Goal: Entertainment & Leisure: Browse casually

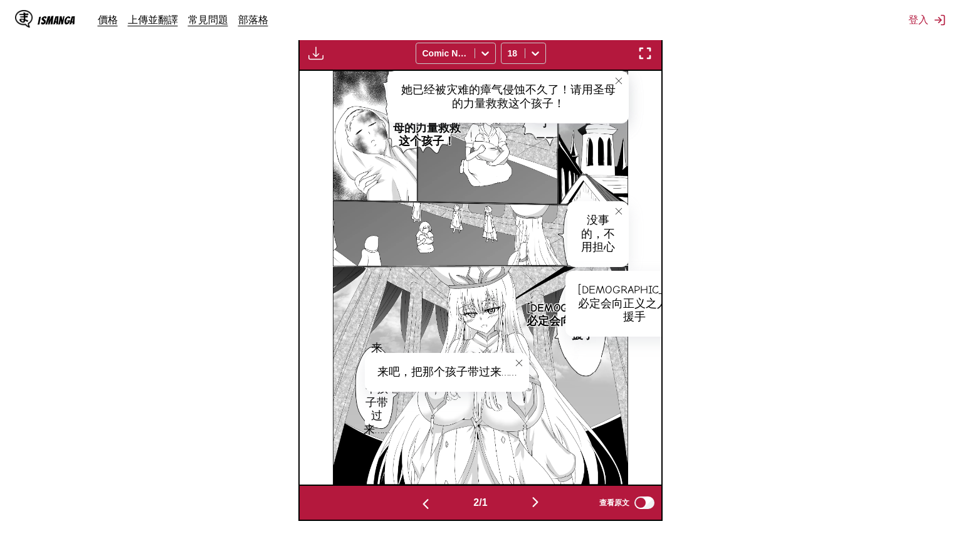
scroll to position [0, 362]
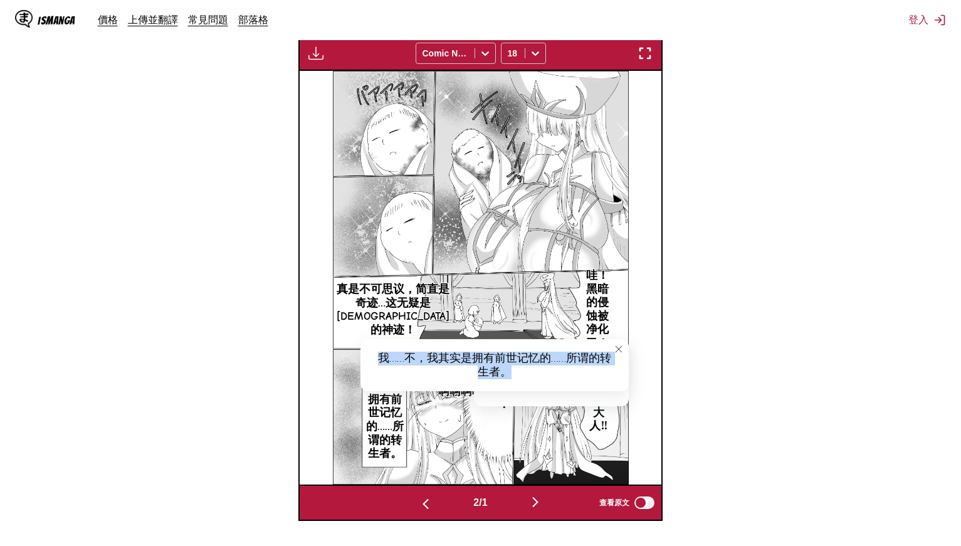
click at [532, 504] on img "button" at bounding box center [535, 502] width 15 height 15
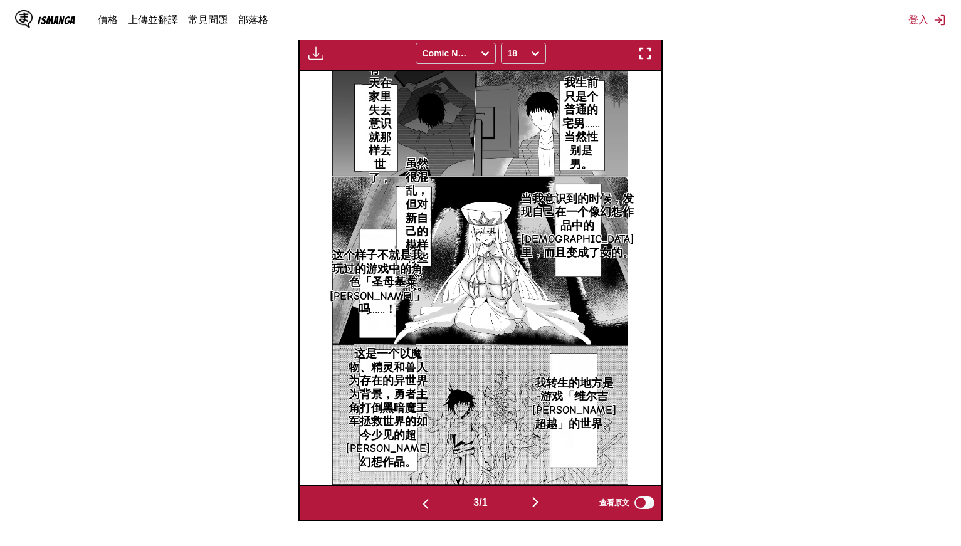
click at [591, 95] on p "我生前只是个普通的宅男……当然性别是男。" at bounding box center [581, 124] width 46 height 100
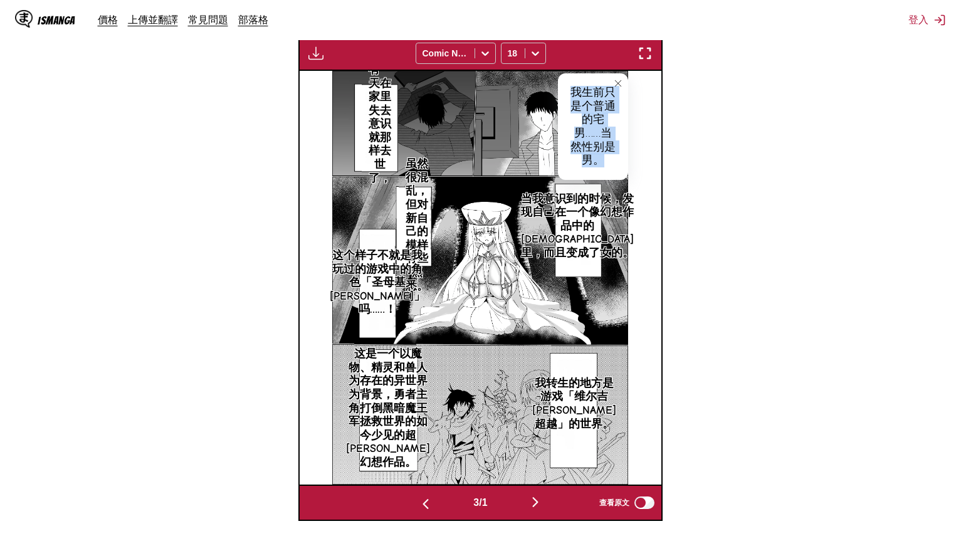
drag, startPoint x: 576, startPoint y: 90, endPoint x: 615, endPoint y: 156, distance: 76.5
click at [615, 156] on div "我生前只是个普通的宅男……当然性别是男。" at bounding box center [593, 126] width 70 height 107
copy div "我生前只是个普通的宅男……当然性别是男。"
click at [379, 114] on p "有一天在家里失去意识就那样去世了，" at bounding box center [380, 124] width 36 height 127
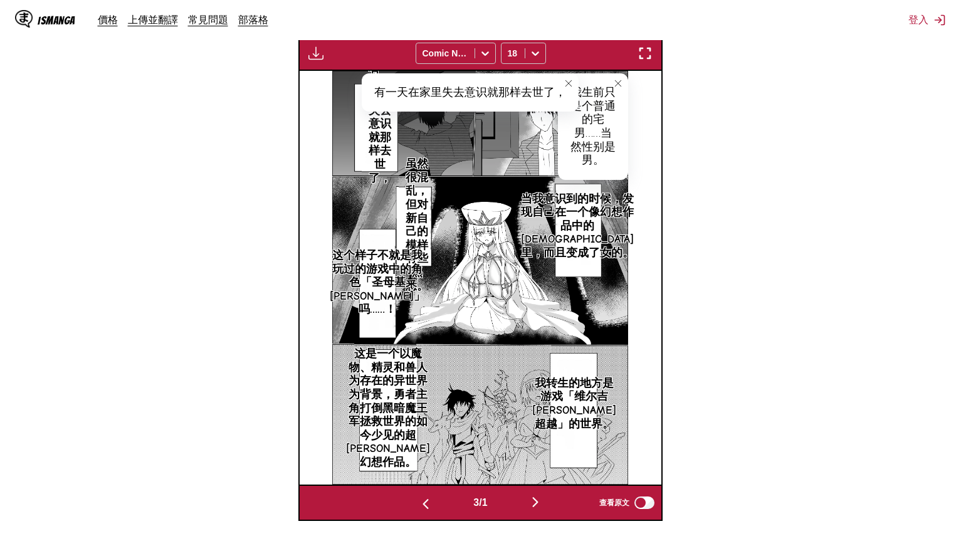
click at [436, 93] on div "有一天在家里失去意识就那样去世了，" at bounding box center [470, 92] width 217 height 39
copy div "有一天在家里失去意识就那样去世了，"
click at [569, 82] on icon "close-tooltip" at bounding box center [569, 83] width 6 height 6
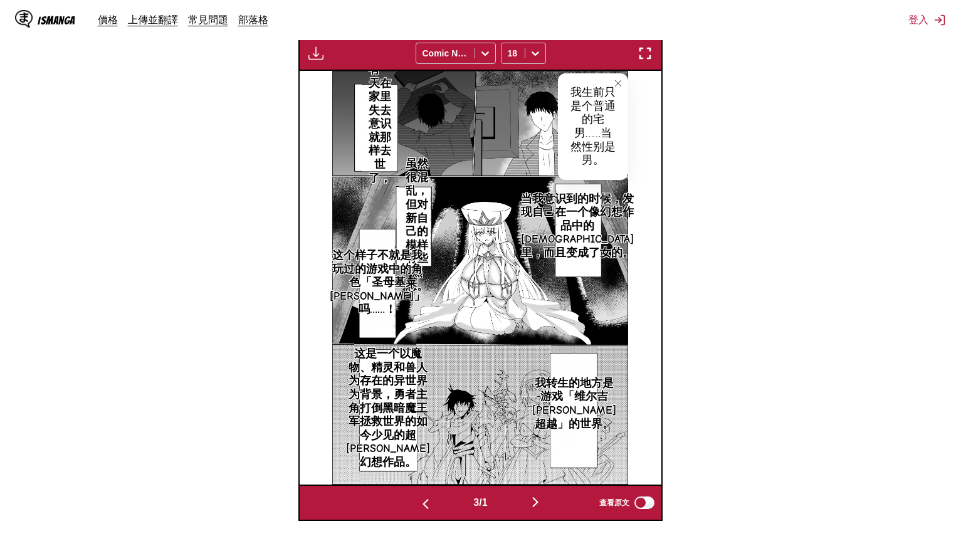
click at [620, 82] on icon "close-tooltip" at bounding box center [618, 83] width 9 height 9
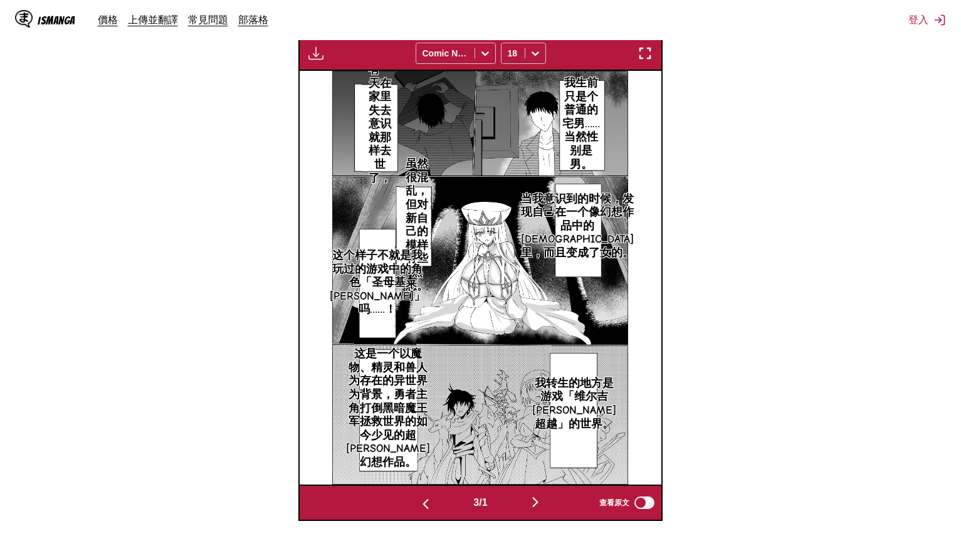
click at [581, 210] on p "当我意识到的时候，发现自己在一个像幻想作品中的[DEMOGRAPHIC_DATA]里，而且变成了女的。" at bounding box center [578, 226] width 118 height 73
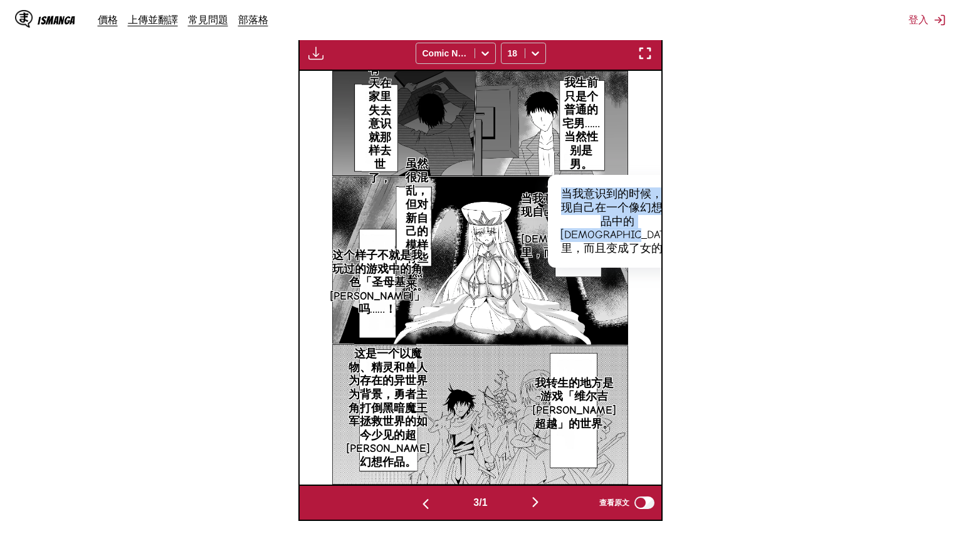
drag, startPoint x: 566, startPoint y: 189, endPoint x: 615, endPoint y: 303, distance: 124.2
click at [615, 268] on div "当我意识到的时候，发现自己在一个像幻想作品中的[DEMOGRAPHIC_DATA]里，而且变成了女的。" at bounding box center [617, 221] width 139 height 93
copy div "当我意识到的时候，发现自己在一个像幻想作品中的[DEMOGRAPHIC_DATA]里，而且变成了女的。"
click at [416, 216] on p "虽然很混乱，但对新自己的模样有些熟悉。" at bounding box center [417, 225] width 36 height 140
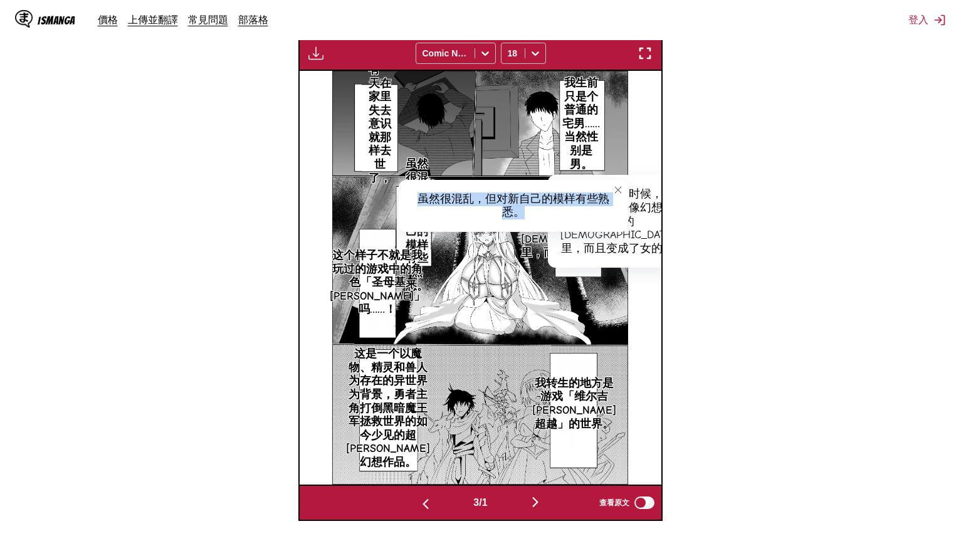
drag, startPoint x: 420, startPoint y: 191, endPoint x: 576, endPoint y: 214, distance: 158.5
click at [576, 214] on div "虽然很混乱，但对新自己的模样有些熟悉。" at bounding box center [514, 206] width 230 height 52
copy div "虽然很混乱，但对新自己的模样有些熟悉。"
click at [373, 268] on p "这个样子不就是我玩过的游戏中的角色「圣母基[PERSON_NAME]」吗……！" at bounding box center [377, 282] width 100 height 73
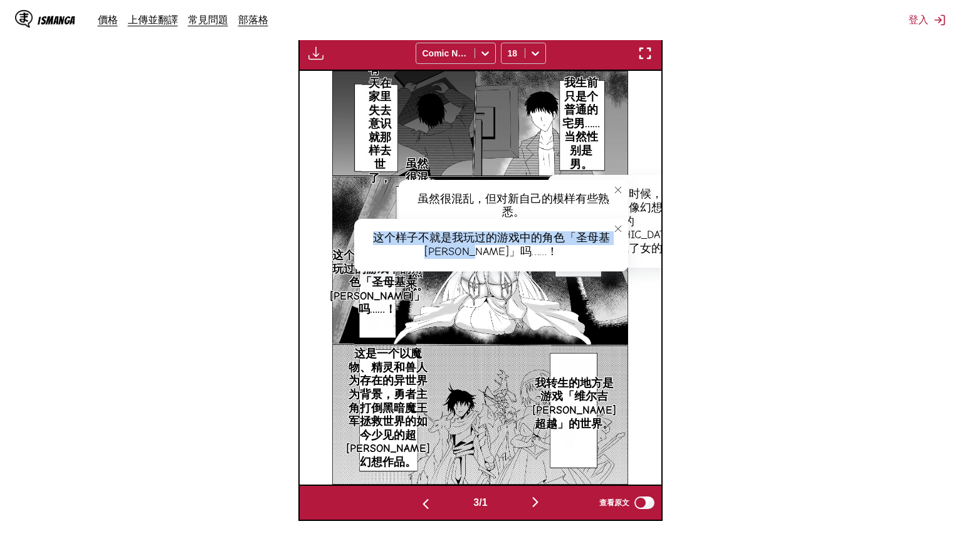
drag, startPoint x: 366, startPoint y: 236, endPoint x: 552, endPoint y: 255, distance: 187.2
click at [552, 255] on div "这个样子不就是我玩过的游戏中的角色「圣母基[PERSON_NAME]」吗……！" at bounding box center [491, 245] width 275 height 52
copy div "这个样子不就是我玩过的游戏中的角色「圣母基[PERSON_NAME]」吗……！"
click at [613, 189] on button "close-tooltip" at bounding box center [618, 190] width 20 height 20
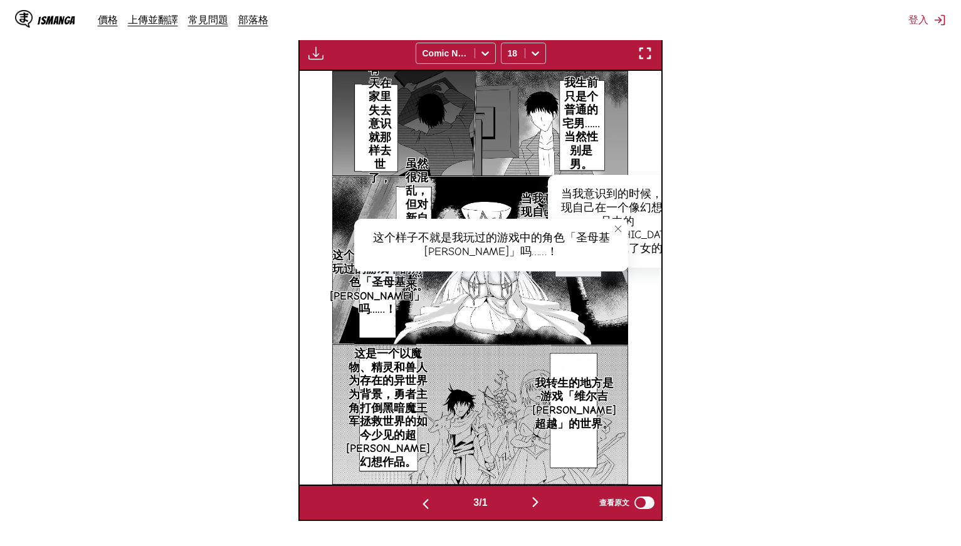
click at [615, 228] on icon "close-tooltip" at bounding box center [618, 229] width 9 height 9
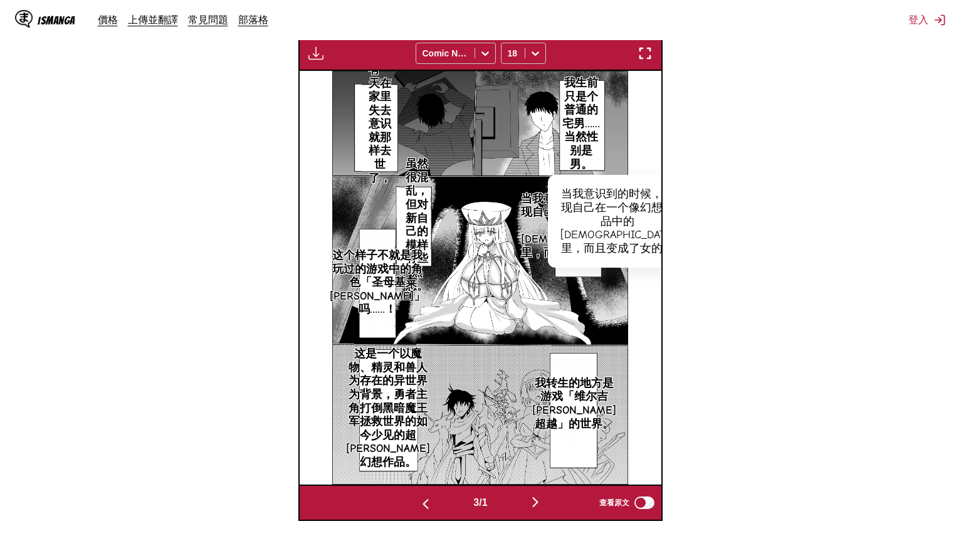
click at [578, 400] on p "我转生的地方是游戏「维尔吉[PERSON_NAME]超越」的世界。" at bounding box center [574, 403] width 89 height 59
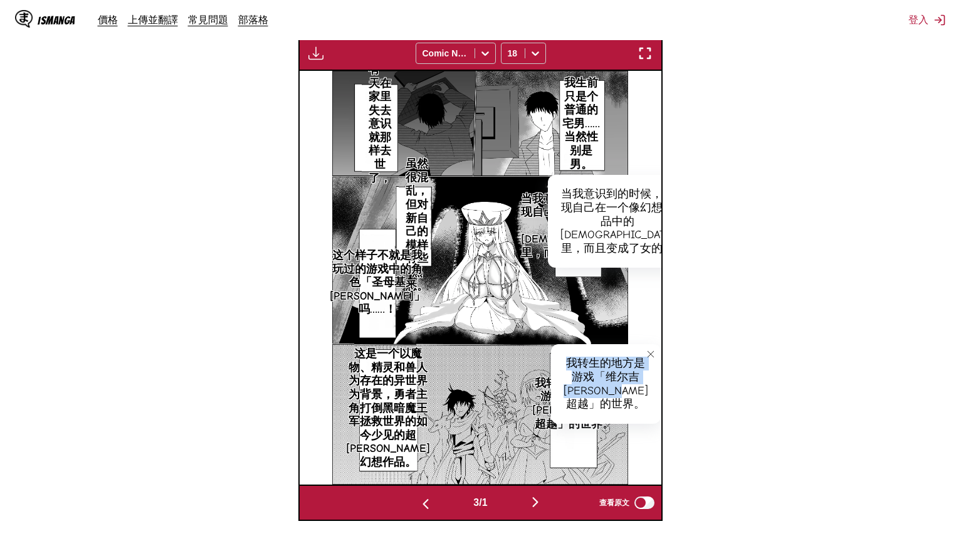
drag, startPoint x: 568, startPoint y: 357, endPoint x: 610, endPoint y: 430, distance: 84.6
click at [610, 423] on div "我转生的地方是游戏「维尔吉[PERSON_NAME]超越」的世界。" at bounding box center [606, 383] width 110 height 79
copy div "我转生的地方是游戏「维尔吉[PERSON_NAME]超越」的世界。"
click at [647, 351] on icon "close-tooltip" at bounding box center [651, 354] width 9 height 9
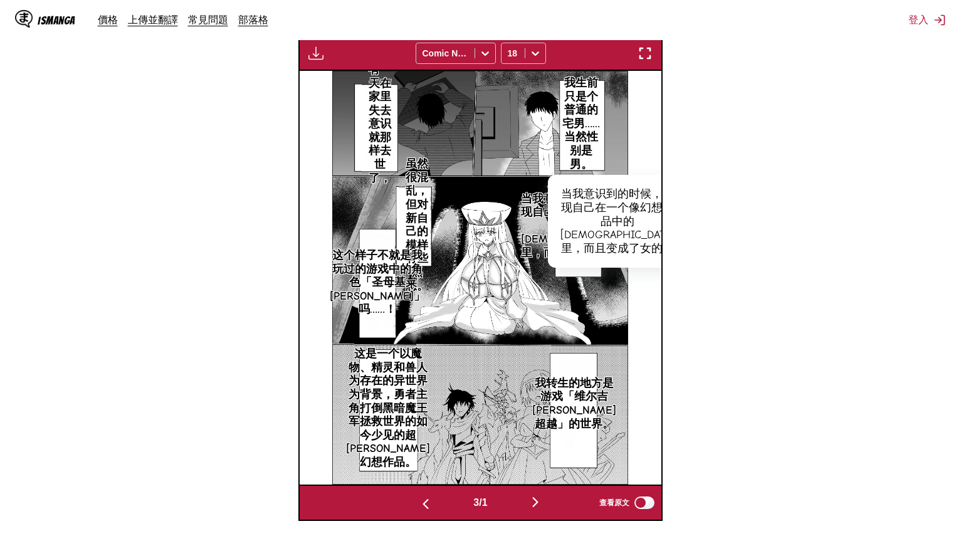
click at [386, 386] on p "这是一个以魔物、精灵和兽人为存在的异世界为背景，勇者主角打倒黑暗魔王军拯救世界的如今少见的超[PERSON_NAME]幻想作品。" at bounding box center [388, 408] width 89 height 127
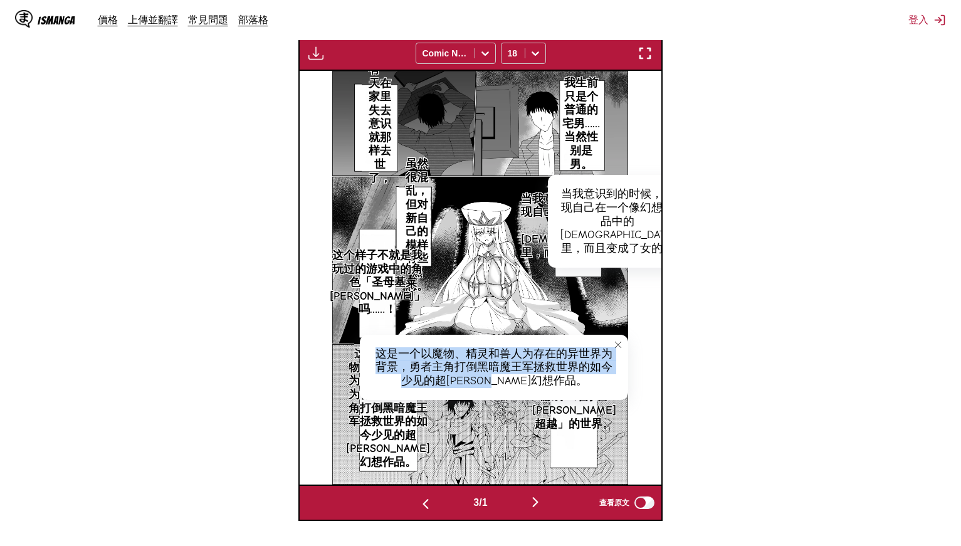
drag, startPoint x: 377, startPoint y: 351, endPoint x: 599, endPoint y: 375, distance: 223.4
click at [599, 375] on div "这是一个以魔物、精灵和兽人为存在的异世界为背景，勇者主角打倒黑暗魔王军拯救世界的如今少见的超[PERSON_NAME]幻想作品。" at bounding box center [494, 368] width 268 height 66
copy div "这是一个以魔物、精灵和兽人为存在的异世界为背景，勇者主角打倒黑暗魔王军拯救世界的如今少见的超[PERSON_NAME]幻想作品。"
click at [551, 500] on button "button" at bounding box center [535, 503] width 75 height 18
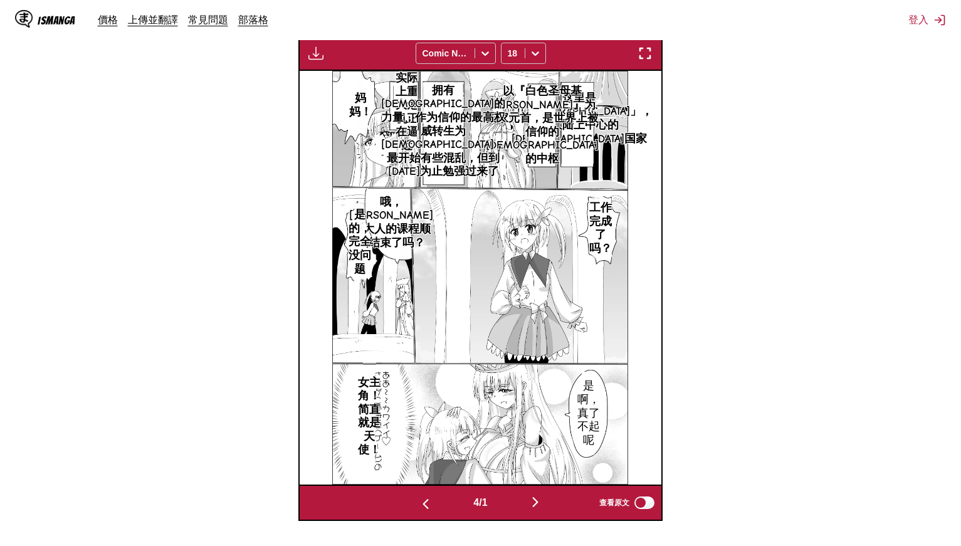
click at [578, 102] on p "这里是「[DEMOGRAPHIC_DATA]」，是大陆上中心的[DEMOGRAPHIC_DATA]国家" at bounding box center [580, 118] width 152 height 59
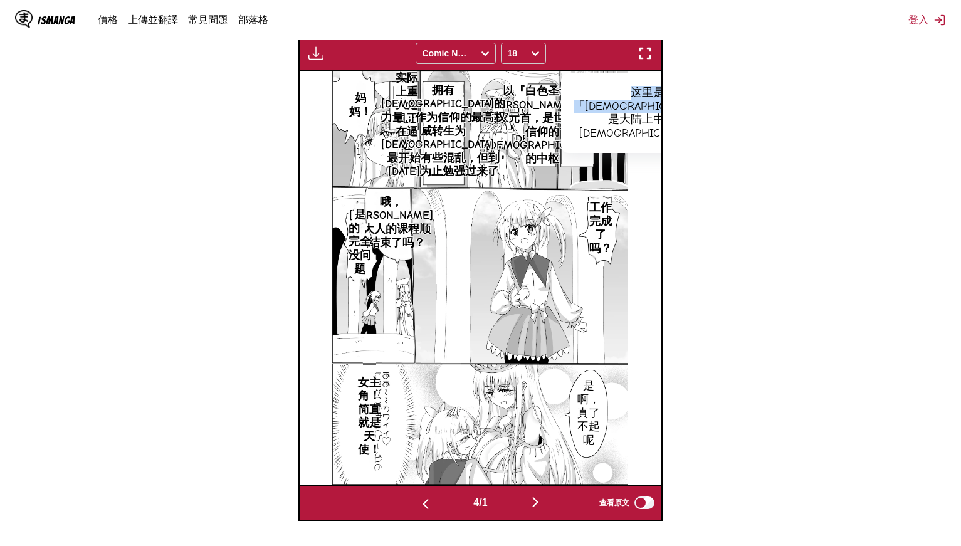
drag, startPoint x: 576, startPoint y: 85, endPoint x: 614, endPoint y: 172, distance: 95.2
click at [614, 152] on div "这里是「[DEMOGRAPHIC_DATA]」，是大陆上中心的[DEMOGRAPHIC_DATA]国家" at bounding box center [647, 112] width 172 height 79
copy div "这里是「[DEMOGRAPHIC_DATA]」，是大陆上中心的[DEMOGRAPHIC_DATA]国家"
click at [546, 124] on p "以『白色圣母基[PERSON_NAME]』为国家元首，是世界上被信仰的[DEMOGRAPHIC_DATA]的中枢" at bounding box center [543, 125] width 118 height 87
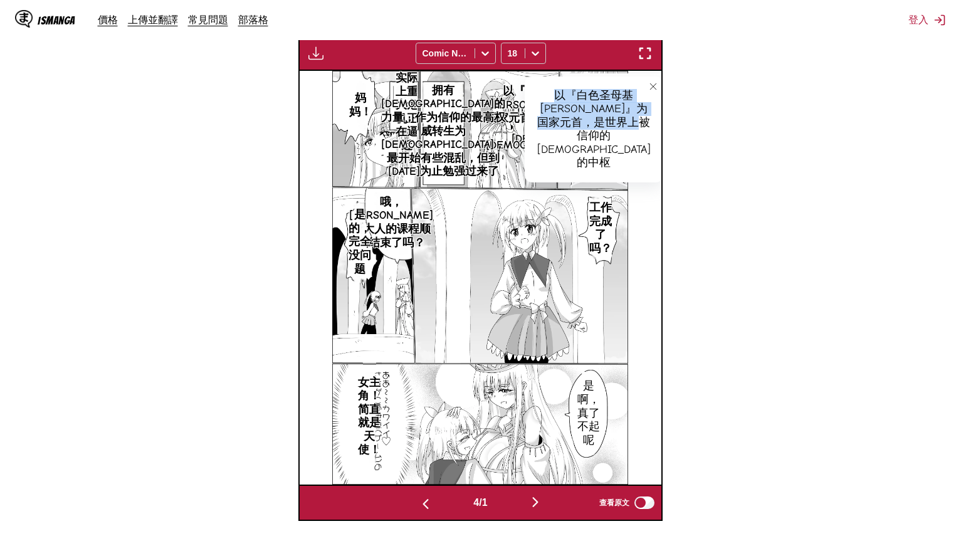
drag, startPoint x: 544, startPoint y: 92, endPoint x: 610, endPoint y: 157, distance: 93.1
click at [610, 157] on div "以『白色圣母基[PERSON_NAME]』为国家元首，是世界上被信仰的[DEMOGRAPHIC_DATA]的中枢" at bounding box center [594, 130] width 139 height 107
copy div "以『白色圣母基[PERSON_NAME]』为国家元首，是世界上被信仰的[DEMOGRAPHIC_DATA]的中枢"
click at [649, 83] on icon "close-tooltip" at bounding box center [653, 86] width 9 height 9
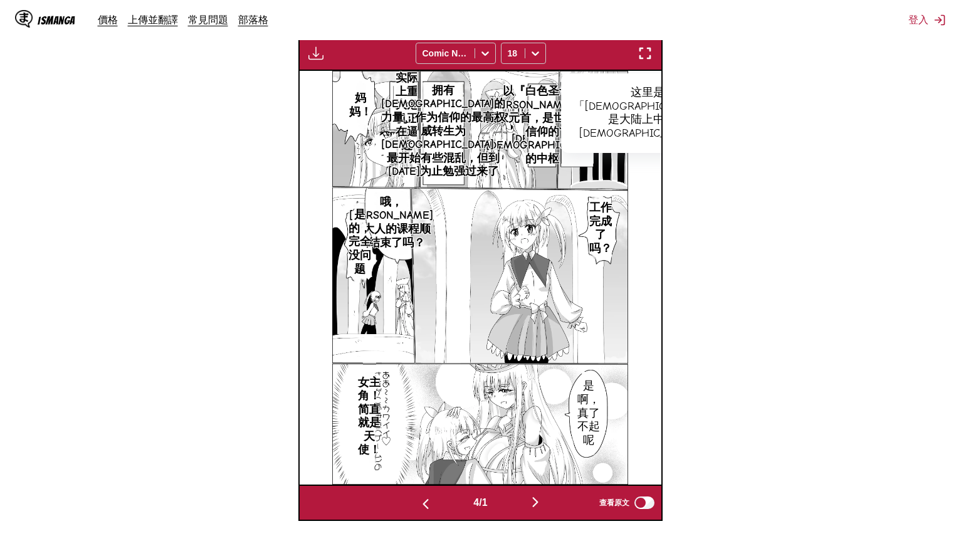
click at [462, 141] on p "拥有[DEMOGRAPHIC_DATA]的力量，作为信仰的最高权威转生为[DEMOGRAPHIC_DATA]，最开始有些混乱，但到[DATE]为止勉强过来了" at bounding box center [443, 132] width 129 height 100
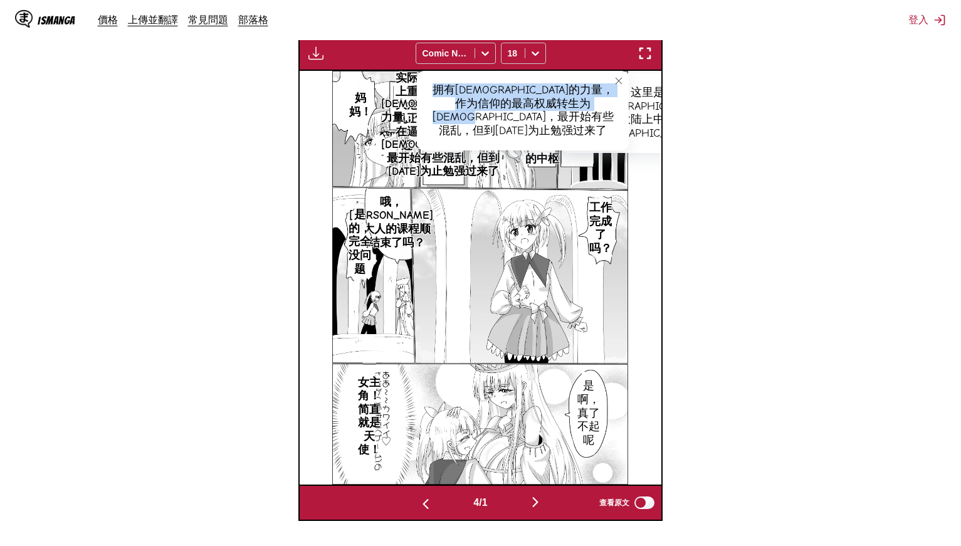
drag, startPoint x: 435, startPoint y: 89, endPoint x: 594, endPoint y: 117, distance: 161.2
click at [594, 117] on div "拥有[DEMOGRAPHIC_DATA]的力量，作为信仰的最高权威转生为[DEMOGRAPHIC_DATA]，最开始有些混乱，但到[DATE]为止勉强过来了" at bounding box center [522, 110] width 211 height 79
copy div "拥有[DEMOGRAPHIC_DATA]的力量，作为信仰的最高权威转生为[DEMOGRAPHIC_DATA]，最开始有些混乱，但到[DATE]为止勉强过来了"
click at [617, 83] on icon "close-tooltip" at bounding box center [619, 81] width 9 height 9
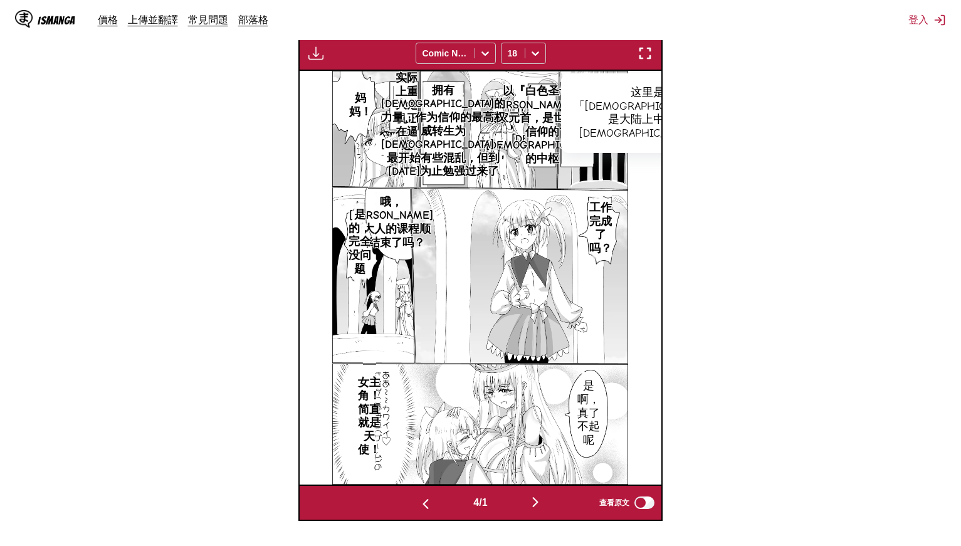
click at [403, 107] on p "但是实际上重大危机正在逼近" at bounding box center [407, 105] width 29 height 100
drag, startPoint x: 406, startPoint y: 93, endPoint x: 534, endPoint y: 97, distance: 128.6
click at [534, 97] on div "但是实际上重大危机正在逼近" at bounding box center [479, 96] width 172 height 39
click at [436, 150] on p "拥有[DEMOGRAPHIC_DATA]的力量，作为信仰的最高权威转生为[DEMOGRAPHIC_DATA]，最开始有些混乱，但到[DATE]为止勉强过来了" at bounding box center [443, 132] width 129 height 100
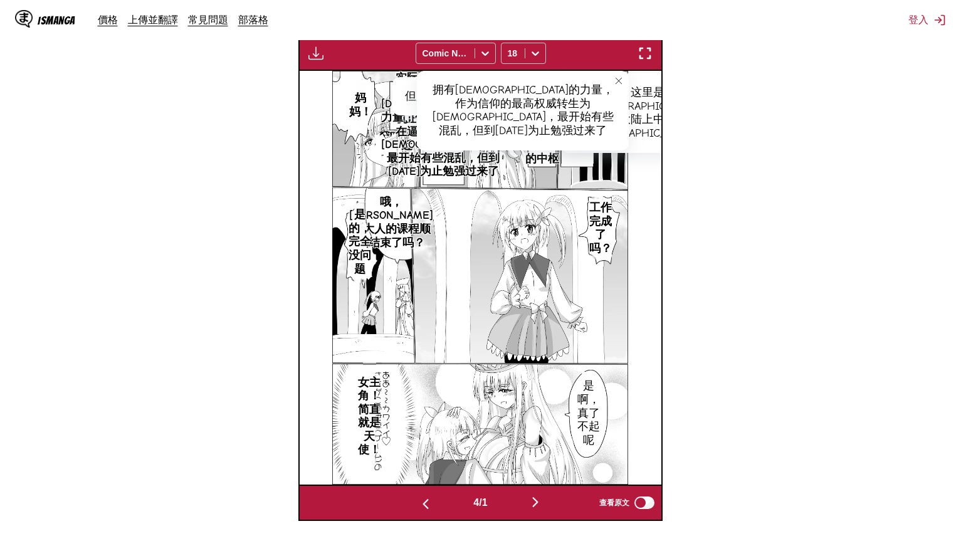
click at [398, 109] on div "但是实际上重大危机正在逼近" at bounding box center [479, 96] width 172 height 39
click at [403, 130] on p "但是实际上重大危机正在逼近" at bounding box center [407, 105] width 29 height 100
click at [407, 132] on p "但是实际上重大危机正在逼近" at bounding box center [407, 105] width 29 height 100
click at [619, 82] on icon "close-tooltip" at bounding box center [619, 81] width 9 height 9
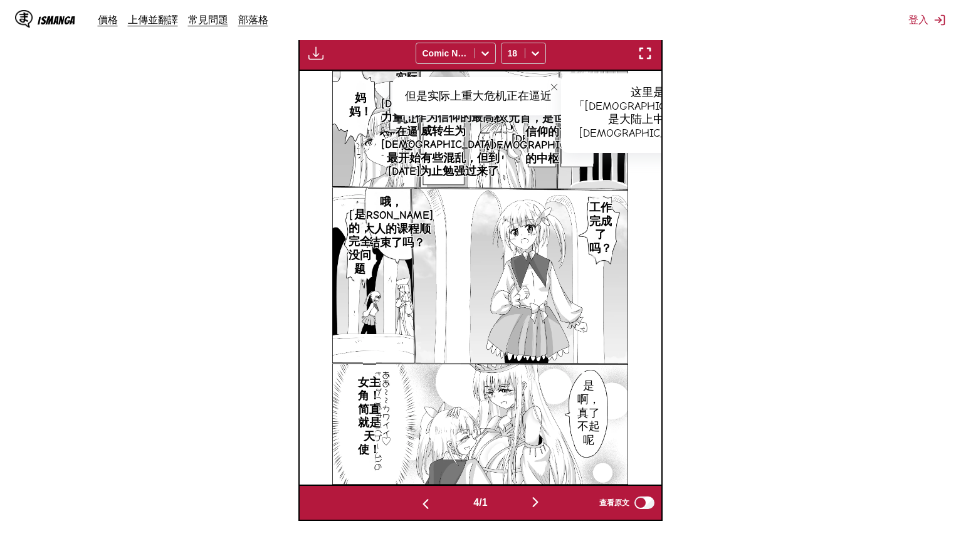
click at [504, 95] on div "但是实际上重大危机正在逼近" at bounding box center [479, 96] width 172 height 39
click at [360, 100] on p "妈妈！" at bounding box center [361, 105] width 28 height 32
click at [382, 92] on div "妈妈！" at bounding box center [383, 92] width 59 height 39
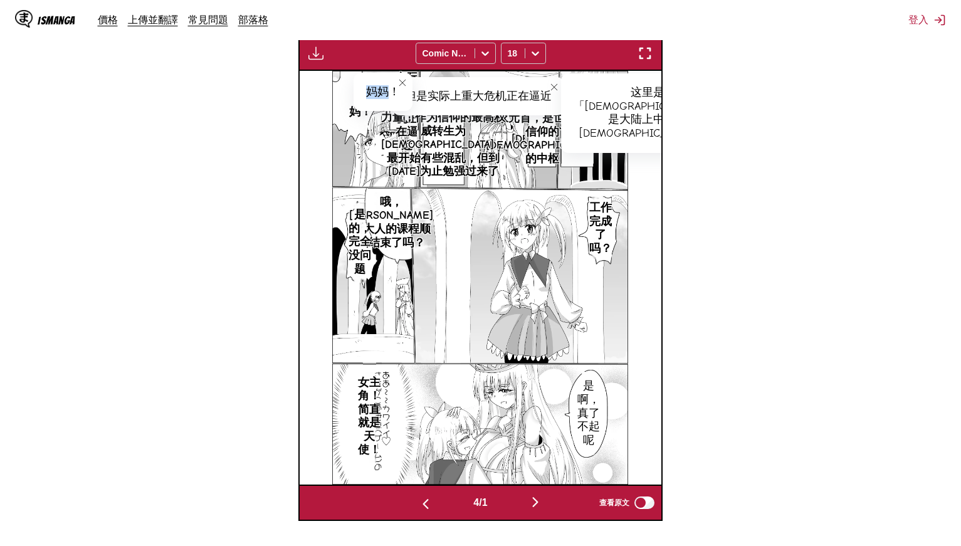
click at [382, 92] on div "妈妈！" at bounding box center [383, 92] width 59 height 39
click at [602, 217] on p "工作完成了吗？" at bounding box center [601, 228] width 28 height 59
drag, startPoint x: 605, startPoint y: 207, endPoint x: 627, endPoint y: 254, distance: 51.9
click at [627, 254] on div "工作完成了吗？" at bounding box center [614, 229] width 48 height 79
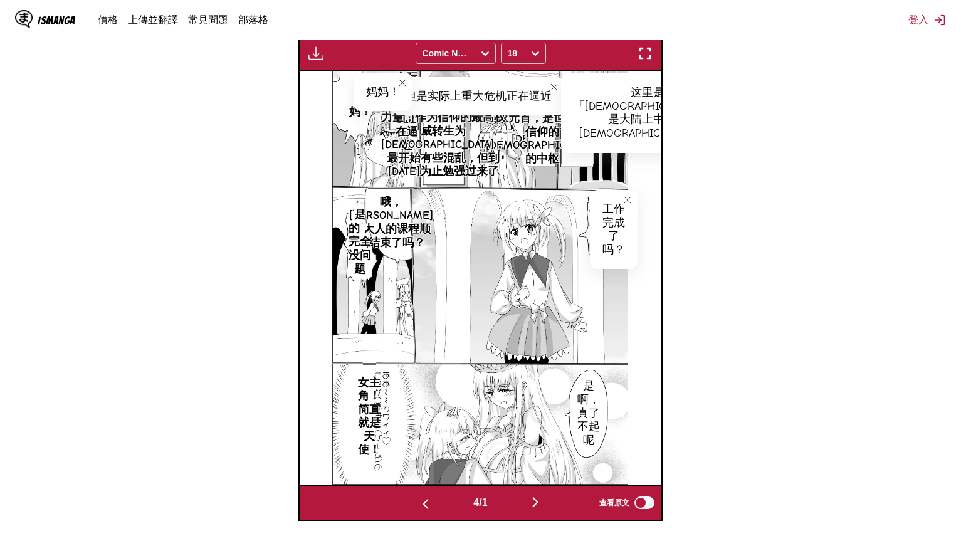
click at [399, 226] on p "哦，[PERSON_NAME]塔大人的课程顺利结束了吗？" at bounding box center [391, 222] width 89 height 59
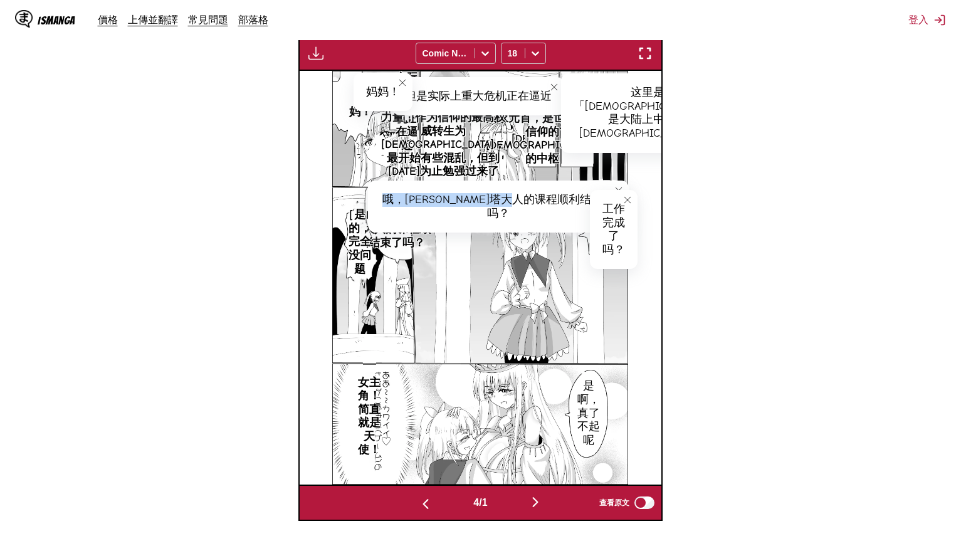
drag, startPoint x: 383, startPoint y: 198, endPoint x: 574, endPoint y: 195, distance: 191.3
click at [574, 195] on div "哦，[PERSON_NAME]塔大人的课程顺利结束了吗？" at bounding box center [498, 207] width 261 height 52
click at [558, 198] on div "哦，[PERSON_NAME]塔大人的课程顺利结束了吗？" at bounding box center [498, 207] width 261 height 52
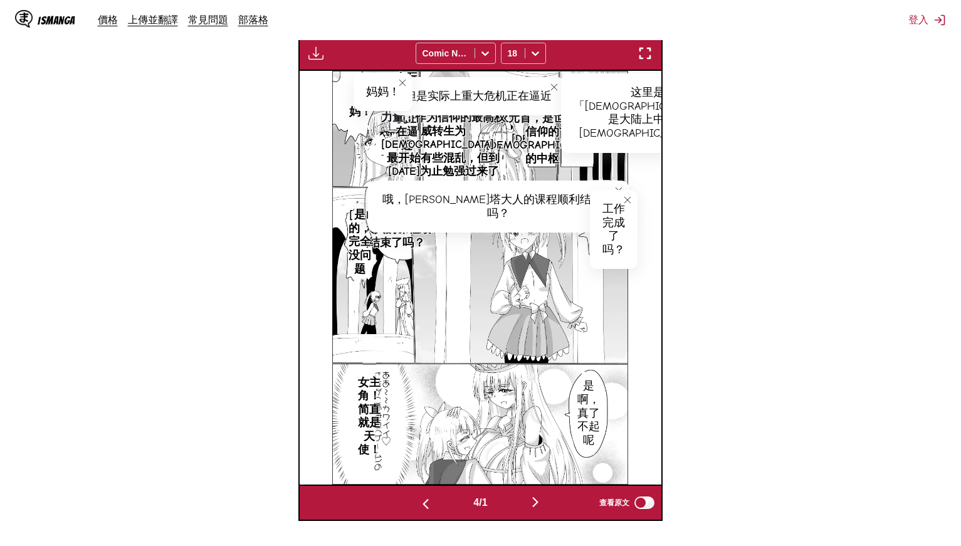
click at [360, 233] on p "是的，完全没问题" at bounding box center [360, 242] width 28 height 73
drag, startPoint x: 368, startPoint y: 211, endPoint x: 455, endPoint y: 209, distance: 87.2
click at [455, 209] on div "是的，完全没问题" at bounding box center [410, 213] width 115 height 39
click at [591, 416] on p "是啊，真了不起呢" at bounding box center [589, 413] width 28 height 73
drag, startPoint x: 604, startPoint y: 386, endPoint x: 627, endPoint y: 447, distance: 64.5
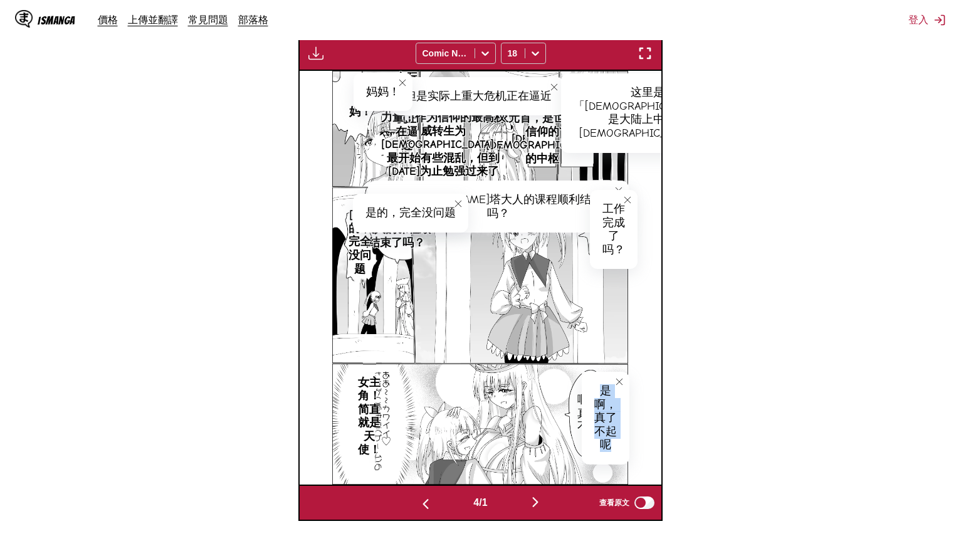
click at [627, 447] on div "是啊，真了不起呢" at bounding box center [606, 418] width 48 height 93
click at [364, 404] on p "女主角！简直就是天使！" at bounding box center [370, 417] width 28 height 87
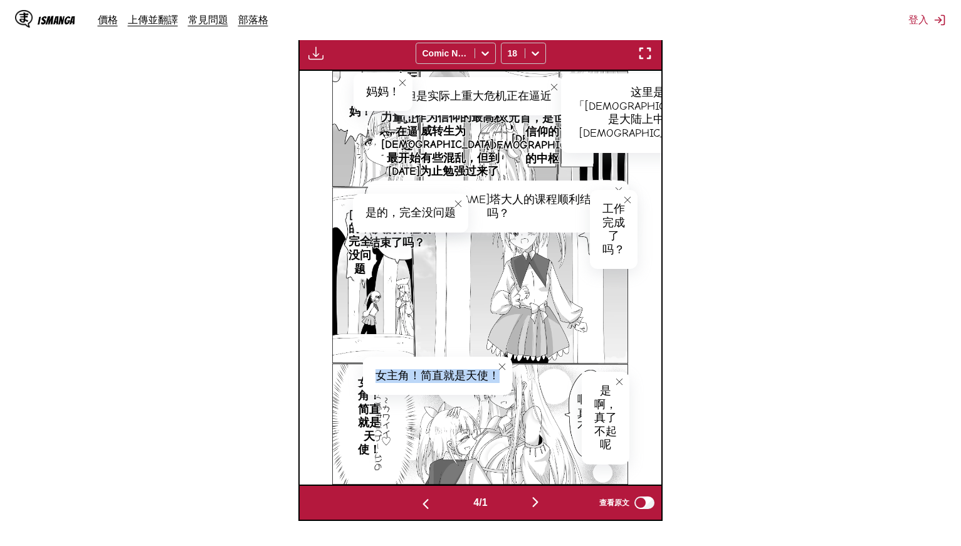
drag, startPoint x: 373, startPoint y: 375, endPoint x: 500, endPoint y: 373, distance: 126.7
click at [500, 373] on div "女主角！简直就是天使！" at bounding box center [437, 376] width 149 height 39
click at [543, 495] on img "button" at bounding box center [535, 502] width 15 height 15
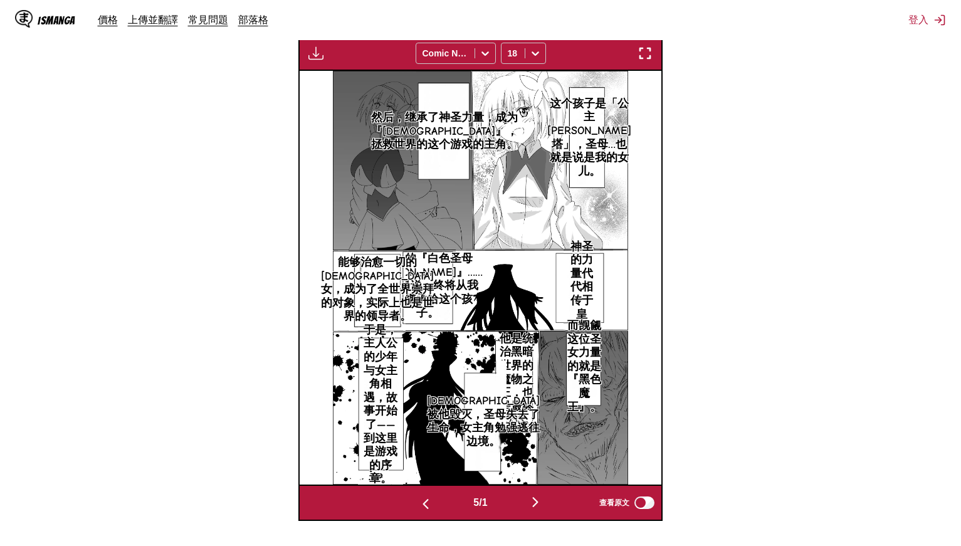
click at [576, 142] on p "这个孩子是「公主[PERSON_NAME]塔」，圣母…也就是说是我的女儿。" at bounding box center [589, 138] width 89 height 87
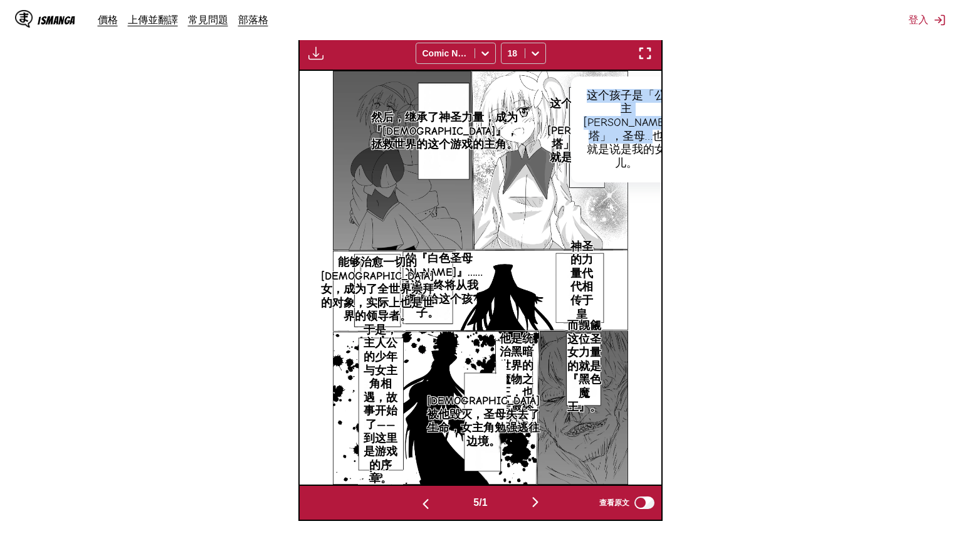
drag, startPoint x: 604, startPoint y: 116, endPoint x: 625, endPoint y: 220, distance: 105.5
click at [625, 183] on div "这个孩子是「公主[PERSON_NAME]塔」，圣母…也就是说是我的女儿。" at bounding box center [626, 130] width 110 height 107
click at [667, 89] on icon "close-tooltip" at bounding box center [671, 86] width 9 height 9
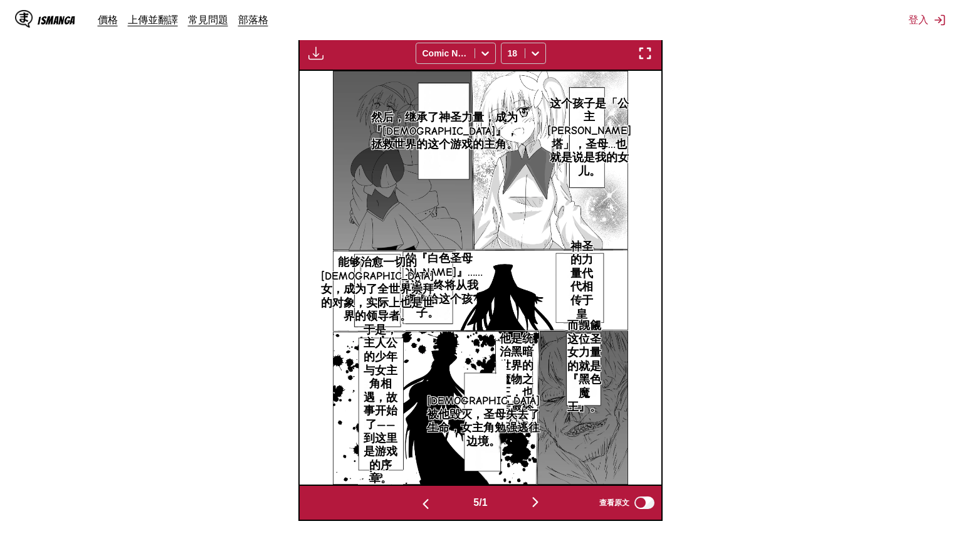
click at [433, 111] on p "然后，继承了神圣力量，成为『[DEMOGRAPHIC_DATA]』，拯救世界的这个游戏的主角。" at bounding box center [445, 131] width 152 height 46
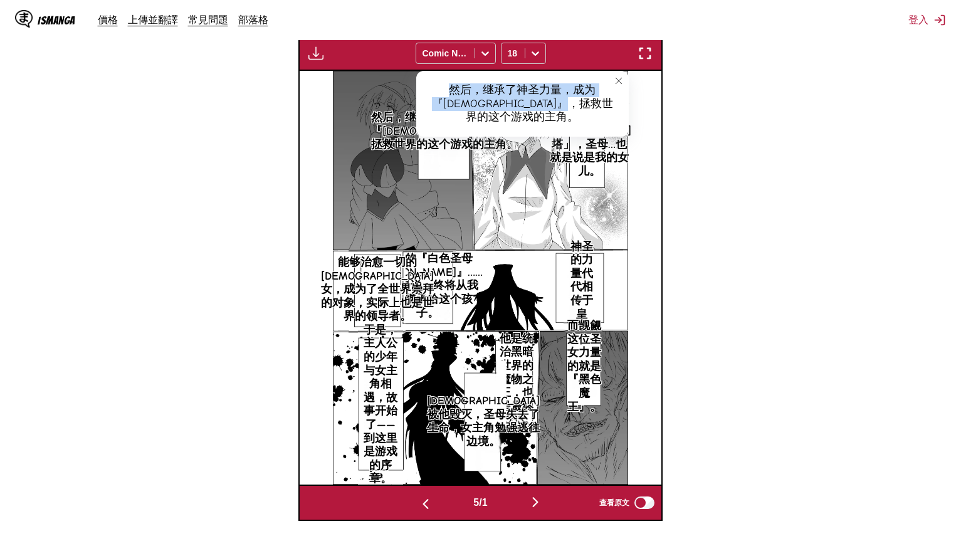
drag, startPoint x: 433, startPoint y: 88, endPoint x: 621, endPoint y: 104, distance: 188.2
click at [621, 104] on div "然后，继承了神圣力量，成为『[DEMOGRAPHIC_DATA]』，拯救世界的这个游戏的主角。" at bounding box center [522, 104] width 213 height 66
click at [571, 245] on p "神圣的力量代代相传于皇家。" at bounding box center [582, 288] width 36 height 100
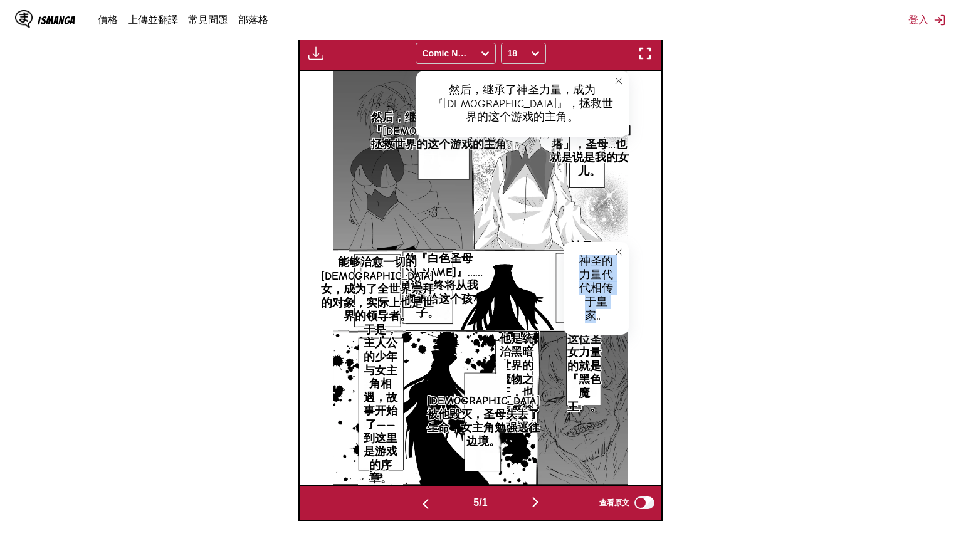
drag, startPoint x: 579, startPoint y: 257, endPoint x: 600, endPoint y: 315, distance: 61.3
click at [600, 315] on div "神圣的力量代代相传于皇家。" at bounding box center [596, 288] width 65 height 93
click at [444, 251] on p "现任的『白色圣母[PERSON_NAME]』……也就是说，终将从我这里继承给这个孩子。" at bounding box center [427, 286] width 115 height 73
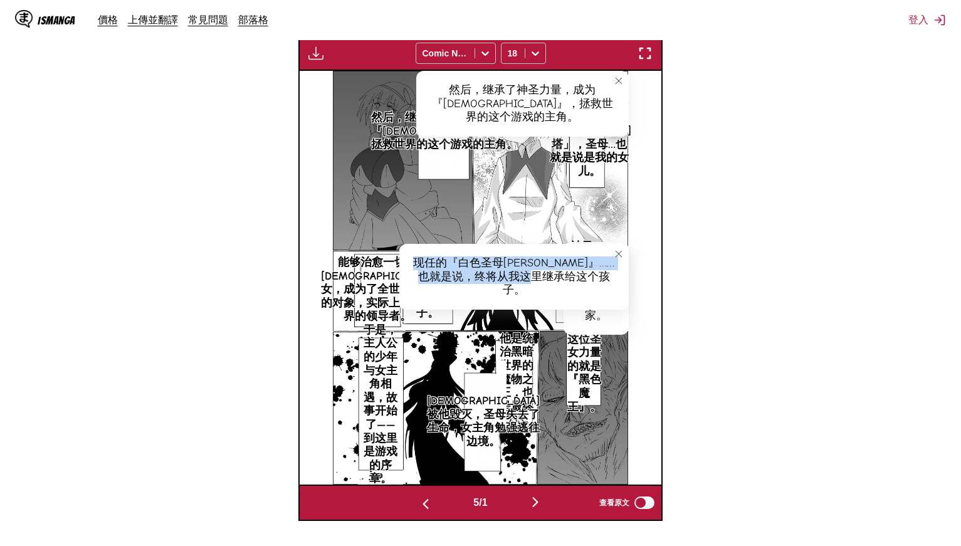
drag, startPoint x: 420, startPoint y: 257, endPoint x: 612, endPoint y: 275, distance: 193.3
click at [612, 275] on div "现任的『白色圣母[PERSON_NAME]』……也就是说，终将从我这里继承给这个孩子。" at bounding box center [514, 277] width 230 height 66
click at [381, 282] on p "能够治愈一切的[DEMOGRAPHIC_DATA]女，成为了全世界崇拜的对象，实际上也是世界的领导者。" at bounding box center [378, 289] width 118 height 73
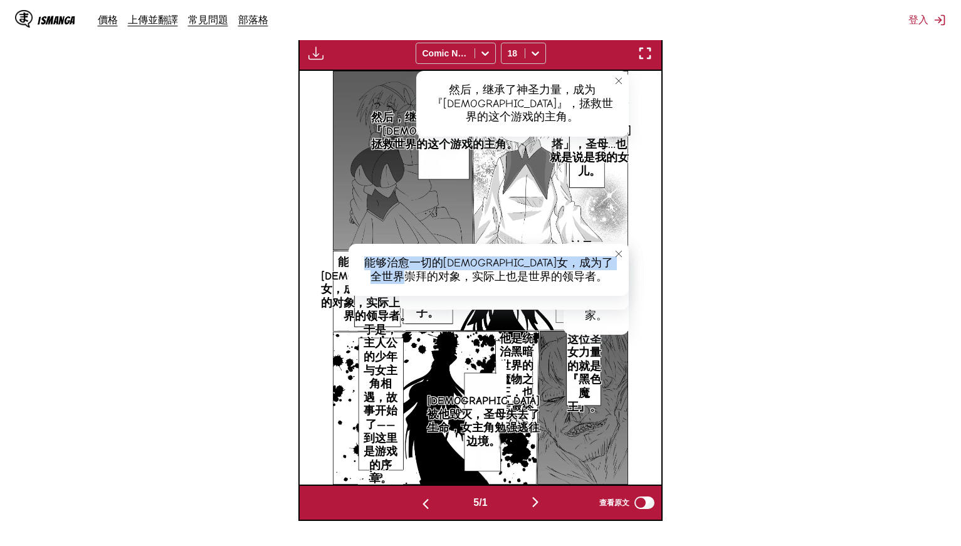
drag, startPoint x: 367, startPoint y: 257, endPoint x: 548, endPoint y: 276, distance: 182.2
click at [548, 276] on div "能够治愈一切的[DEMOGRAPHIC_DATA]女，成为了全世界崇拜的对象，实际上也是世界的领导者。" at bounding box center [489, 270] width 280 height 52
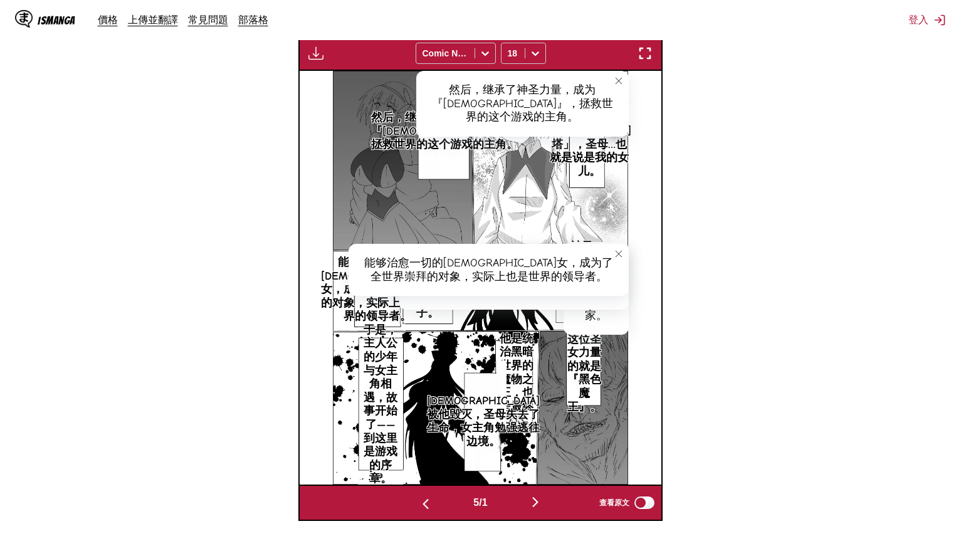
click at [618, 250] on icon "close-tooltip" at bounding box center [619, 254] width 9 height 9
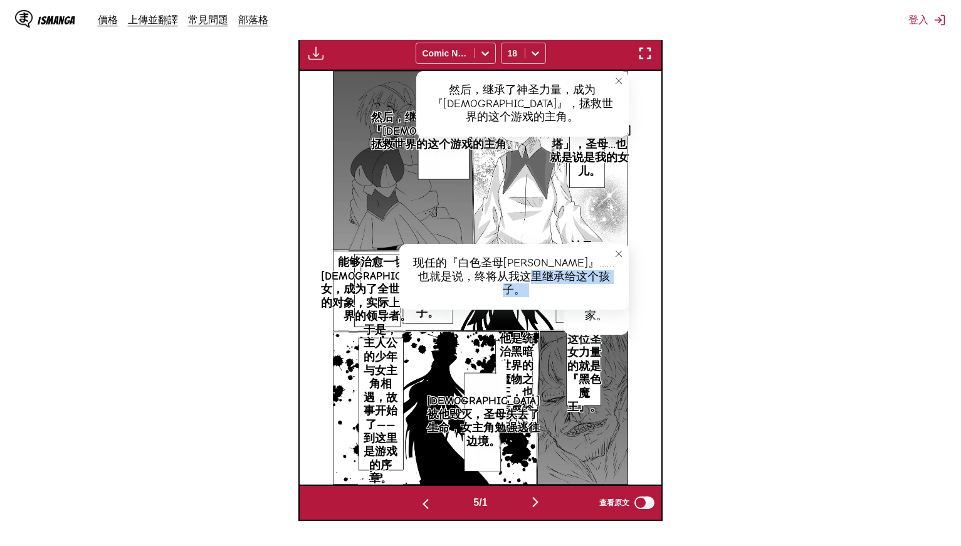
click at [618, 251] on icon "close-tooltip" at bounding box center [619, 254] width 9 height 9
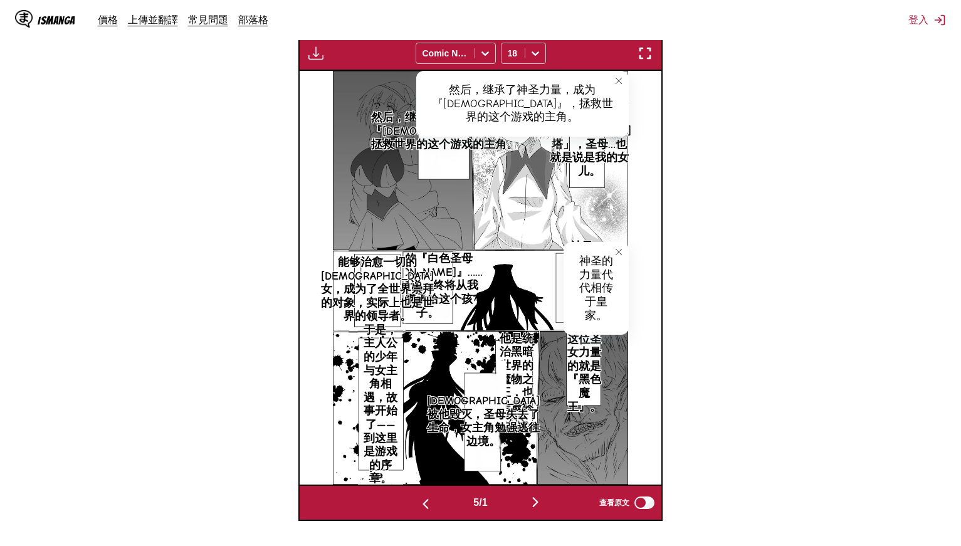
click at [618, 251] on icon "close-tooltip" at bounding box center [619, 252] width 6 height 6
click at [586, 363] on p "而觊觎这位圣女力量的就是『黑色魔王』。" at bounding box center [584, 367] width 39 height 100
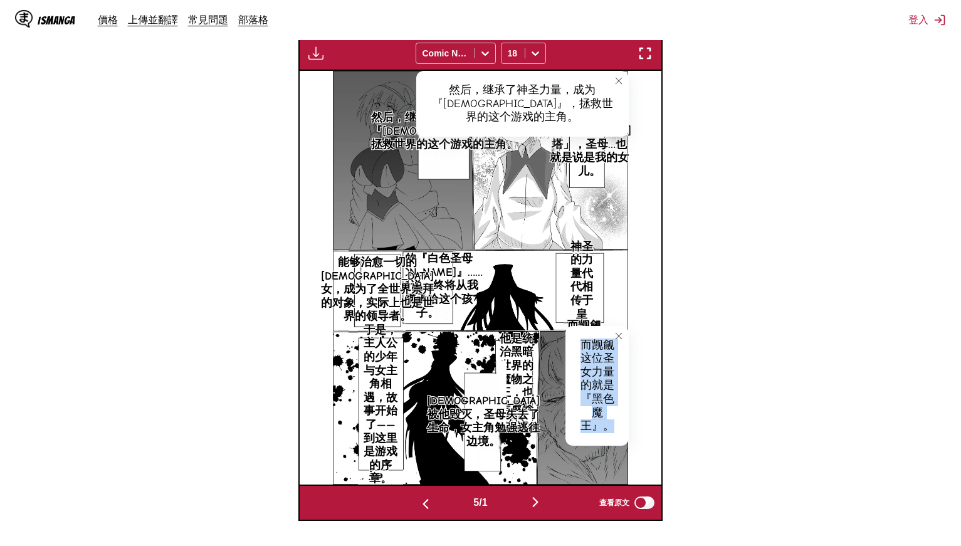
drag, startPoint x: 578, startPoint y: 342, endPoint x: 616, endPoint y: 425, distance: 91.5
click at [616, 425] on div "而觊觎这位圣女力量的就是『黑色魔王』。" at bounding box center [597, 386] width 63 height 120
click at [516, 367] on p "他是统治黑暗世界的魔物之王，也是最终boss。" at bounding box center [516, 380] width 43 height 100
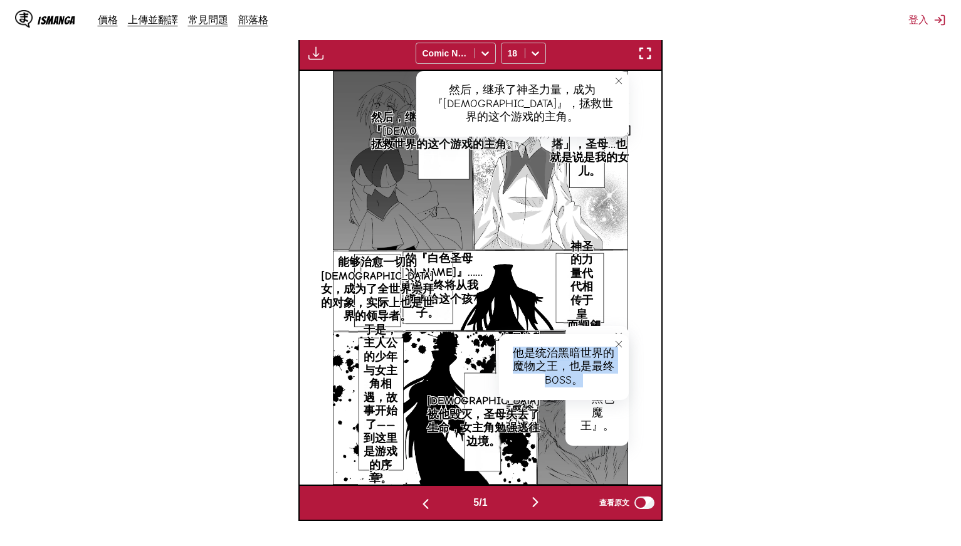
drag, startPoint x: 514, startPoint y: 347, endPoint x: 595, endPoint y: 378, distance: 86.5
click at [595, 378] on div "他是统治黑暗世界的魔物之王，也是最终boss。" at bounding box center [564, 367] width 130 height 66
click at [516, 415] on p "他是统治黑暗世界的魔物之王，也是最终boss。" at bounding box center [516, 380] width 43 height 100
click at [624, 348] on button "close-tooltip" at bounding box center [619, 344] width 20 height 20
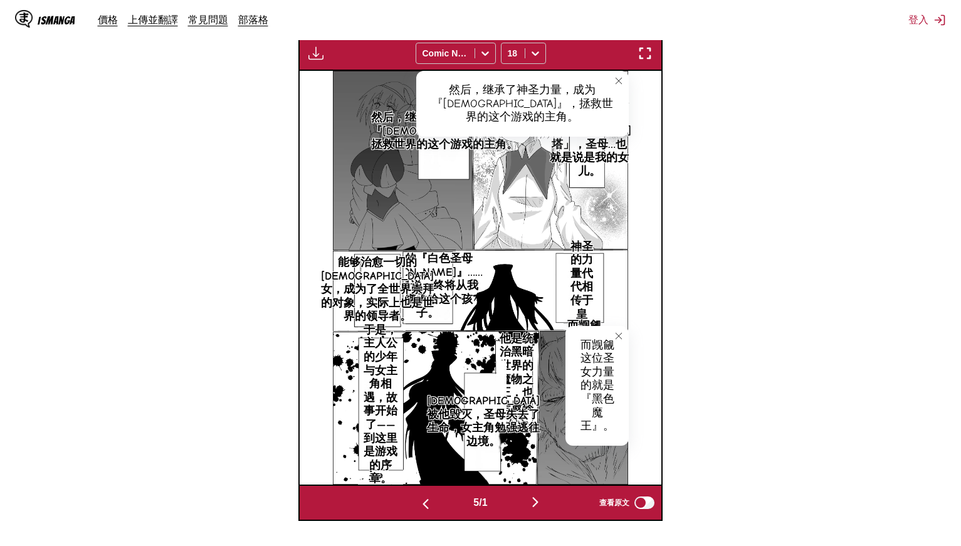
click at [490, 439] on p "[DEMOGRAPHIC_DATA]被他毁灭，圣母失去了生命，女主角勉强逃往边境。" at bounding box center [484, 421] width 118 height 59
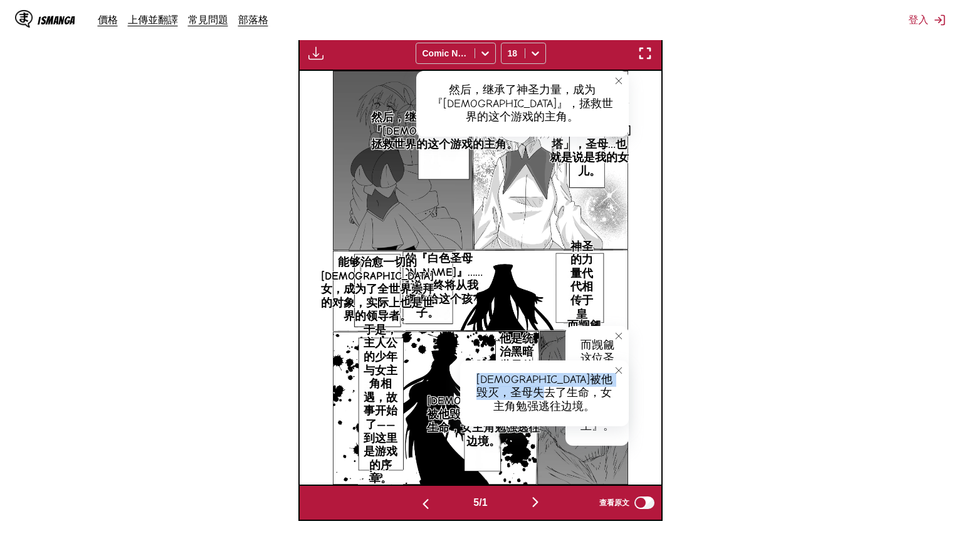
drag, startPoint x: 475, startPoint y: 374, endPoint x: 579, endPoint y: 404, distance: 108.8
click at [579, 404] on div "[DEMOGRAPHIC_DATA]被他毁灭，圣母失去了生命，女主角勉强逃往边境。" at bounding box center [544, 394] width 169 height 66
click at [387, 413] on p "于是，主人公的少年与女主角相遇，故事开始了——到这里是游戏的序章。" at bounding box center [380, 404] width 45 height 167
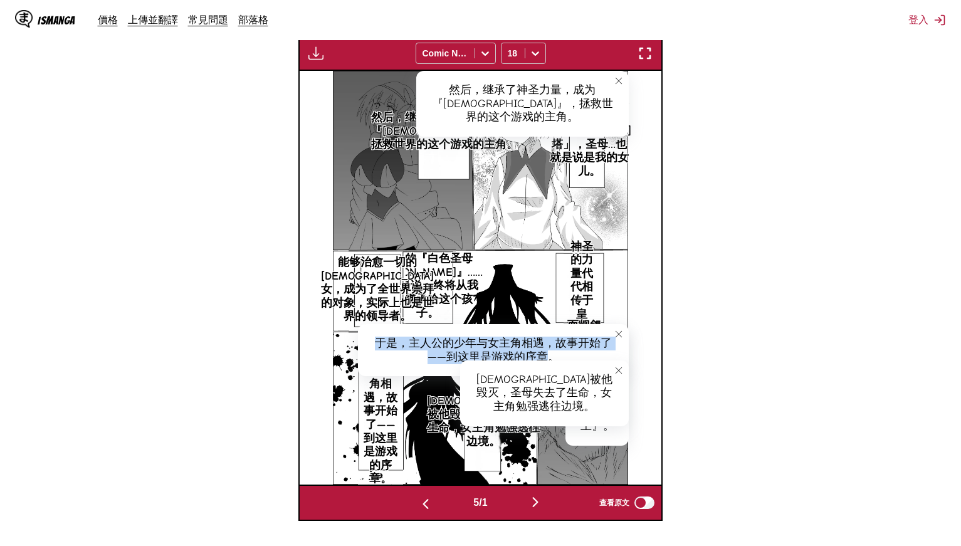
drag, startPoint x: 378, startPoint y: 341, endPoint x: 547, endPoint y: 355, distance: 169.9
click at [547, 355] on div "于是，主人公的少年与女主角相遇，故事开始了——到这里是游戏的序章。" at bounding box center [493, 350] width 271 height 52
click at [543, 507] on img "button" at bounding box center [535, 502] width 15 height 15
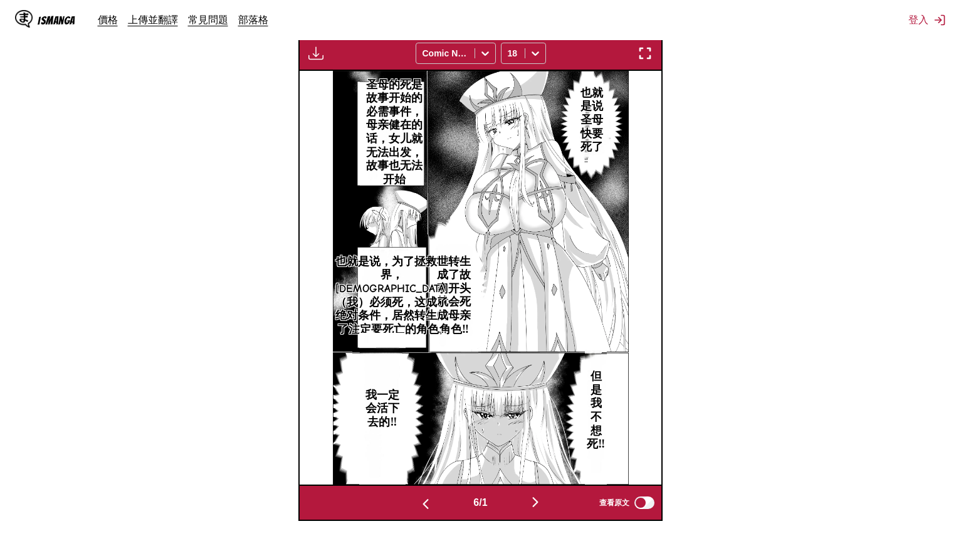
click at [596, 105] on p "也就是说圣母快要死了" at bounding box center [592, 120] width 38 height 73
drag, startPoint x: 591, startPoint y: 90, endPoint x: 618, endPoint y: 143, distance: 59.7
click at [618, 143] on div "也就是说圣母快要死了" at bounding box center [601, 119] width 56 height 93
click at [383, 112] on p "圣母的死是故事开始的必需事件，母亲健在的话，女儿就无法出发，故事也无法开始" at bounding box center [394, 133] width 68 height 114
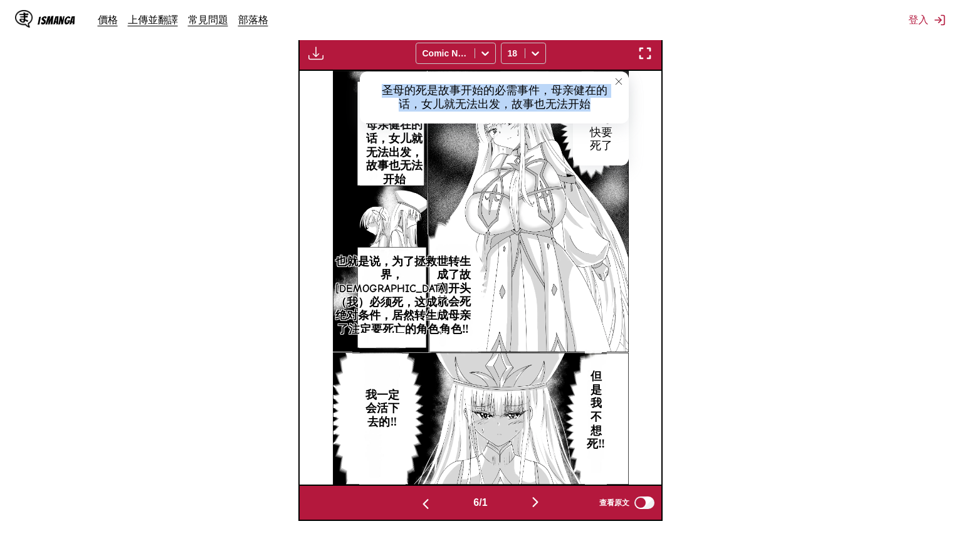
drag, startPoint x: 384, startPoint y: 85, endPoint x: 595, endPoint y: 102, distance: 211.4
click at [595, 102] on div "圣母的死是故事开始的必需事件，母亲健在的话，女儿就无法出发，故事也无法开始" at bounding box center [494, 97] width 269 height 52
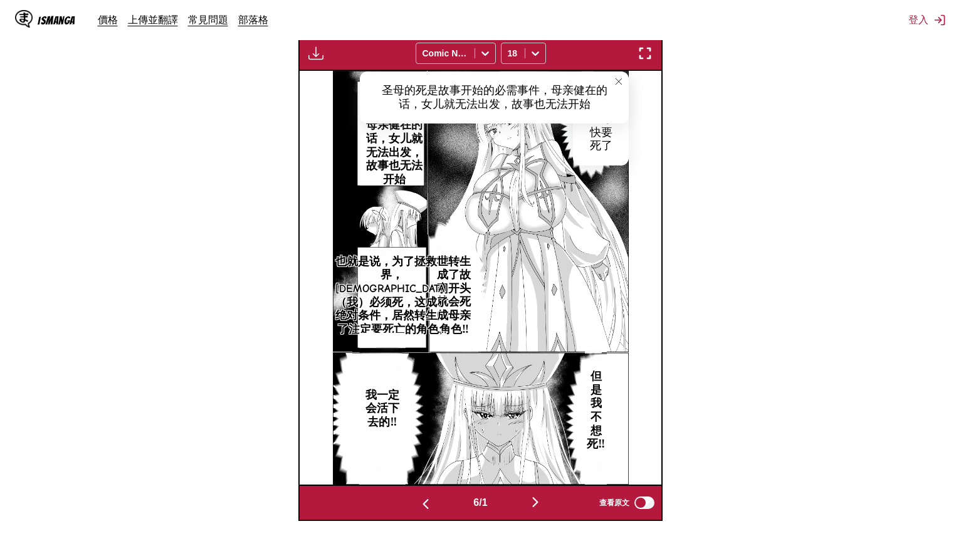
click at [461, 278] on p "我转生成了故事开头就会死的母亲角色‼" at bounding box center [454, 296] width 49 height 87
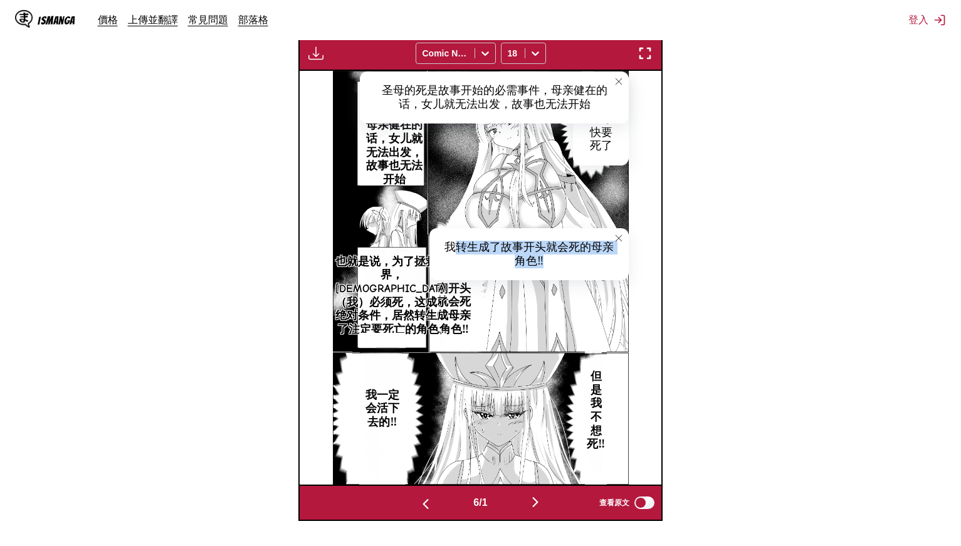
drag, startPoint x: 452, startPoint y: 245, endPoint x: 554, endPoint y: 258, distance: 103.1
click at [554, 258] on div "我转生成了故事开头就会死的母亲角色‼" at bounding box center [529, 254] width 199 height 52
click at [507, 256] on div "我转生成了故事开头就会死的母亲角色‼" at bounding box center [529, 254] width 199 height 52
drag, startPoint x: 446, startPoint y: 245, endPoint x: 551, endPoint y: 263, distance: 106.2
click at [548, 262] on div "我转生成了故事开头就会死的母亲角色‼" at bounding box center [529, 254] width 199 height 52
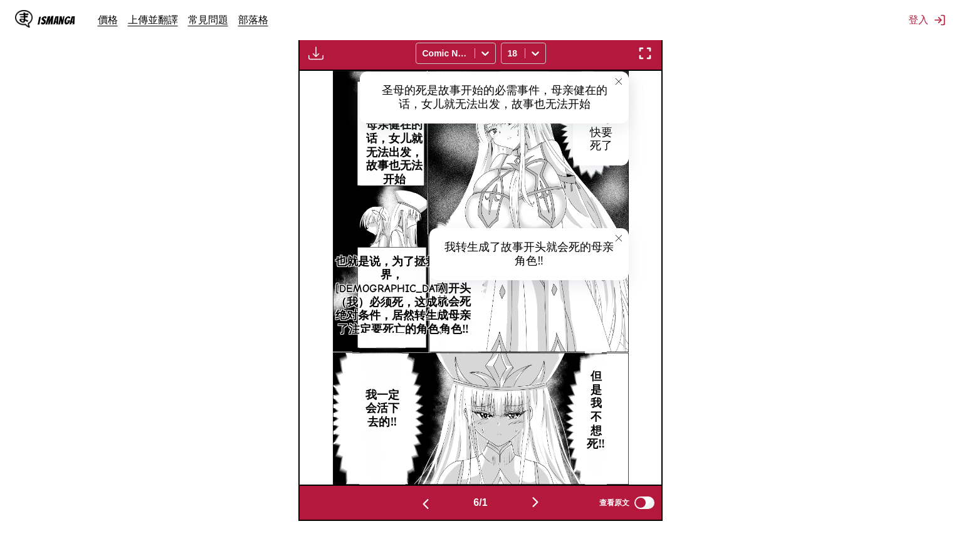
click at [386, 259] on p "也就是说，为了拯救世界，[DEMOGRAPHIC_DATA]（我）必须死，这成了绝对条件，居然转生成了注定要死亡的角色…" at bounding box center [392, 296] width 118 height 87
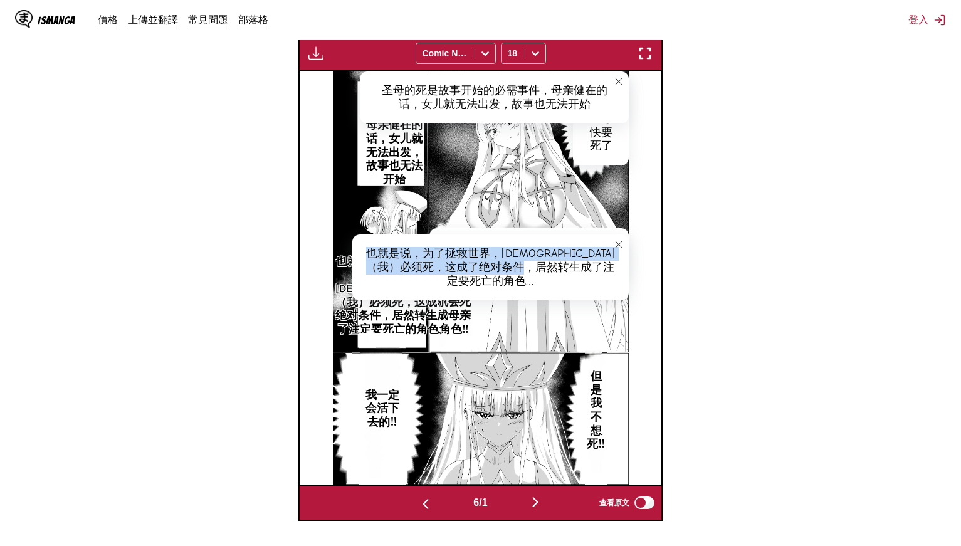
drag, startPoint x: 369, startPoint y: 248, endPoint x: 621, endPoint y: 278, distance: 253.9
click at [621, 278] on div "也就是说，为了拯救世界，[DEMOGRAPHIC_DATA]（我）必须死，这成了绝对条件，居然转生成了注定要死亡的角色…" at bounding box center [490, 268] width 277 height 66
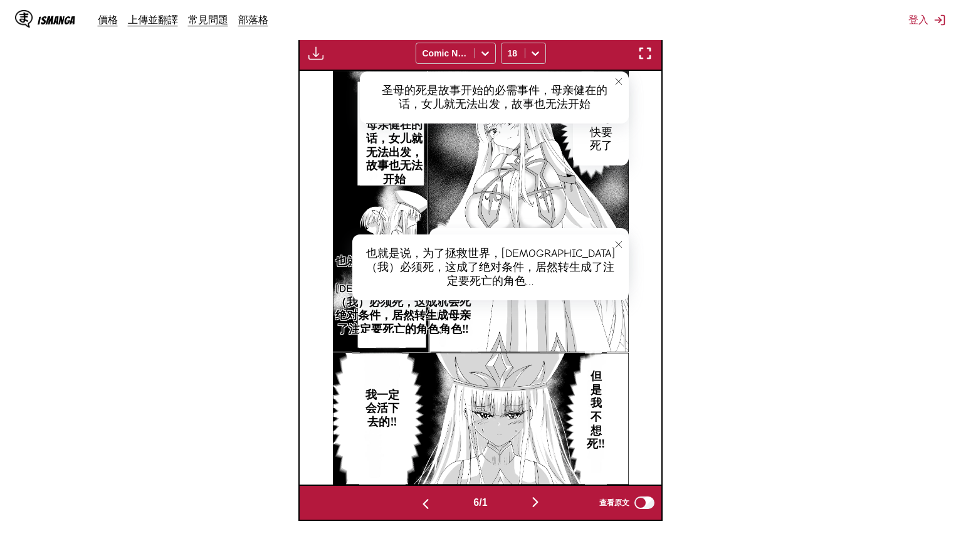
click at [602, 403] on p "但是我不想死‼" at bounding box center [595, 411] width 23 height 87
drag, startPoint x: 601, startPoint y: 349, endPoint x: 620, endPoint y: 425, distance: 78.0
click at [620, 425] on div "但是我不想死‼" at bounding box center [607, 390] width 44 height 107
click at [385, 401] on p "我一定会活下去的‼" at bounding box center [382, 409] width 46 height 46
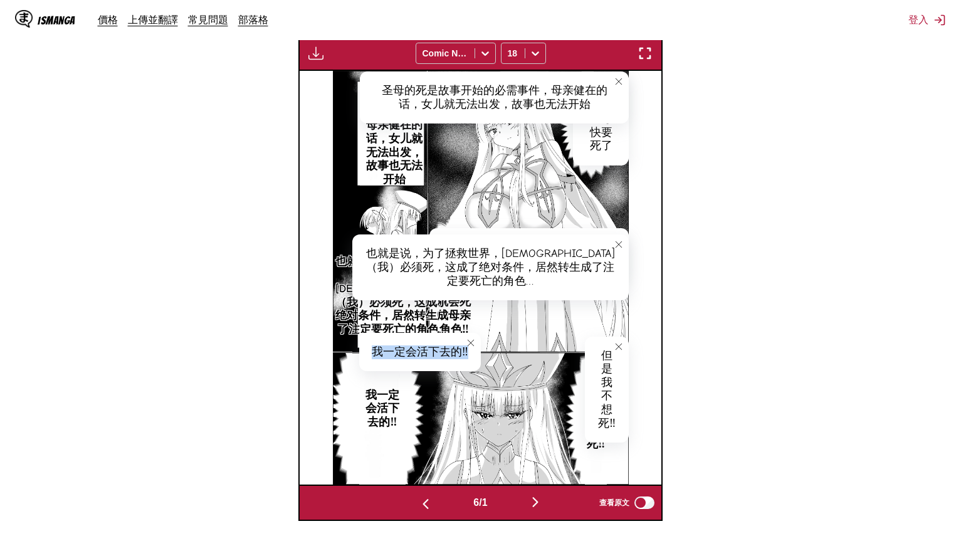
drag, startPoint x: 371, startPoint y: 349, endPoint x: 474, endPoint y: 348, distance: 102.9
click at [474, 348] on div "我一定会活下去的‼" at bounding box center [420, 352] width 122 height 39
drag, startPoint x: 463, startPoint y: 349, endPoint x: 451, endPoint y: 352, distance: 12.2
click at [534, 498] on img "button" at bounding box center [535, 502] width 15 height 15
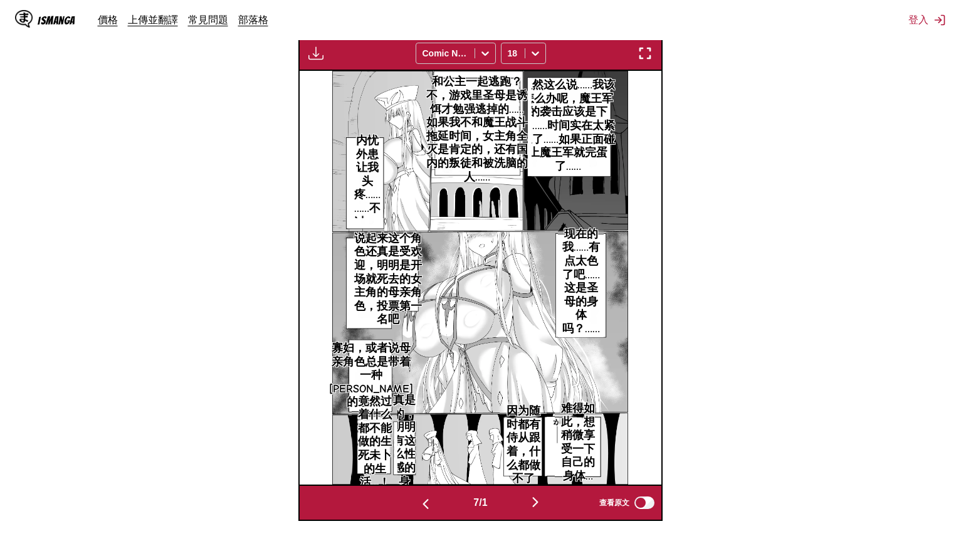
click at [585, 112] on p "虽然这么说……我该怎么办呢，魔王军的袭击应该是下周……时间实在太紧迫了……如果正面碰上魔王军就完蛋了……" at bounding box center [568, 126] width 100 height 100
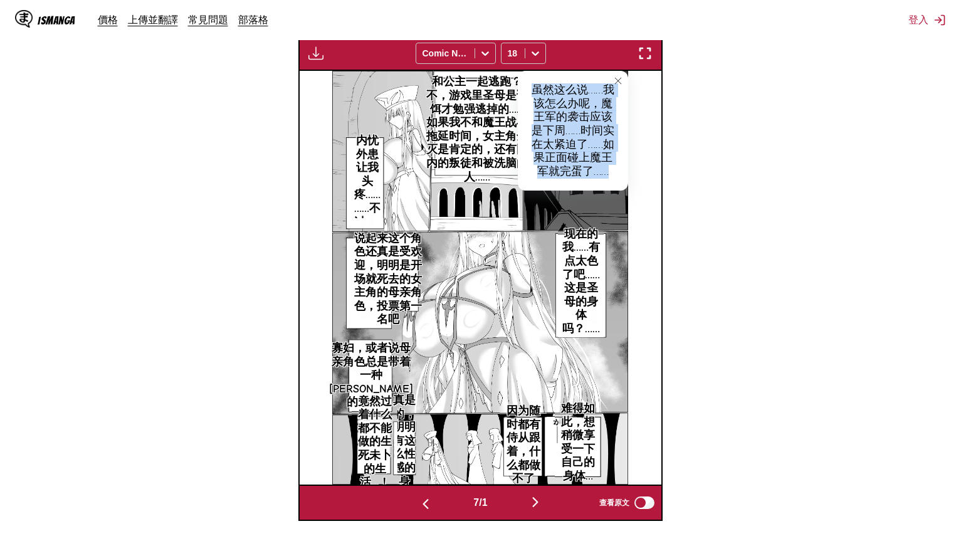
drag, startPoint x: 532, startPoint y: 90, endPoint x: 618, endPoint y: 168, distance: 116.3
click at [618, 168] on div "虽然这么说……我该怎么办呢，魔王军的袭击应该是下周……时间实在太紧迫了……如果正面碰上魔王军就完蛋了……" at bounding box center [573, 131] width 110 height 120
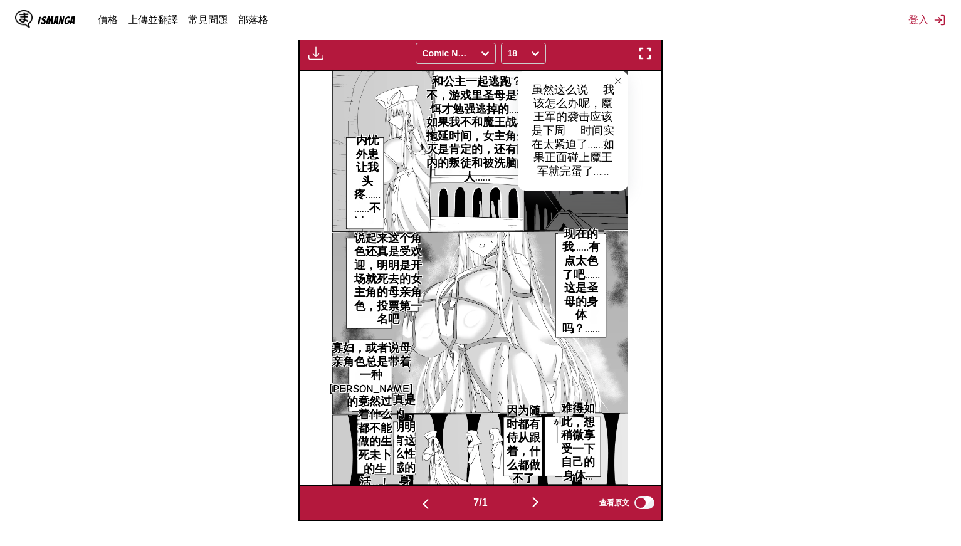
click at [448, 85] on p "和公主一起逃跑？不，游戏里圣母是诱饵才勉强逃掉的……如果我不和魔王战斗拖延时间，女主角全灭是肯定的，还有国内的叛徒和被洗脑的人……" at bounding box center [477, 130] width 110 height 114
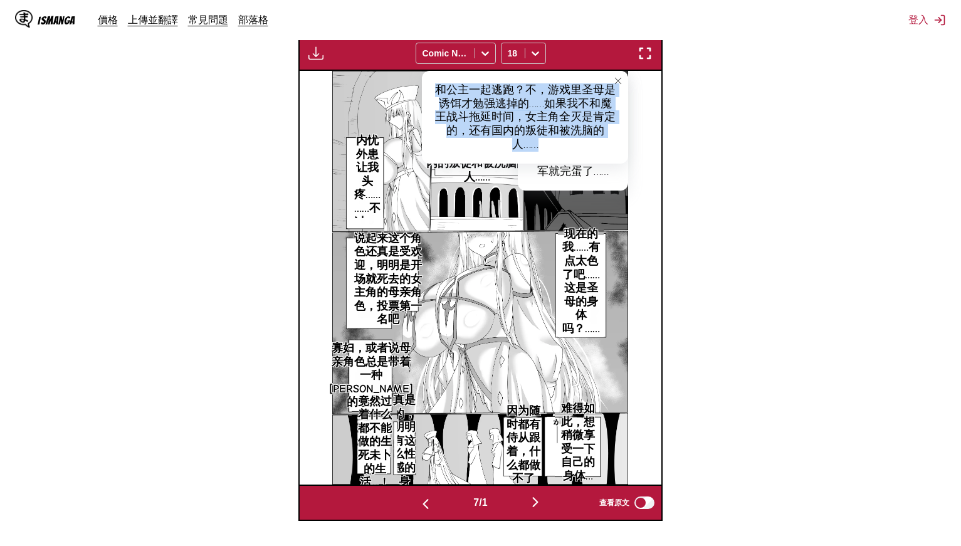
drag, startPoint x: 447, startPoint y: 91, endPoint x: 546, endPoint y: 142, distance: 111.4
click at [546, 142] on div "和公主一起逃跑？不，游戏里圣母是诱饵才勉强逃掉的……如果我不和魔王战斗拖延时间，女主角全灭是肯定的，还有国内的叛徒和被洗脑的人……" at bounding box center [525, 117] width 206 height 93
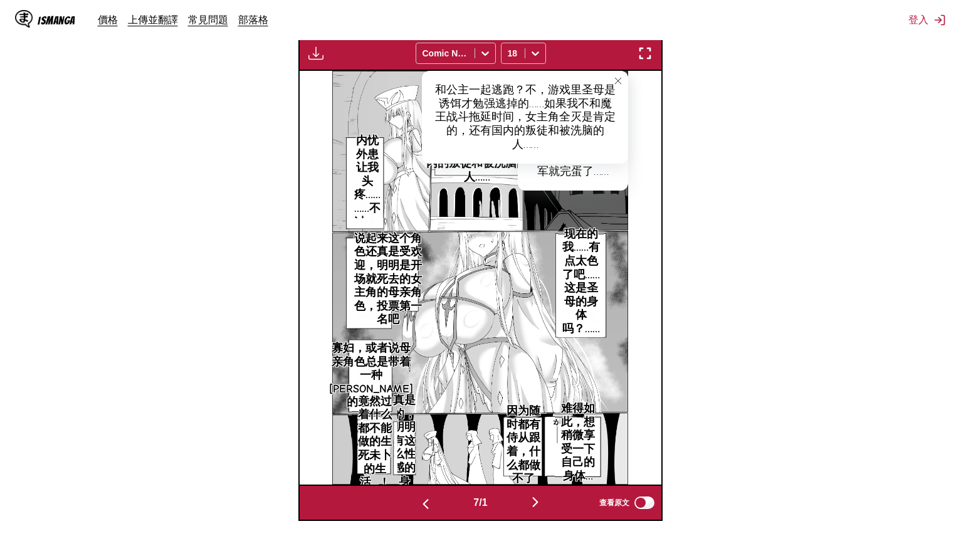
click at [617, 78] on icon "close-tooltip" at bounding box center [618, 81] width 9 height 9
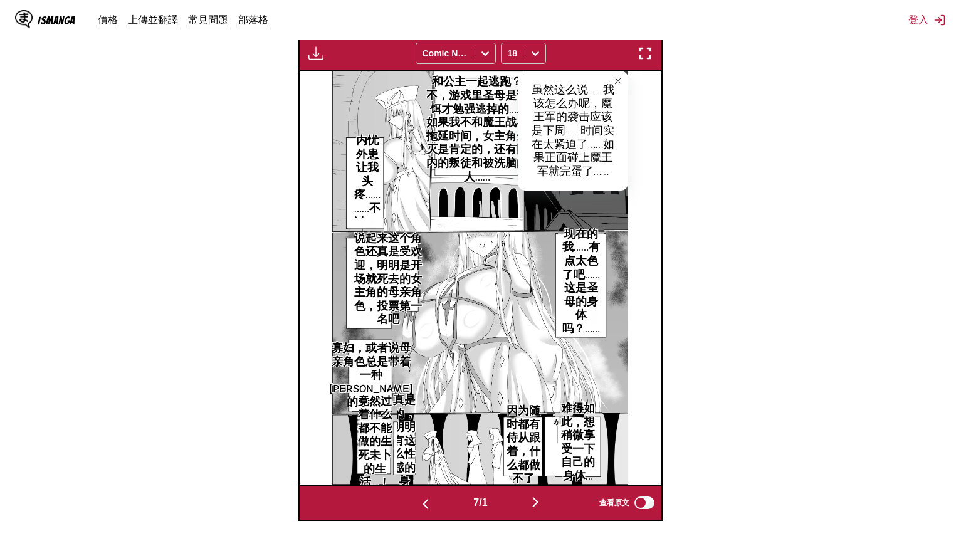
click at [612, 80] on button "close-tooltip" at bounding box center [618, 81] width 20 height 20
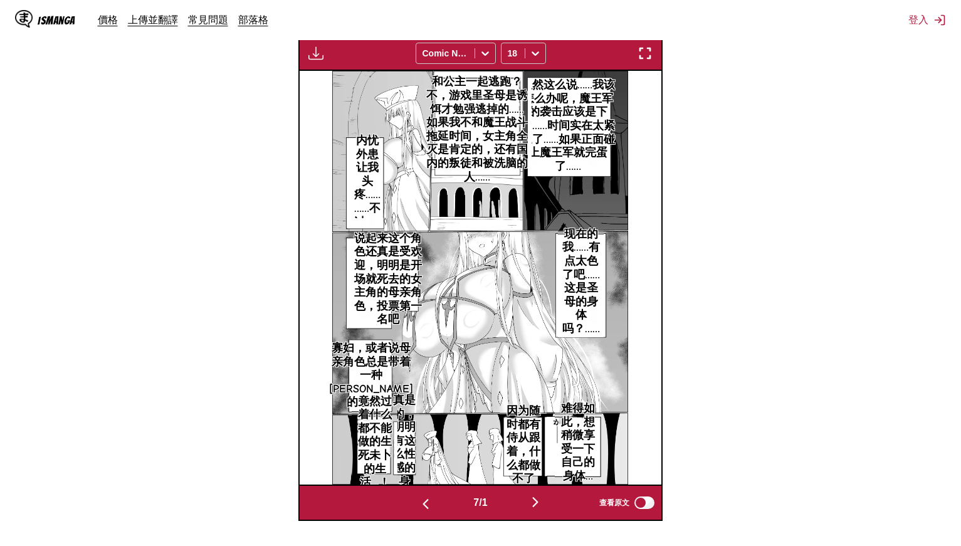
click at [455, 88] on p "和公主一起逃跑？不，游戏里圣母是诱饵才勉强逃掉的……如果我不和魔王战斗拖延时间，女主角全灭是肯定的，还有国内的叛徒和被洗脑的人……" at bounding box center [477, 130] width 110 height 114
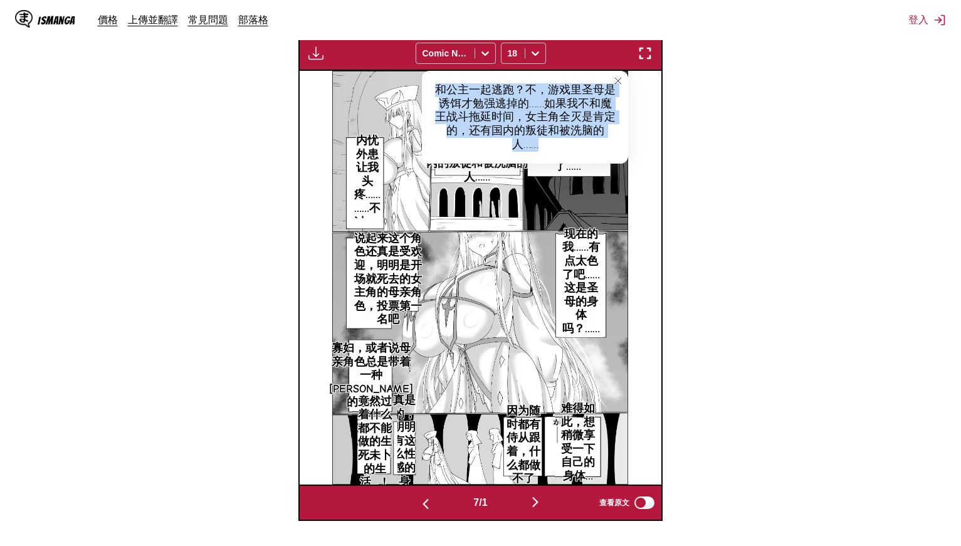
drag, startPoint x: 435, startPoint y: 85, endPoint x: 574, endPoint y: 147, distance: 152.4
click at [574, 147] on div "和公主一起逃跑？不，游戏里圣母是诱饵才勉强逃掉的……如果我不和魔王战斗拖延时间，女主角全灭是肯定的，还有国内的叛徒和被洗脑的人……" at bounding box center [525, 117] width 206 height 93
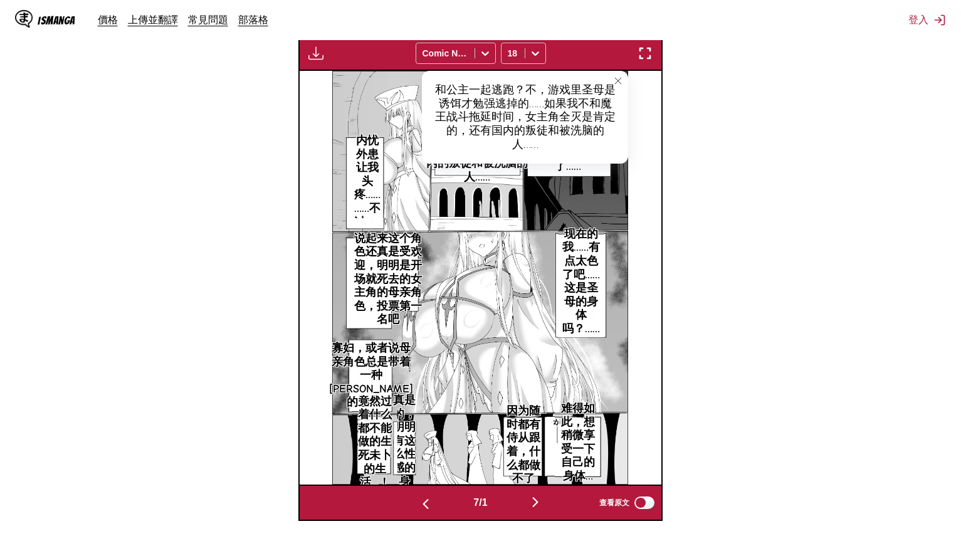
click at [364, 161] on p "内忧外患让我头疼…… ……不过……" at bounding box center [367, 182] width 31 height 100
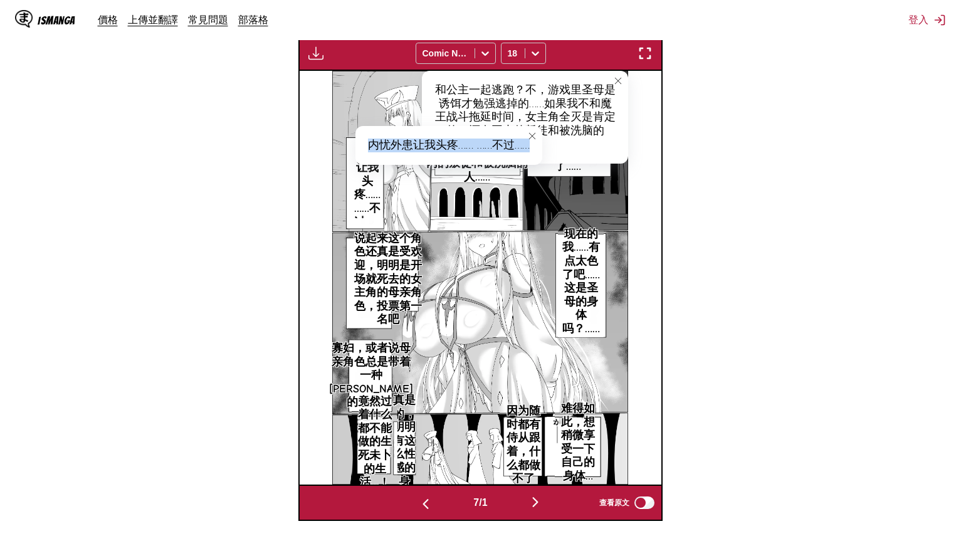
drag, startPoint x: 367, startPoint y: 138, endPoint x: 529, endPoint y: 145, distance: 162.6
click at [529, 145] on div "内忧外患让我头疼…… ……不过……" at bounding box center [449, 145] width 187 height 39
click at [588, 254] on p "现在的我……有点太色了吧……这是圣母的身体吗？……" at bounding box center [581, 282] width 46 height 114
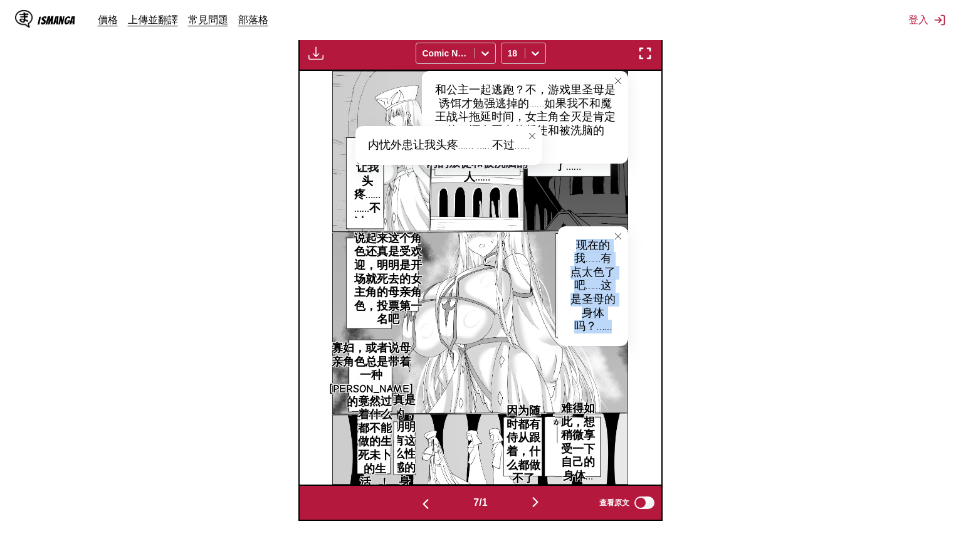
drag, startPoint x: 574, startPoint y: 240, endPoint x: 618, endPoint y: 322, distance: 92.9
click at [618, 322] on div "现在的我……有点太色了吧……这是圣母的身体吗？……" at bounding box center [593, 286] width 71 height 120
click at [383, 260] on p "说起来这个角色还真是受欢迎，明明是开场就死去的女主角的母亲角色，投票第一名吧" at bounding box center [388, 280] width 80 height 100
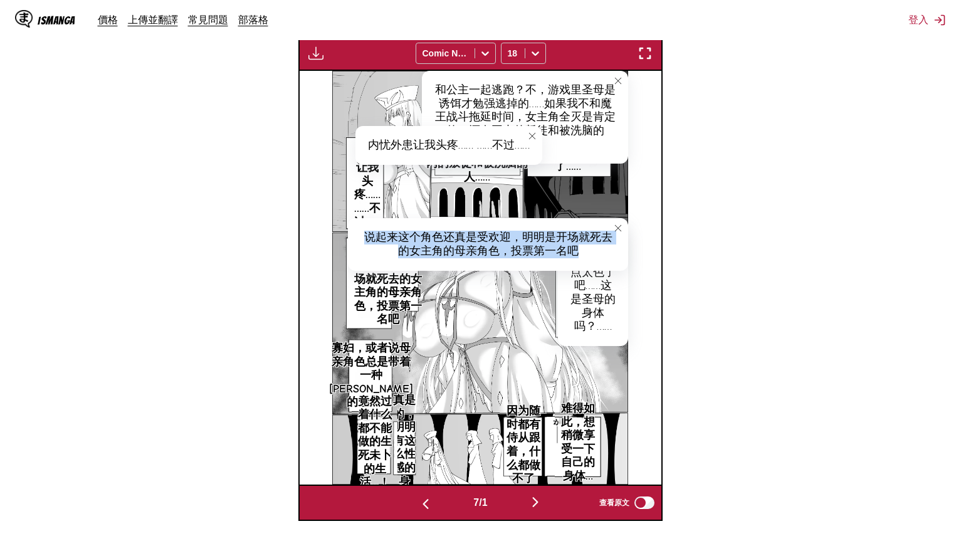
drag, startPoint x: 364, startPoint y: 233, endPoint x: 593, endPoint y: 258, distance: 230.9
click at [593, 258] on div "说起来这个角色还真是受欢迎，明明是开场就死去的女主角的母亲角色，投票第一名吧" at bounding box center [488, 244] width 280 height 52
click at [369, 366] on p "寡妇，或者说母亲角色总是带着一种[PERSON_NAME]的魅力……" at bounding box center [371, 375] width 89 height 73
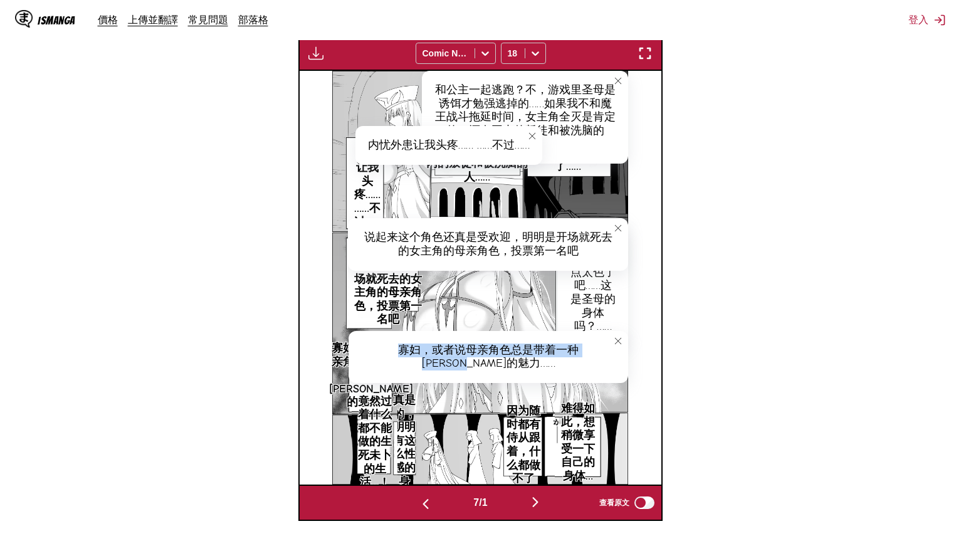
drag, startPoint x: 364, startPoint y: 346, endPoint x: 605, endPoint y: 334, distance: 241.1
click at [605, 334] on div "寡妇，或者说母亲角色总是带着一种[PERSON_NAME]的魅力……" at bounding box center [489, 357] width 280 height 52
click at [592, 424] on p "难得如此，想稍微享受一下自己的身体…" at bounding box center [578, 442] width 47 height 87
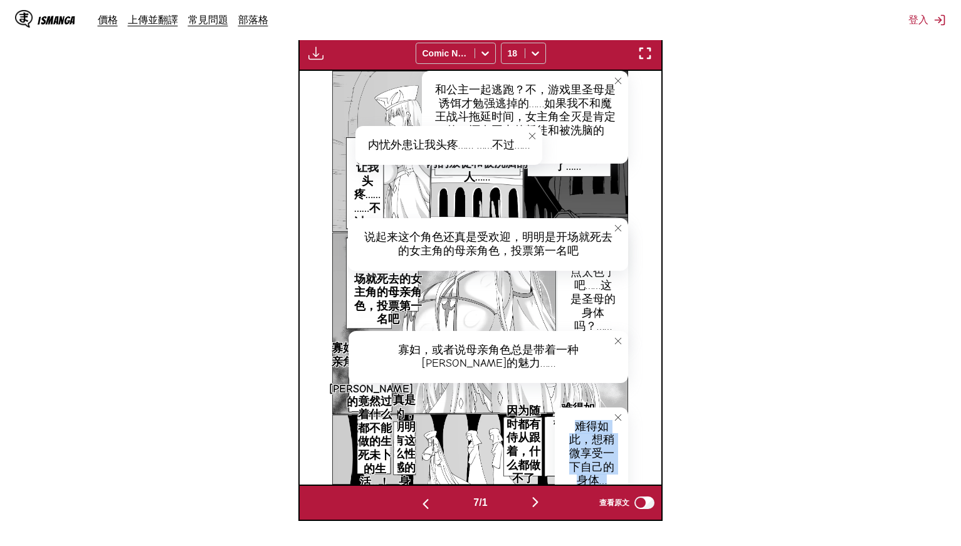
drag, startPoint x: 575, startPoint y: 420, endPoint x: 612, endPoint y: 482, distance: 72.3
click at [612, 482] on div "难得如此，想稍微享受一下自己的身体…" at bounding box center [592, 454] width 74 height 93
click at [521, 426] on p "因为随时都有侍从跟着，什么都做不了" at bounding box center [523, 445] width 47 height 87
drag, startPoint x: 512, startPoint y: 422, endPoint x: 620, endPoint y: 445, distance: 110.3
click at [620, 445] on div "因为随时都有侍从跟着，什么都做不了" at bounding box center [564, 436] width 129 height 52
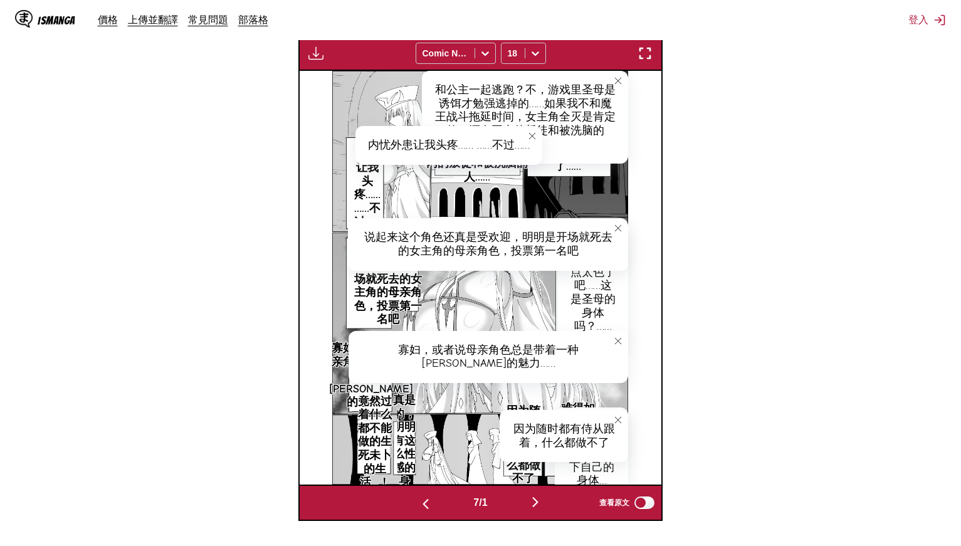
click at [618, 337] on icon "close-tooltip" at bounding box center [618, 341] width 9 height 9
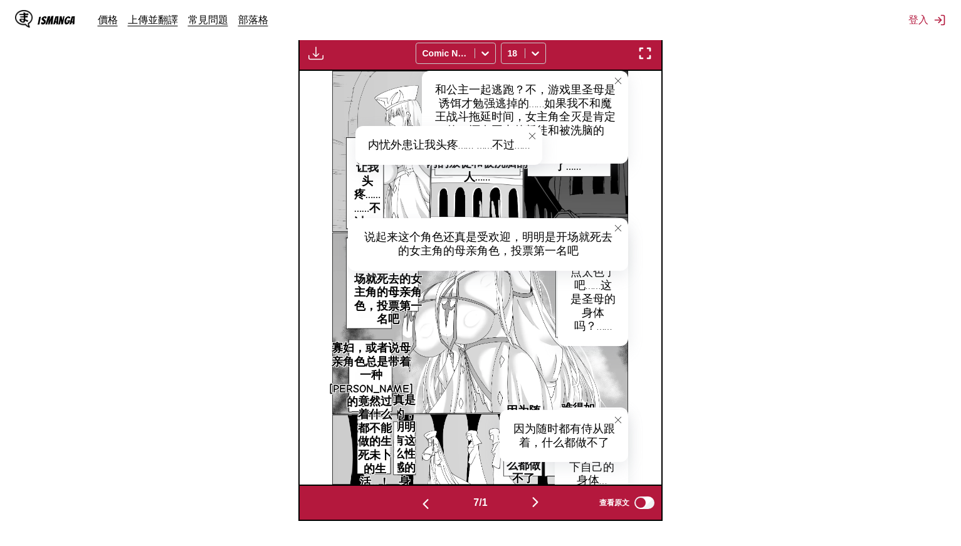
click at [410, 452] on p "真是的，明明有这么性感的身体……" at bounding box center [404, 448] width 31 height 114
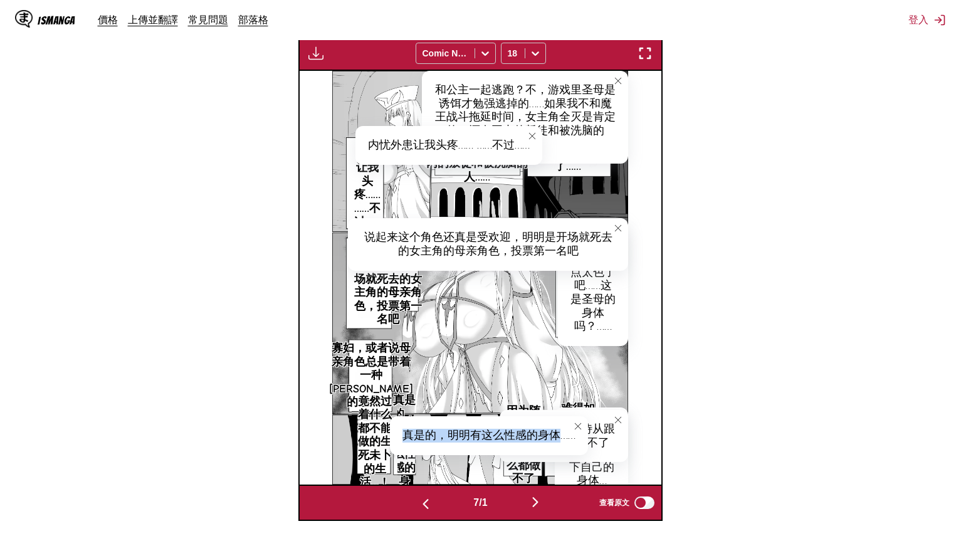
drag, startPoint x: 400, startPoint y: 435, endPoint x: 563, endPoint y: 429, distance: 163.2
click at [563, 429] on div "真是的，明明有这么性感的身体……" at bounding box center [489, 435] width 198 height 39
click at [566, 435] on div "真是的，明明有这么性感的身体……" at bounding box center [489, 435] width 198 height 39
drag, startPoint x: 568, startPoint y: 436, endPoint x: 402, endPoint y: 437, distance: 165.6
click at [402, 437] on div "真是的，明明有这么性感的身体……" at bounding box center [489, 435] width 198 height 39
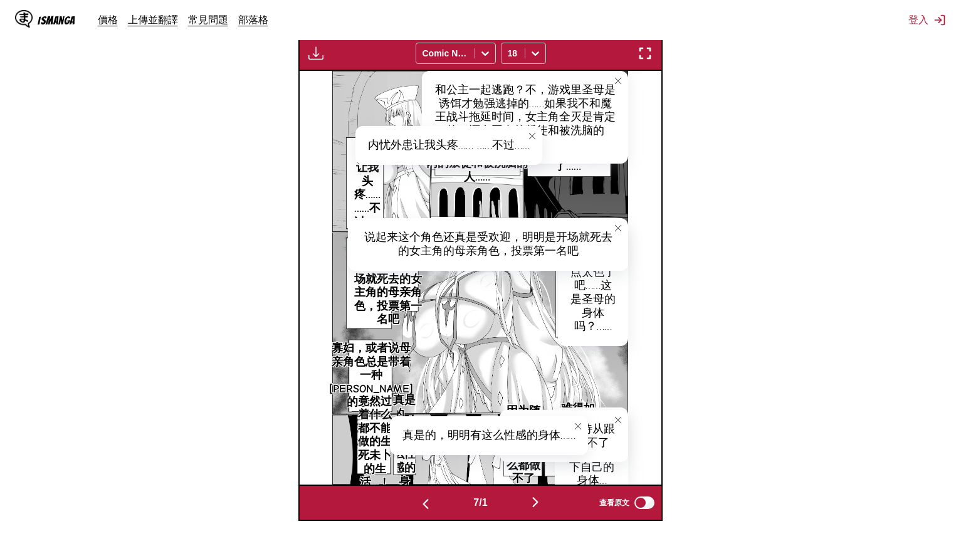
click at [374, 440] on p "竟然过着什么都不能做的生死未卜的生活…！" at bounding box center [375, 443] width 46 height 100
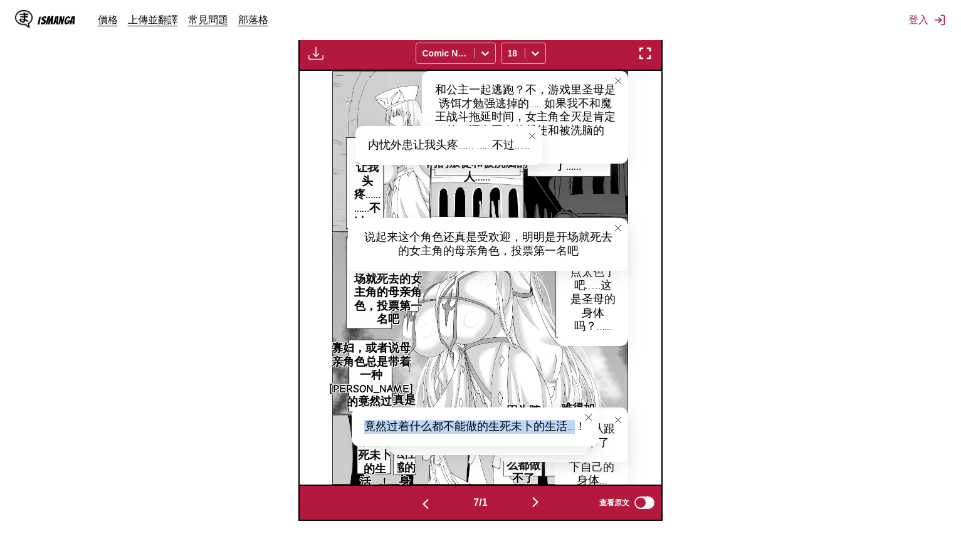
drag, startPoint x: 362, startPoint y: 423, endPoint x: 577, endPoint y: 425, distance: 214.5
click at [577, 425] on div "竟然过着什么都不能做的生死未卜的生活…！" at bounding box center [475, 427] width 247 height 39
click at [549, 497] on button "button" at bounding box center [535, 503] width 75 height 18
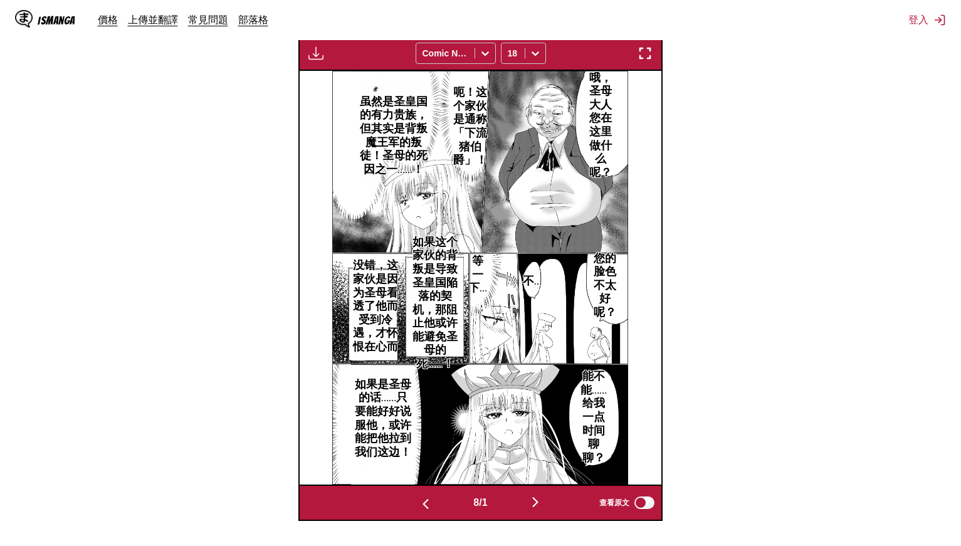
click at [590, 109] on p "哦，圣母大人您在这里做什么呢？" at bounding box center [601, 126] width 37 height 114
drag, startPoint x: 595, startPoint y: 92, endPoint x: 620, endPoint y: 187, distance: 98.6
click at [620, 187] on div "哦，圣母大人您在这里做什么呢？" at bounding box center [607, 142] width 48 height 134
click at [462, 109] on p "呃！这个家伙是通称「下流猪伯爵」！" at bounding box center [470, 126] width 39 height 87
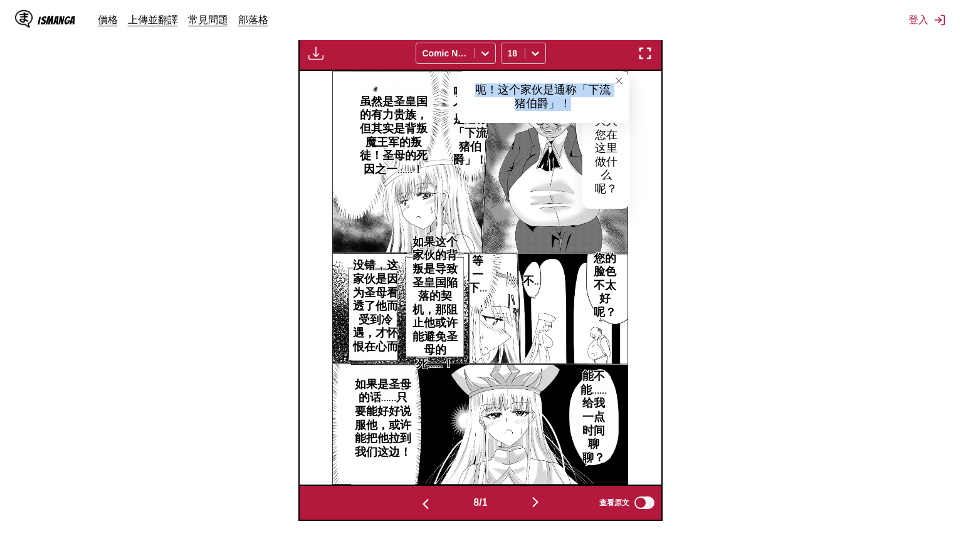
drag, startPoint x: 476, startPoint y: 86, endPoint x: 579, endPoint y: 102, distance: 104.8
click at [579, 102] on div "呃！这个家伙是通称「下流猪伯爵」！" at bounding box center [543, 97] width 172 height 52
click at [384, 108] on p "虽然是圣皇国的有力贵族，但其实是背叛魔王军的叛徒！圣母的死因之一……！" at bounding box center [393, 136] width 79 height 87
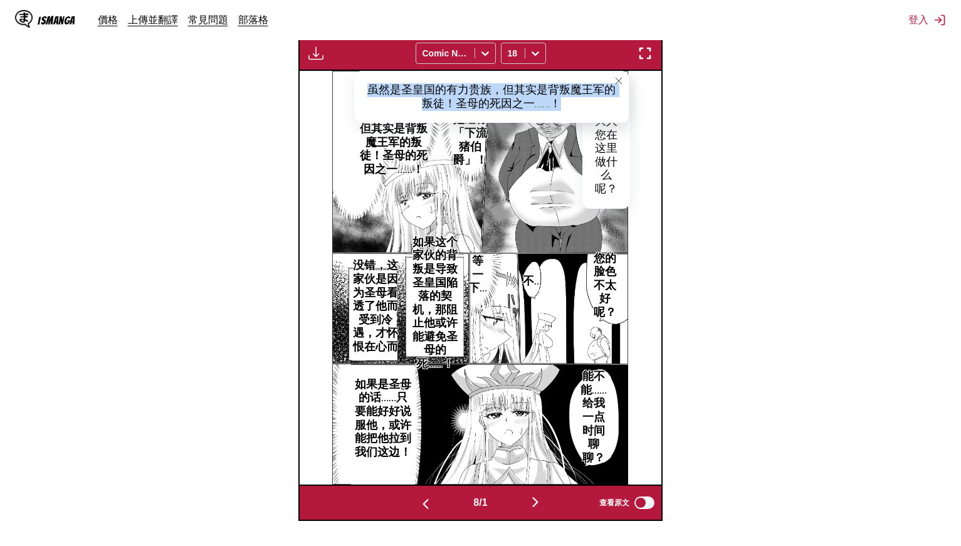
drag, startPoint x: 368, startPoint y: 87, endPoint x: 590, endPoint y: 105, distance: 222.8
click at [590, 105] on div "虽然是圣皇国的有力贵族，但其实是背叛魔王军的叛徒！圣母的死因之一……！" at bounding box center [491, 97] width 275 height 52
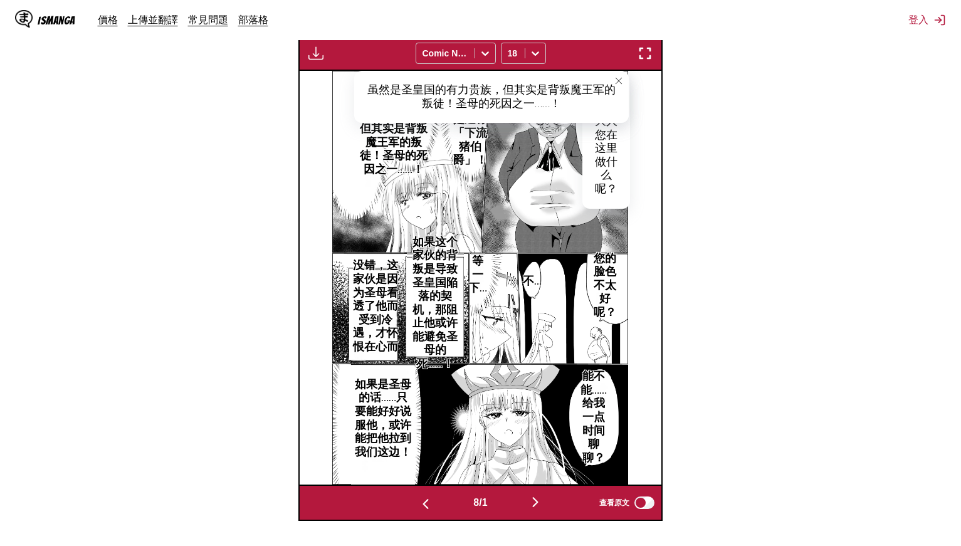
click at [605, 276] on p "您的脸色不太好呢？" at bounding box center [605, 286] width 28 height 73
drag, startPoint x: 606, startPoint y: 263, endPoint x: 632, endPoint y: 319, distance: 61.2
click at [632, 319] on div "您的脸色不太好呢？" at bounding box center [617, 292] width 48 height 93
click at [476, 272] on p "等一下…" at bounding box center [478, 275] width 24 height 46
drag, startPoint x: 484, startPoint y: 265, endPoint x: 526, endPoint y: 270, distance: 41.7
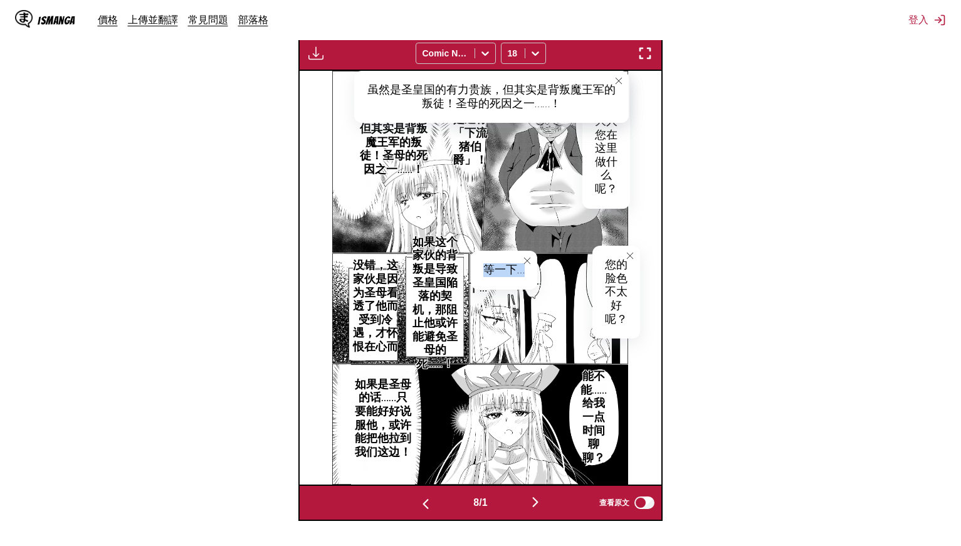
click at [526, 270] on div "等一下…" at bounding box center [504, 270] width 66 height 39
click at [438, 298] on p "如果这个家伙的背叛是导致圣皇国陥落的契机，那阻止他或许能避免圣母的死……！" at bounding box center [435, 303] width 57 height 140
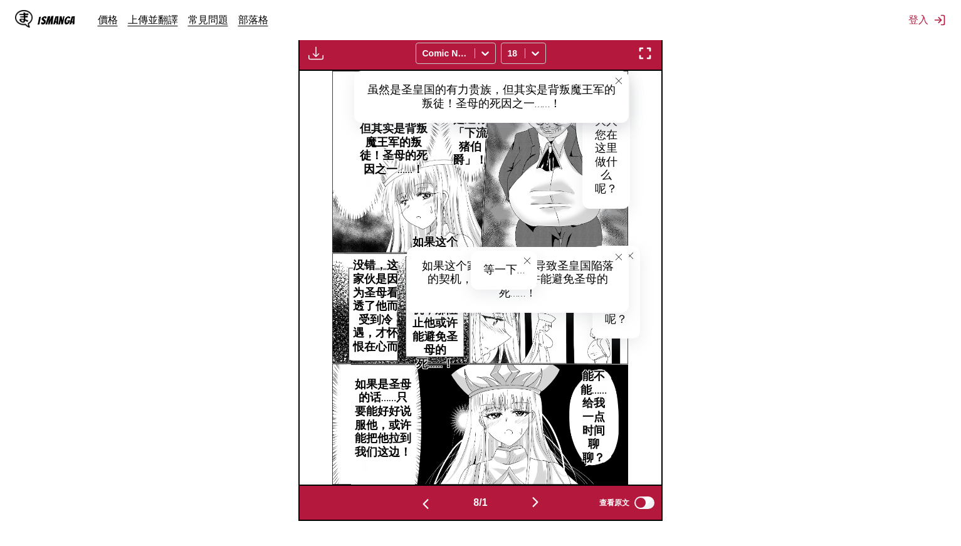
click at [423, 260] on div "如果这个家伙的背叛是导致圣皇国陥落的契机，那阻止他或许能避免圣母的死……！" at bounding box center [518, 280] width 222 height 66
drag, startPoint x: 424, startPoint y: 260, endPoint x: 538, endPoint y: 288, distance: 117.6
click at [537, 288] on div "如果这个家伙的背叛是导致圣皇国陥落的契机，那阻止他或许能避免圣母的死……！" at bounding box center [518, 280] width 222 height 66
click at [555, 290] on div "如果这个家伙的背叛是导致圣皇国陥落的契机，那阻止他或许能避免圣母的死……！" at bounding box center [518, 280] width 222 height 66
drag, startPoint x: 547, startPoint y: 291, endPoint x: 420, endPoint y: 263, distance: 130.3
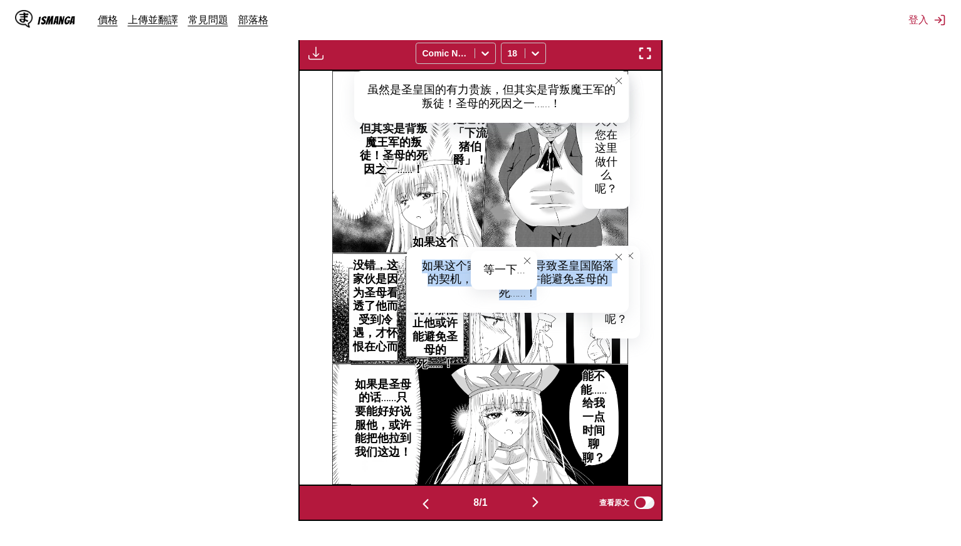
click at [420, 263] on div "如果这个家伙的背叛是导致圣皇国陥落的契机，那阻止他或许能避免圣母的死……！" at bounding box center [518, 280] width 222 height 66
click at [374, 296] on p "没错，这家伙是因为圣母看透了他而受到冷遇，才怀恨在心而背叛的。" at bounding box center [376, 314] width 58 height 114
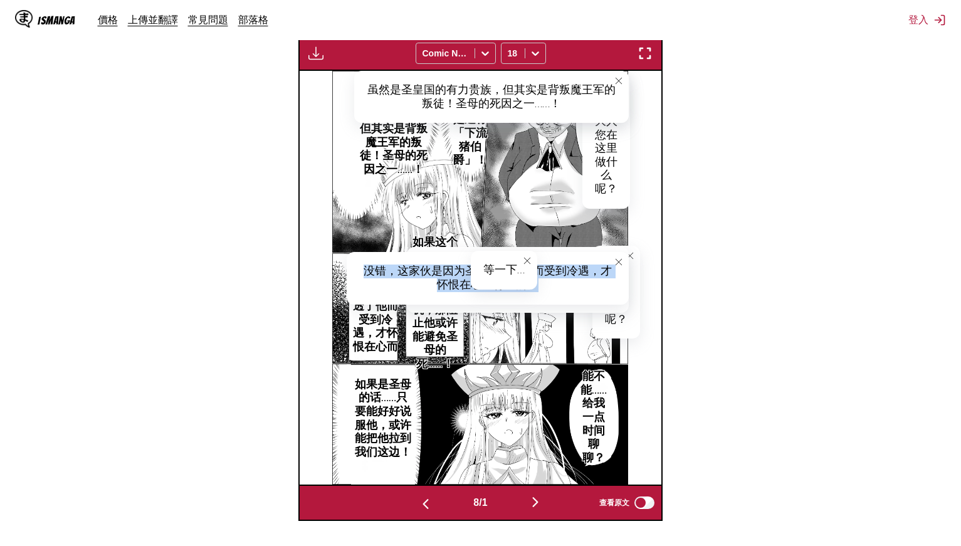
drag, startPoint x: 368, startPoint y: 265, endPoint x: 563, endPoint y: 283, distance: 195.8
click at [563, 283] on div "没错，这家伙是因为圣母看透了他而受到冷遇，才怀恨在心而背叛的。" at bounding box center [488, 278] width 282 height 52
click at [584, 414] on p "能不能……给我一点时间聊聊？" at bounding box center [593, 418] width 34 height 100
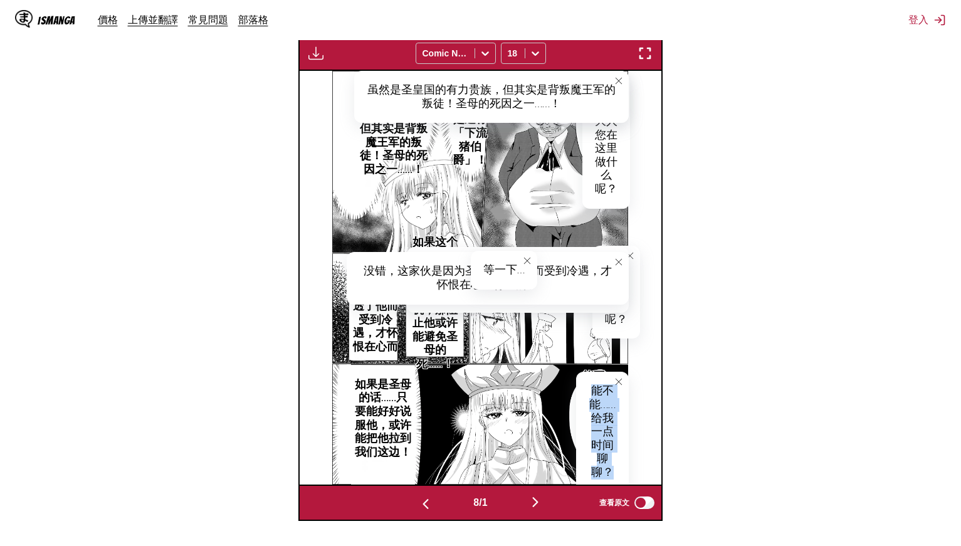
drag, startPoint x: 592, startPoint y: 388, endPoint x: 615, endPoint y: 466, distance: 81.2
click at [615, 466] on div "能不能……给我一点时间聊聊？" at bounding box center [602, 432] width 52 height 120
click at [371, 436] on p "如果是圣母的话……只要能好好说服他，或许能把他拉到我们这边！" at bounding box center [383, 419] width 64 height 87
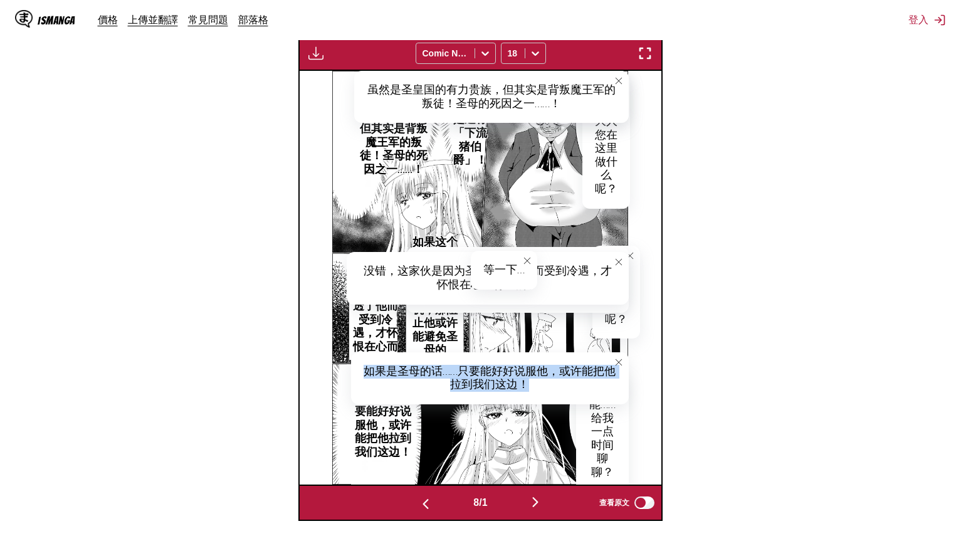
drag, startPoint x: 367, startPoint y: 367, endPoint x: 539, endPoint y: 379, distance: 172.9
click at [529, 384] on div "如果是圣母的话……只要能好好说服他，或许能把他拉到我们这边！" at bounding box center [490, 378] width 278 height 52
click at [537, 495] on img "button" at bounding box center [535, 502] width 15 height 15
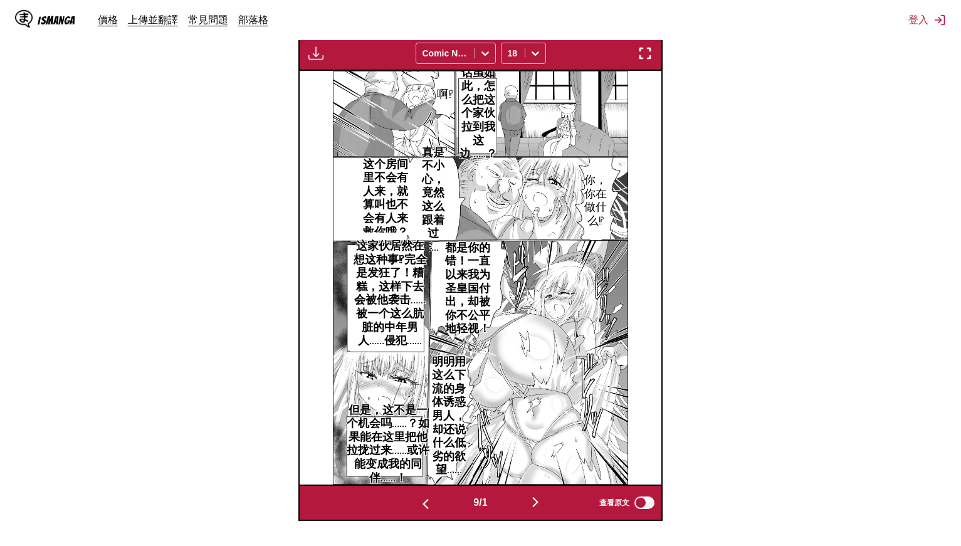
click at [480, 106] on p "话虽如此，怎么把这个家伙拉到我这边……？" at bounding box center [478, 114] width 47 height 100
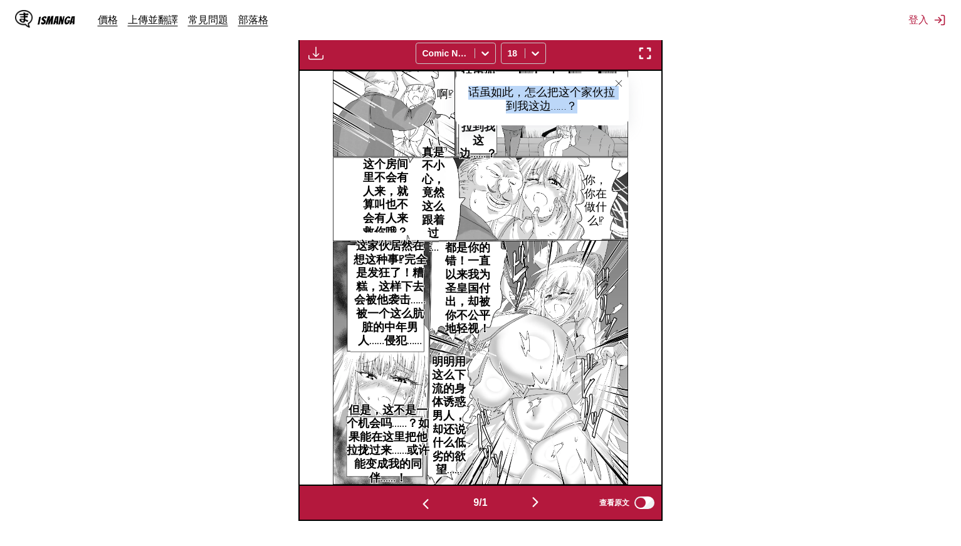
drag, startPoint x: 469, startPoint y: 88, endPoint x: 579, endPoint y: 110, distance: 112.5
click at [579, 110] on div "话虽如此，怎么把这个家伙拉到我这边……？" at bounding box center [542, 99] width 174 height 52
click at [587, 193] on p "你，你在做什么⁉" at bounding box center [596, 200] width 28 height 59
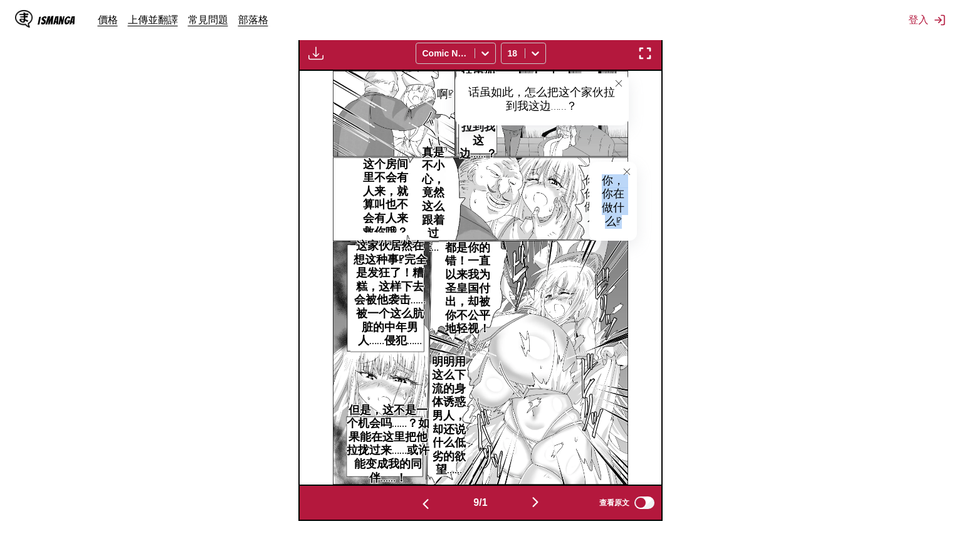
drag, startPoint x: 603, startPoint y: 176, endPoint x: 625, endPoint y: 222, distance: 50.8
click at [625, 222] on div "你，你在做什么⁉" at bounding box center [614, 201] width 48 height 79
click at [432, 174] on p "真是不小心，竟然这么跟着过来……" at bounding box center [433, 201] width 36 height 114
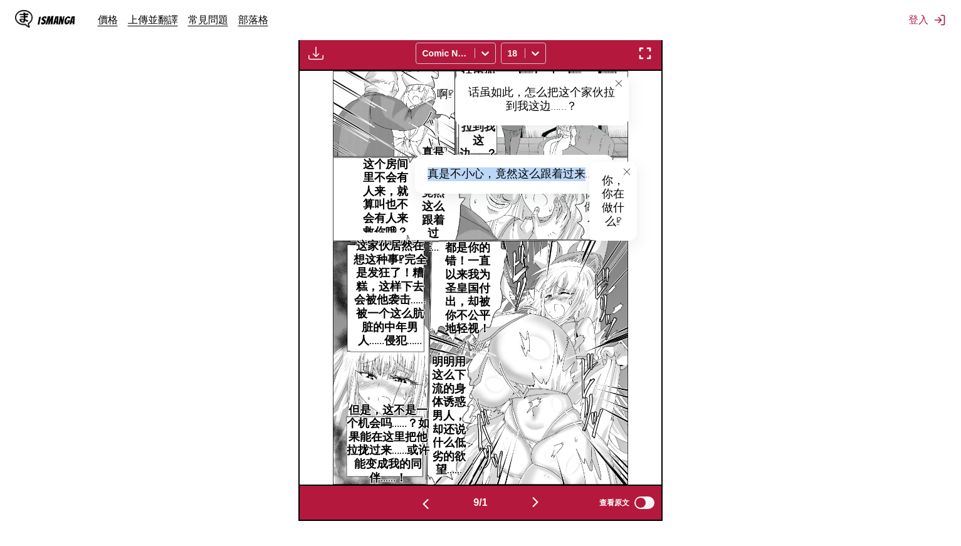
drag, startPoint x: 431, startPoint y: 171, endPoint x: 586, endPoint y: 172, distance: 154.3
click at [586, 172] on div "真是不小心，竟然这么跟着过来……" at bounding box center [514, 174] width 198 height 39
click at [623, 170] on button "close-tooltip" at bounding box center [627, 172] width 20 height 20
drag, startPoint x: 592, startPoint y: 172, endPoint x: 431, endPoint y: 175, distance: 161.2
click at [431, 175] on div "真是不小心，竟然这么跟着过来……" at bounding box center [514, 174] width 198 height 39
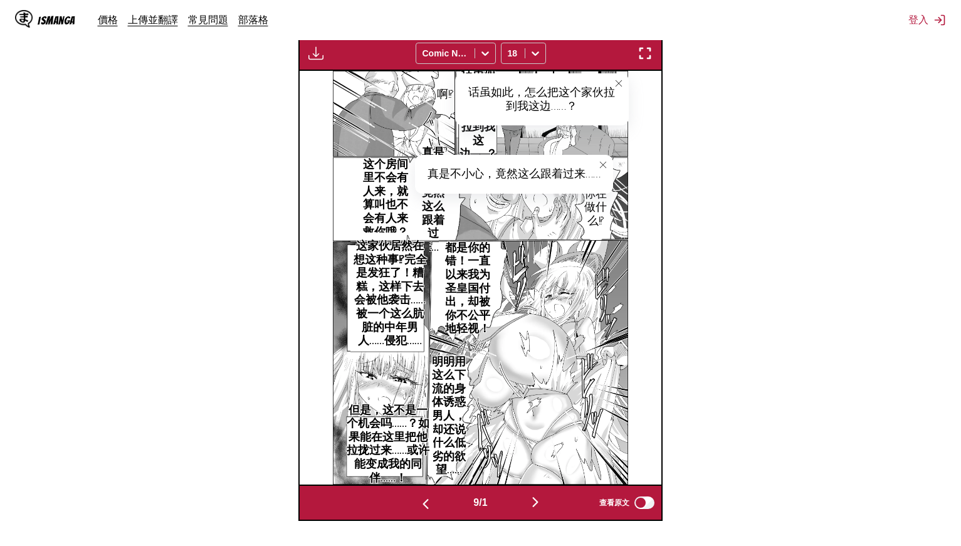
click at [361, 161] on p "这个房间里不会有人来，就算叫也不会有人来救你哦？" at bounding box center [386, 199] width 58 height 87
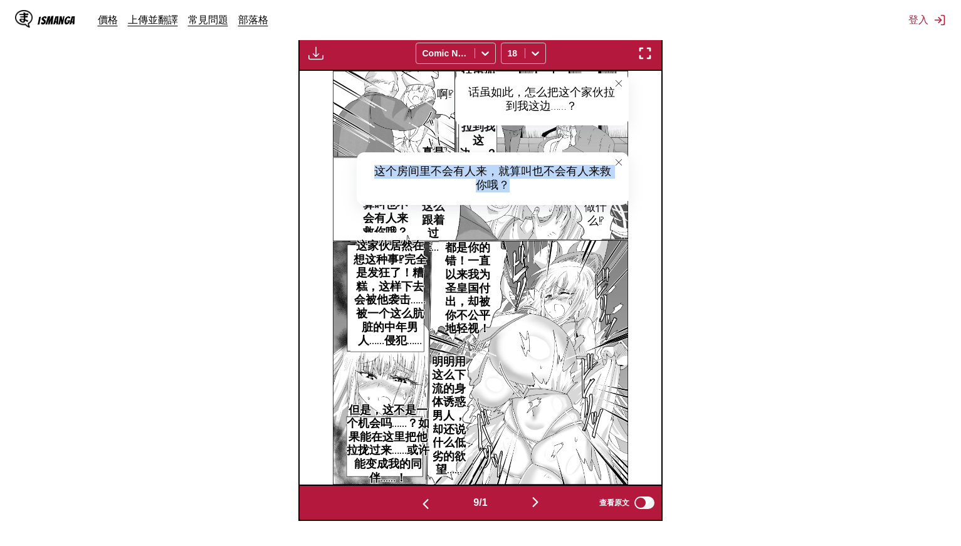
drag, startPoint x: 375, startPoint y: 166, endPoint x: 563, endPoint y: 187, distance: 189.3
click at [563, 187] on div "这个房间里不会有人来，就算叫也不会有人来救你哦？" at bounding box center [493, 178] width 272 height 52
click at [472, 255] on p "都是你的错！一直以来我为圣皇国付出，却被你不公平地轻视！" at bounding box center [468, 289] width 58 height 100
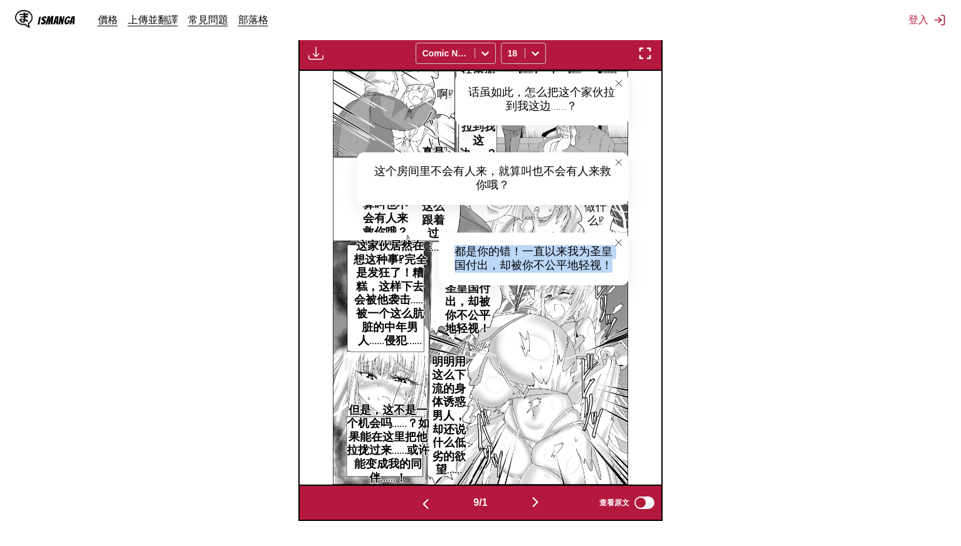
drag, startPoint x: 457, startPoint y: 248, endPoint x: 616, endPoint y: 267, distance: 161.1
click at [616, 267] on div "都是你的错！一直以来我为圣皇国付出，却被你不公平地轻视！" at bounding box center [534, 259] width 190 height 52
click at [459, 401] on p "明明用这么下流的身体诱惑男人，却还说什么低劣的欲望……" at bounding box center [449, 416] width 47 height 127
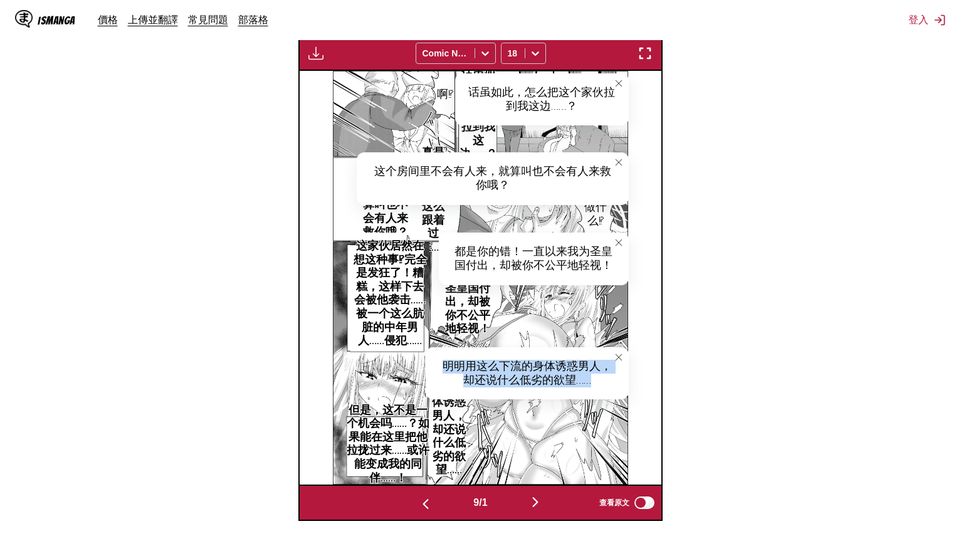
drag, startPoint x: 444, startPoint y: 362, endPoint x: 598, endPoint y: 378, distance: 154.4
click at [598, 378] on div "明明用这么下流的身体诱惑男人，却还说什么低劣的欲望……" at bounding box center [527, 373] width 203 height 52
click at [393, 260] on p "这家伙居然在想这种事⁉完全是发狂了！糟糕，这样下去会被他袭击……被一个这么肮脏的中年男人……侵犯……" at bounding box center [390, 294] width 79 height 114
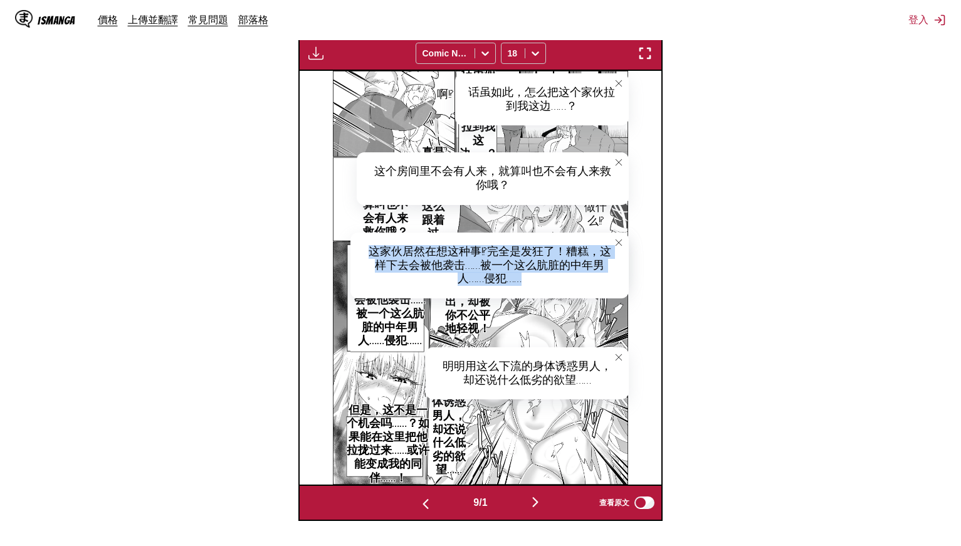
drag, startPoint x: 370, startPoint y: 248, endPoint x: 576, endPoint y: 280, distance: 208.1
click at [576, 280] on div "这家伙居然在想这种事⁉完全是发狂了！糟糕，这样下去会被他袭击……被一个这么肮脏的中年男人……侵犯……" at bounding box center [490, 266] width 278 height 66
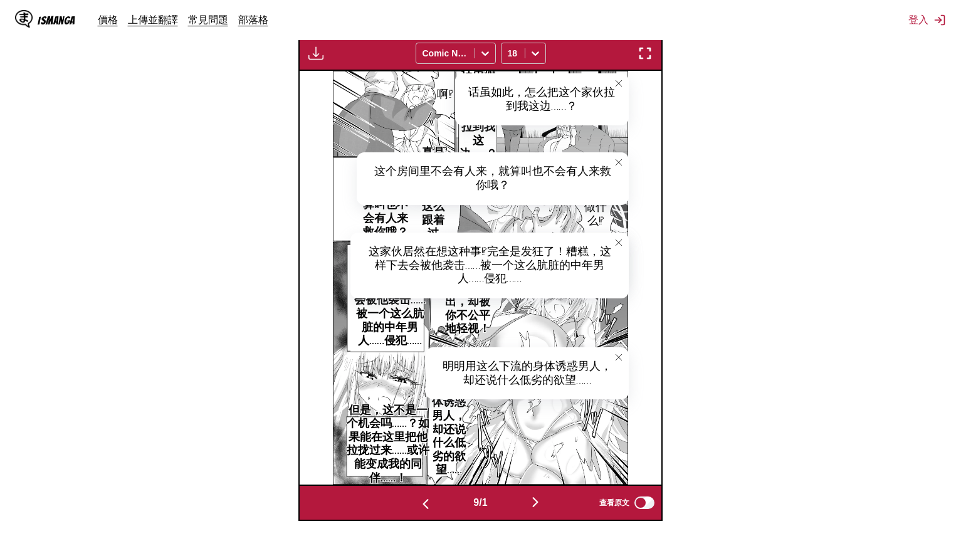
click at [618, 355] on icon "close-tooltip" at bounding box center [619, 357] width 6 height 6
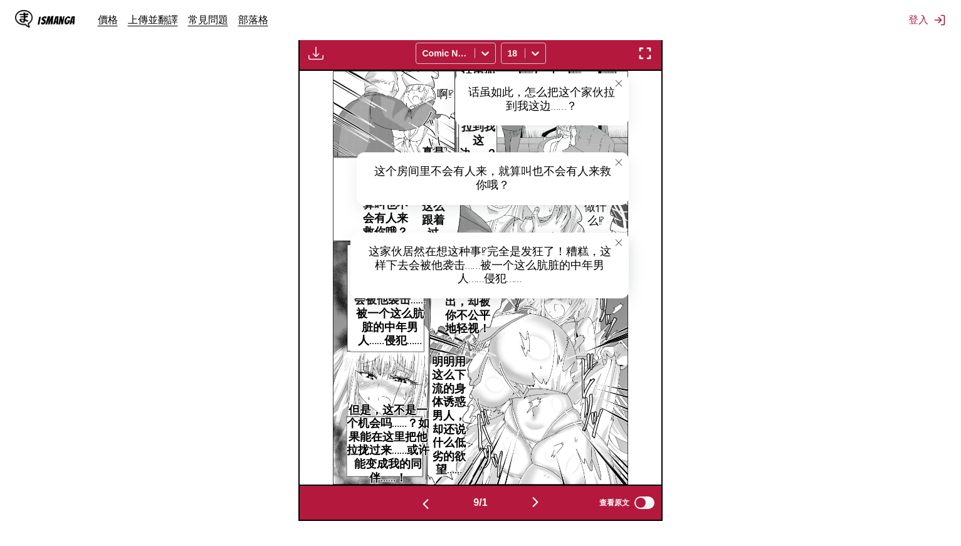
click at [613, 243] on button "close-tooltip" at bounding box center [619, 243] width 20 height 20
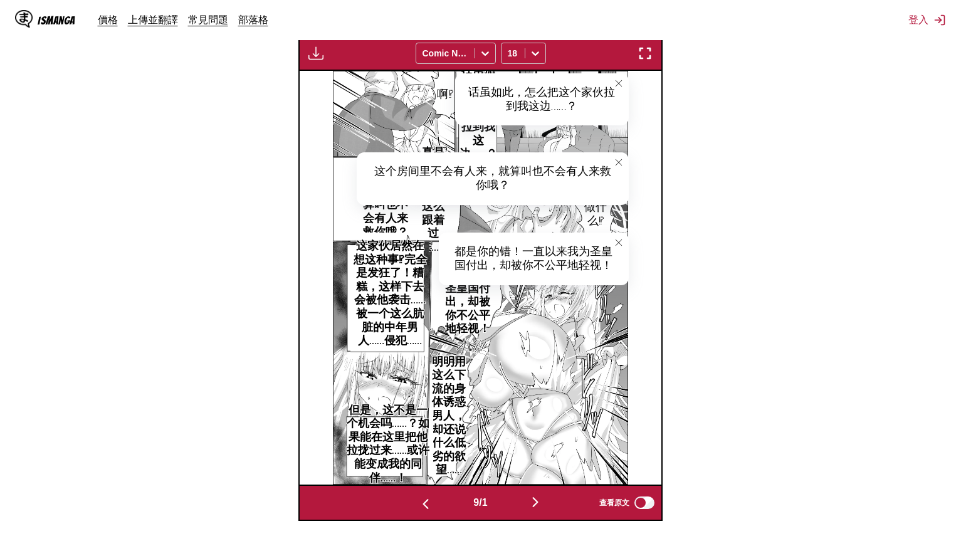
click at [620, 158] on icon "close-tooltip" at bounding box center [619, 162] width 9 height 9
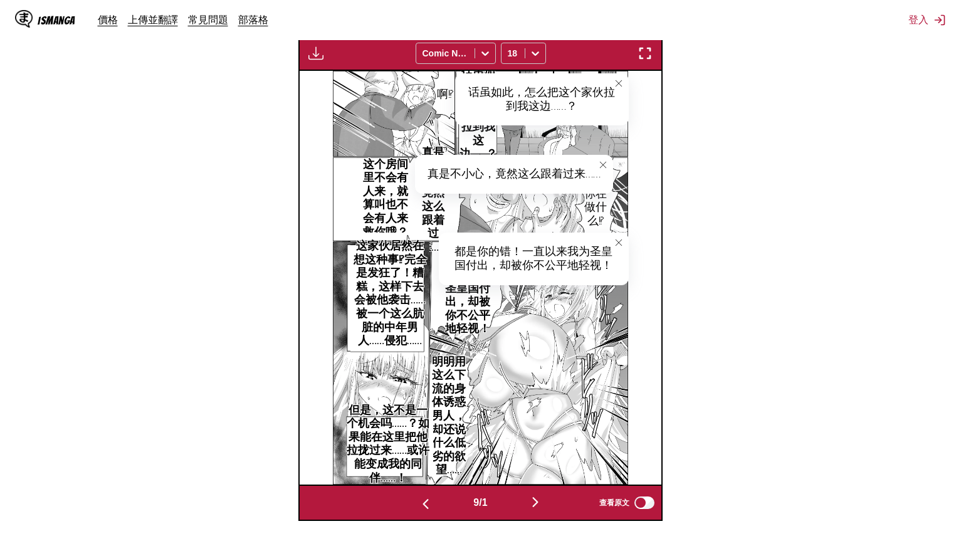
click at [398, 462] on p "但是，这不是一个机会吗……？如果能在这里把他拉拢过来……或许能变成我的同伴……！" at bounding box center [387, 444] width 91 height 87
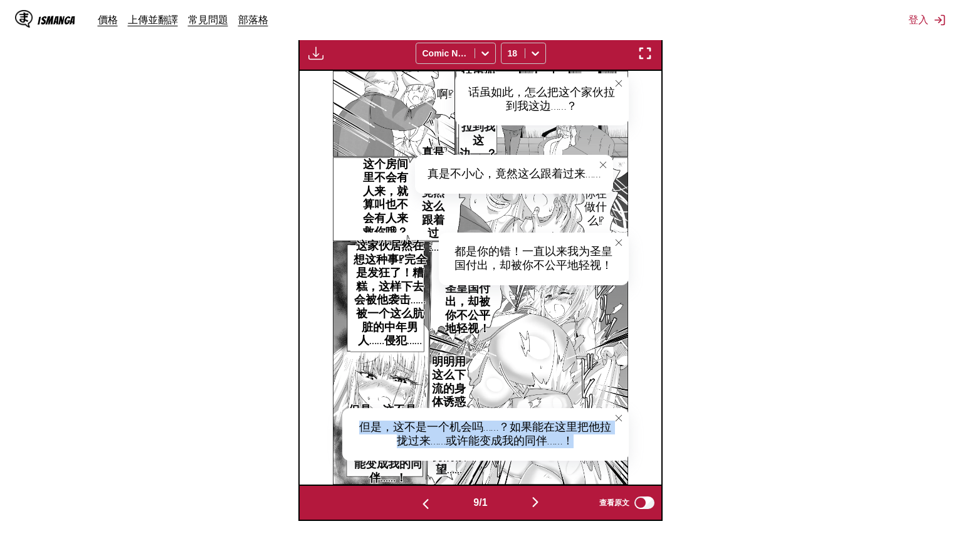
drag, startPoint x: 361, startPoint y: 423, endPoint x: 600, endPoint y: 443, distance: 239.8
click at [600, 443] on div "但是，这不是一个机会吗……？如果能在这里把他拉拢过来……或许能变成我的同伴……！" at bounding box center [485, 434] width 287 height 52
click at [536, 500] on img "button" at bounding box center [535, 502] width 15 height 15
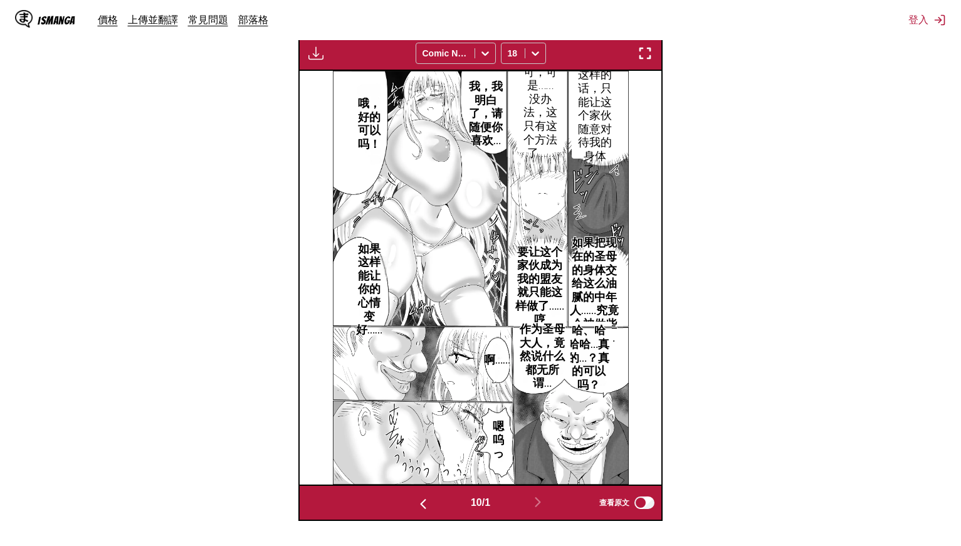
click at [423, 504] on img "button" at bounding box center [423, 504] width 15 height 15
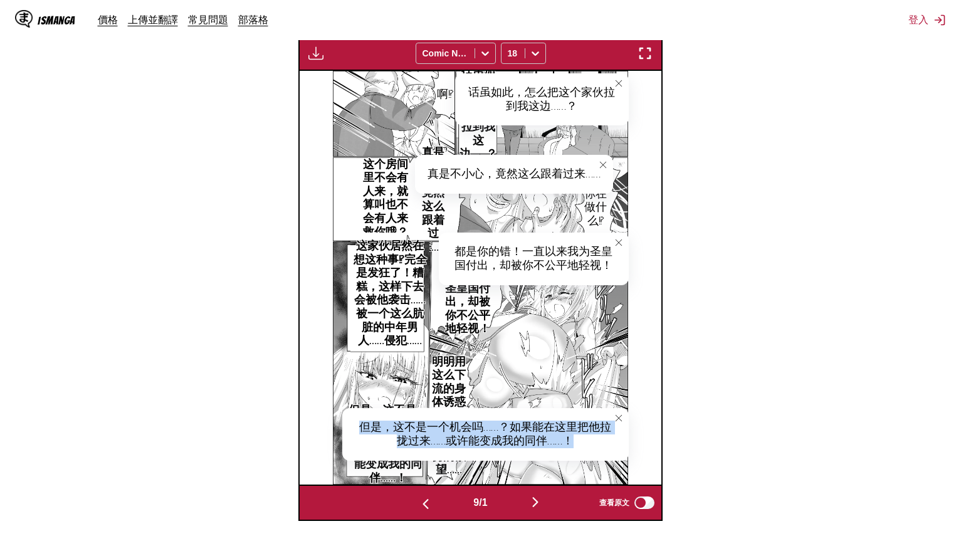
click at [546, 501] on button "button" at bounding box center [535, 503] width 75 height 18
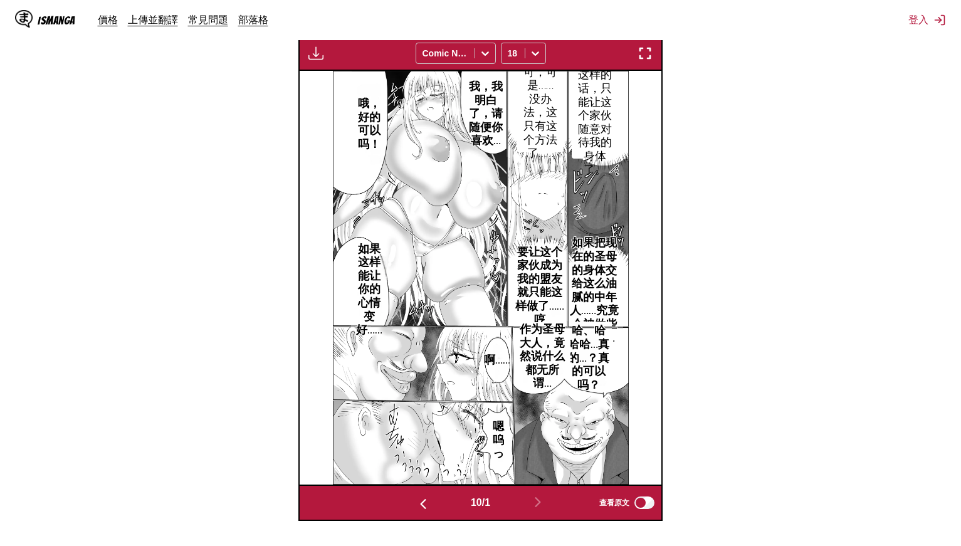
click at [423, 500] on img "button" at bounding box center [423, 504] width 15 height 15
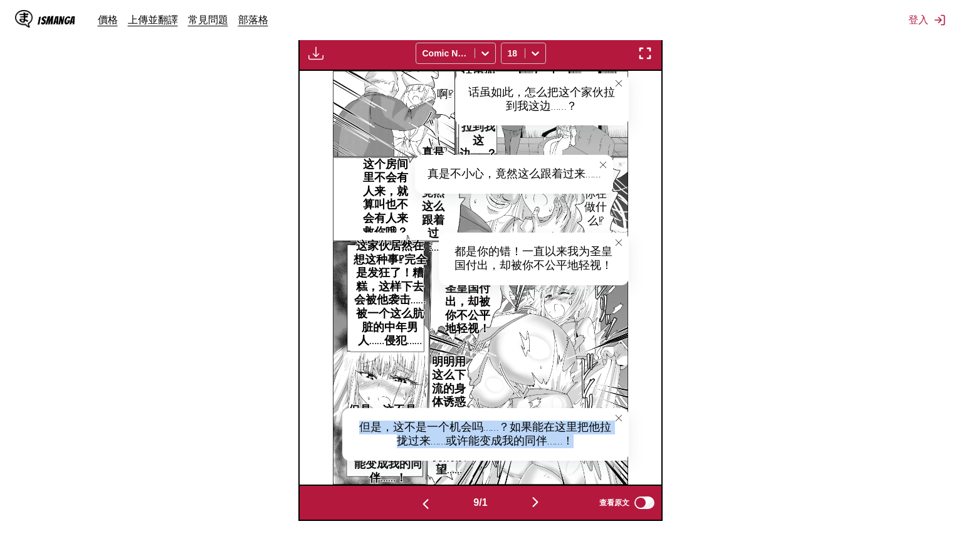
click at [534, 501] on img "button" at bounding box center [535, 502] width 15 height 15
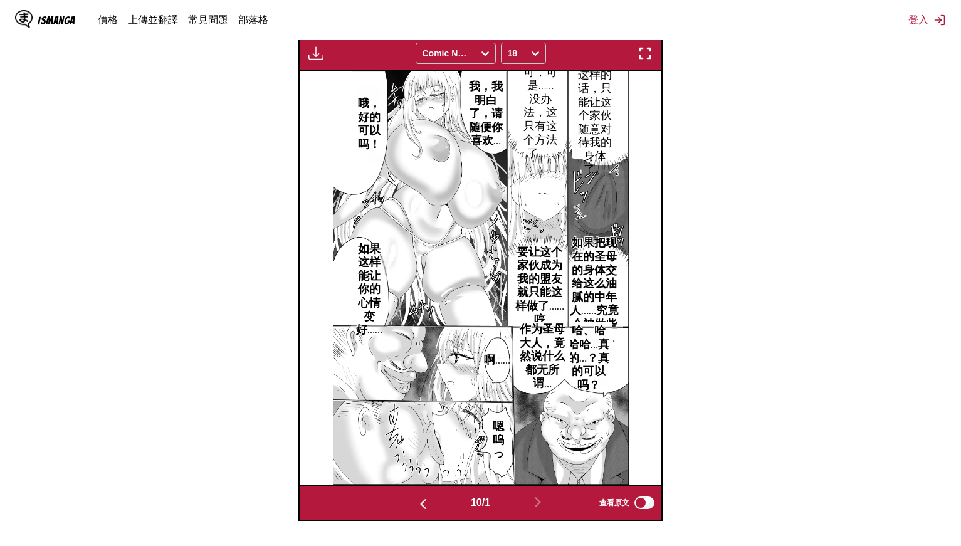
click at [598, 103] on p "但是，这样的话，只能让这个家伙随意对待我的身体了。" at bounding box center [594, 116] width 41 height 127
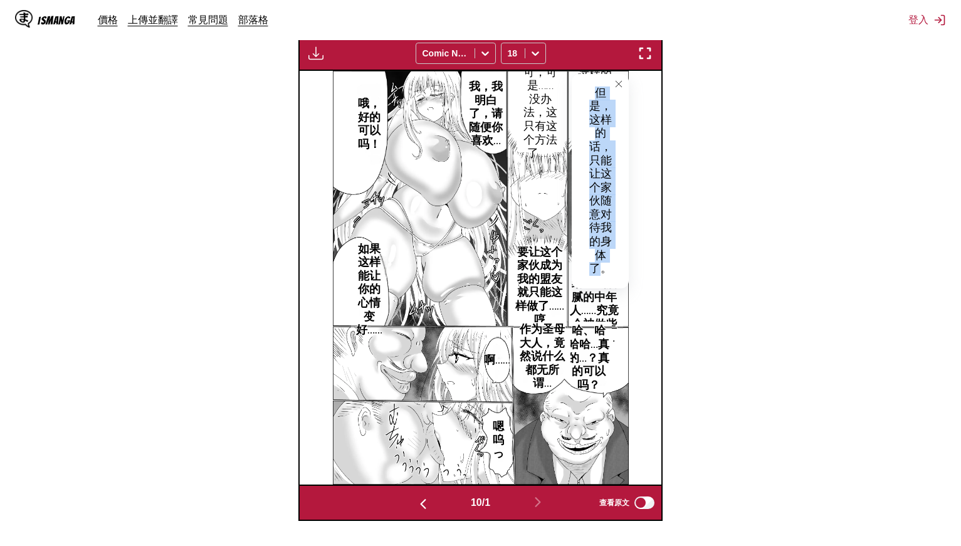
drag, startPoint x: 596, startPoint y: 88, endPoint x: 603, endPoint y: 265, distance: 177.6
click at [603, 265] on div "但是，这样的话，只能让这个家伙随意对待我的身体了。" at bounding box center [600, 181] width 57 height 214
drag, startPoint x: 616, startPoint y: 84, endPoint x: 620, endPoint y: 103, distance: 19.2
click at [616, 83] on icon "close-tooltip" at bounding box center [619, 84] width 9 height 9
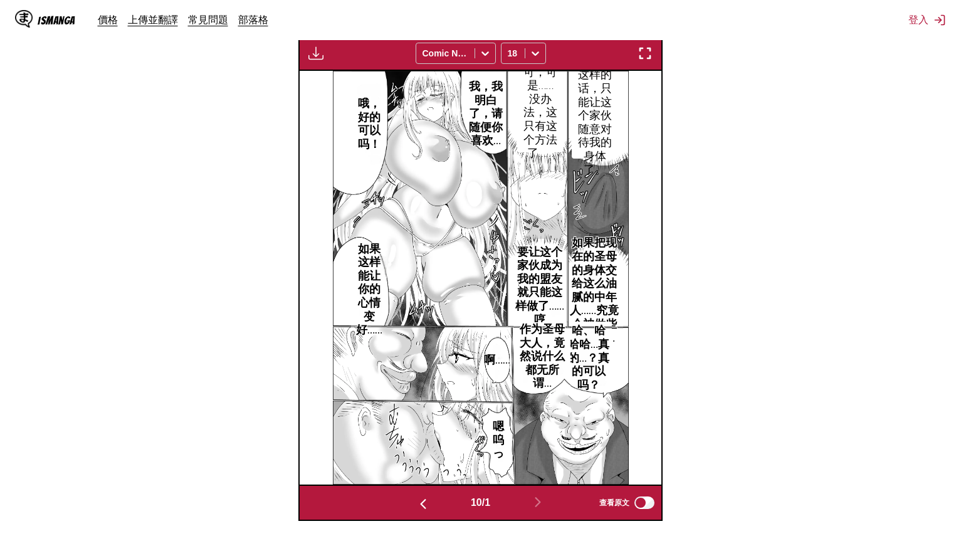
click at [600, 275] on p "如果把现在的圣母的身体交给这么油腻的中年人……究竟会被做些什么呢…" at bounding box center [594, 291] width 57 height 114
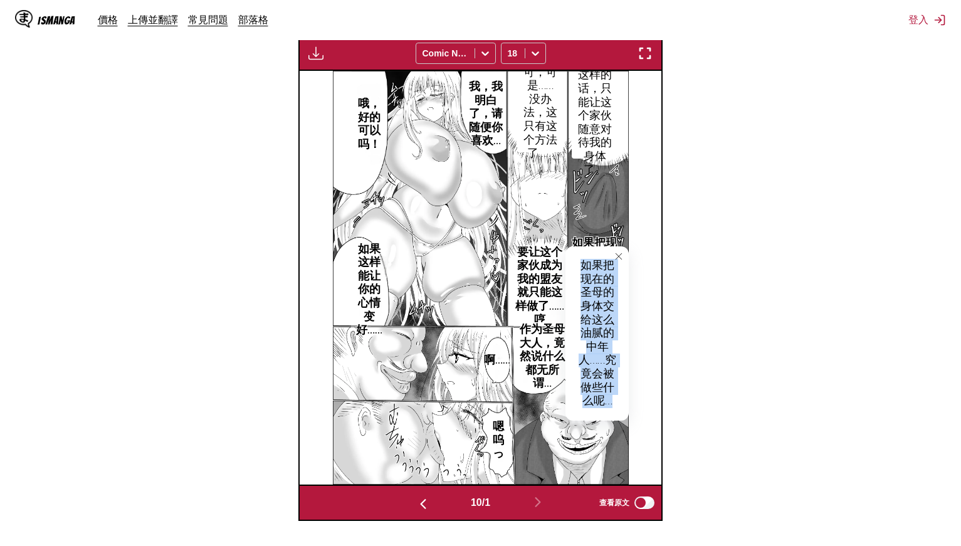
drag, startPoint x: 582, startPoint y: 264, endPoint x: 621, endPoint y: 403, distance: 144.1
click at [621, 403] on div "如果把现在的圣母的身体交给这么油腻的中年人……究竟会被做些什么呢…" at bounding box center [597, 333] width 63 height 174
click at [544, 273] on p "要让这个家伙成为我的盟友就只能这样做了……哼" at bounding box center [540, 286] width 57 height 87
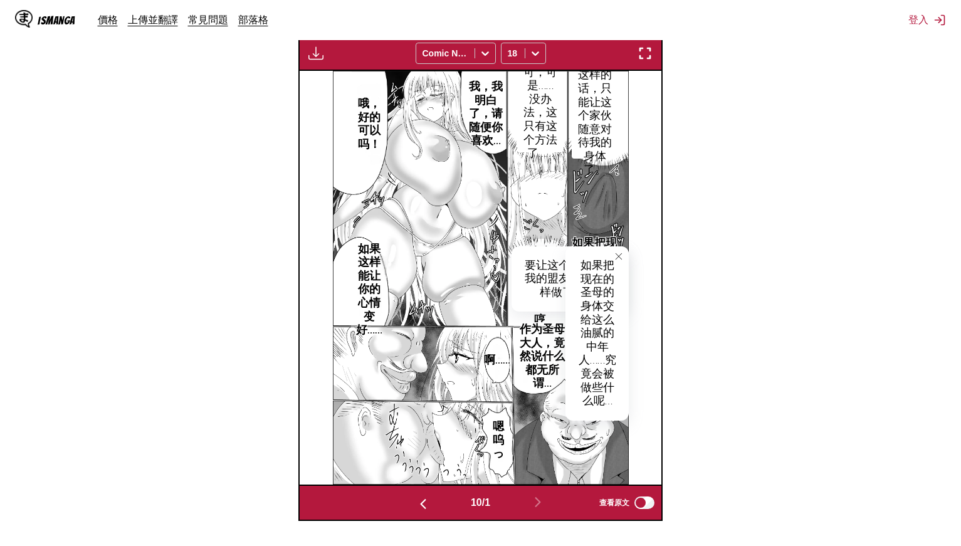
click at [620, 255] on icon "close-tooltip" at bounding box center [619, 256] width 9 height 9
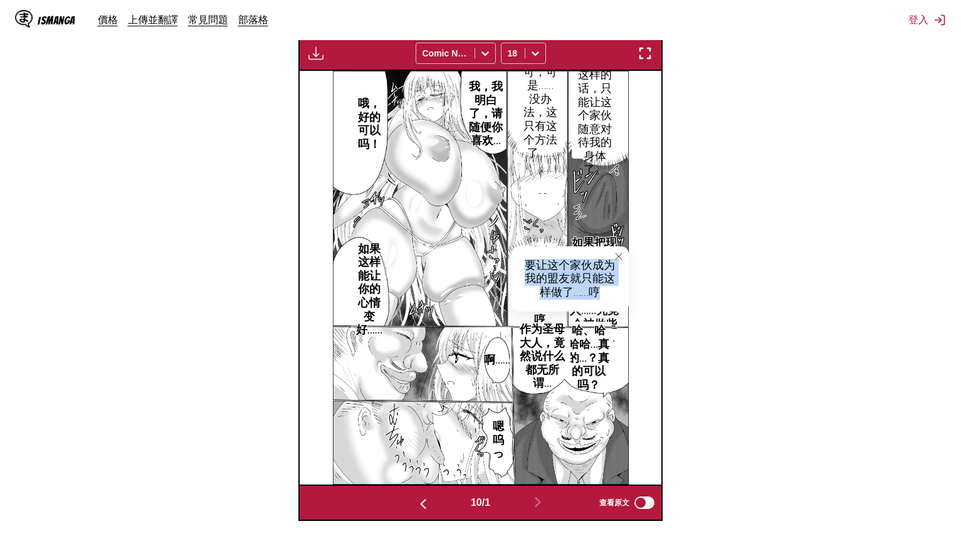
drag, startPoint x: 532, startPoint y: 262, endPoint x: 620, endPoint y: 289, distance: 92.0
click at [620, 289] on div "要让这个家伙成为我的盟友就只能这样做了……哼" at bounding box center [570, 279] width 117 height 66
click at [539, 103] on p "可，可是……没办法，这只有这个方法了……" at bounding box center [540, 113] width 41 height 100
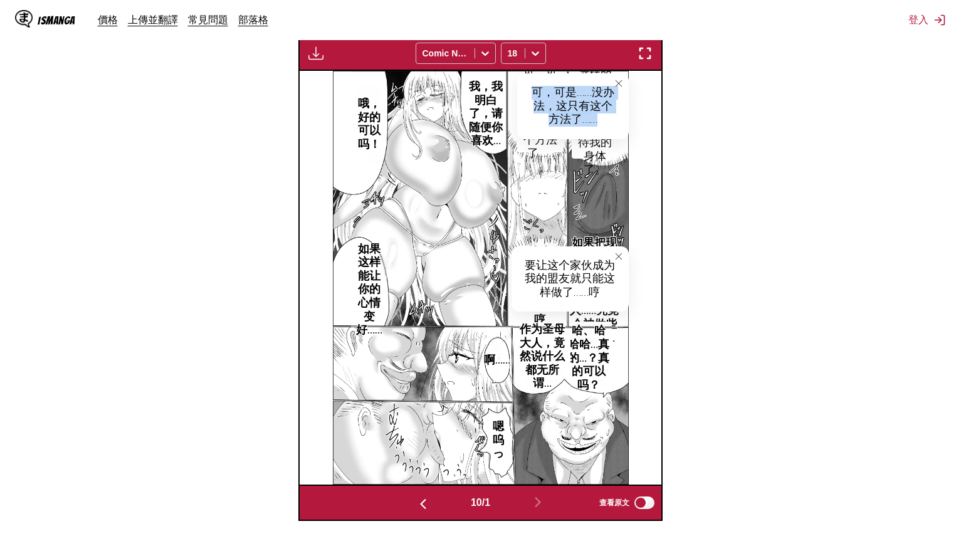
drag, startPoint x: 529, startPoint y: 87, endPoint x: 606, endPoint y: 125, distance: 86.4
click at [606, 125] on div "可，可是……没办法，这只有这个方法了……" at bounding box center [573, 106] width 112 height 66
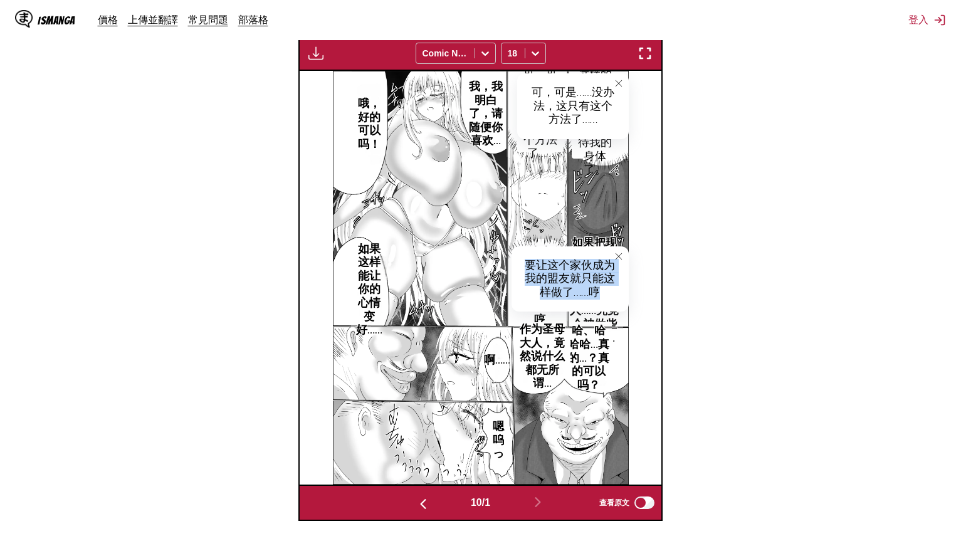
drag, startPoint x: 524, startPoint y: 260, endPoint x: 612, endPoint y: 288, distance: 92.8
click at [612, 288] on div "要让这个家伙成为我的盟友就只能这样做了……哼" at bounding box center [570, 279] width 117 height 66
click at [484, 97] on p "我，我明白了，请随便你喜欢…" at bounding box center [486, 114] width 47 height 73
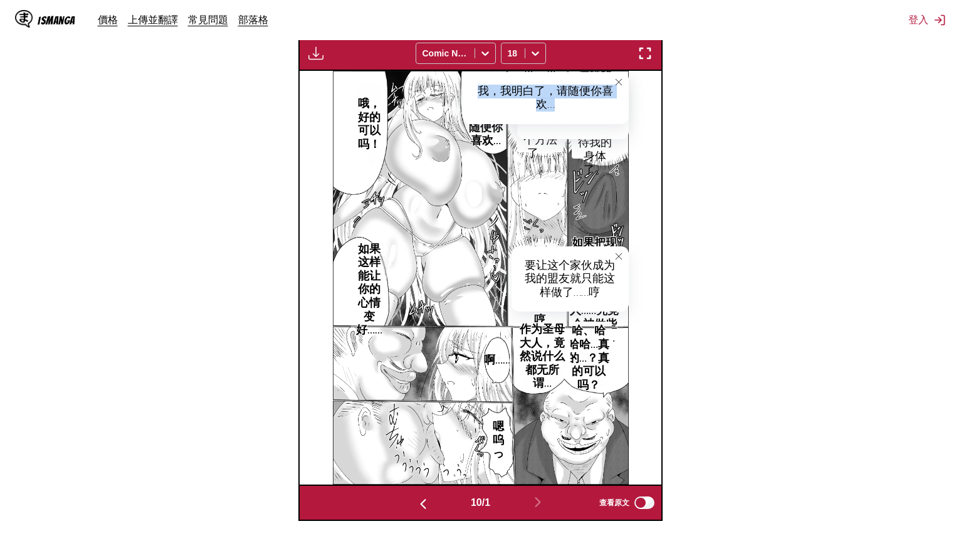
drag, startPoint x: 480, startPoint y: 83, endPoint x: 567, endPoint y: 109, distance: 90.3
click at [567, 109] on div "我，我明白了，请随便你喜欢…" at bounding box center [546, 98] width 167 height 52
click at [363, 124] on p "哦，好的可以吗！" at bounding box center [369, 124] width 34 height 59
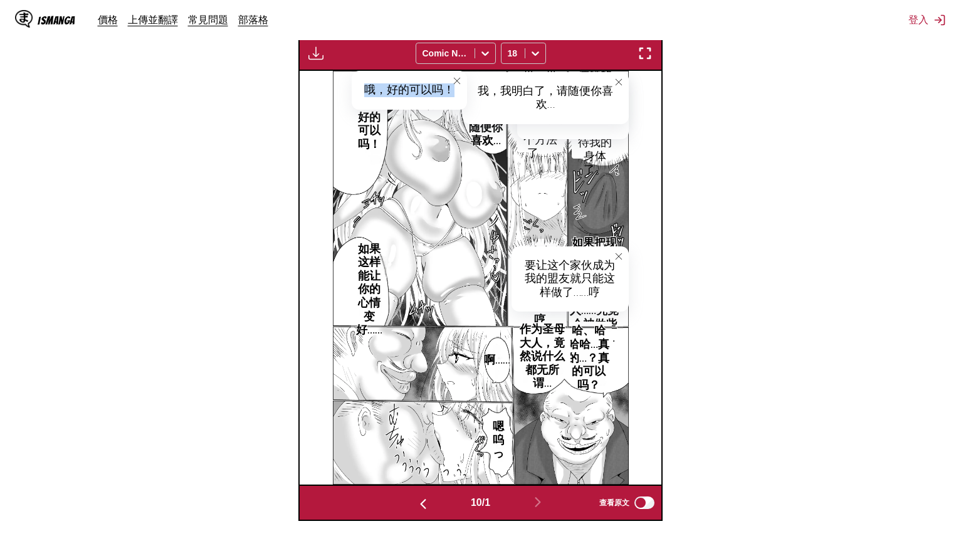
drag, startPoint x: 364, startPoint y: 82, endPoint x: 457, endPoint y: 93, distance: 93.5
click at [457, 93] on div "哦，好的可以吗！" at bounding box center [409, 90] width 115 height 39
click at [372, 258] on p "如果这样能让你的心情变好……" at bounding box center [369, 290] width 36 height 100
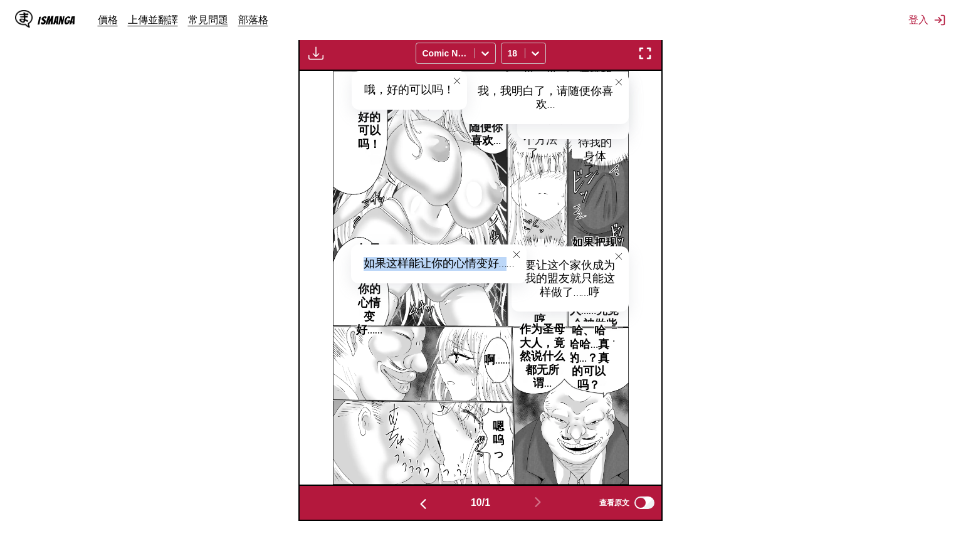
drag, startPoint x: 366, startPoint y: 260, endPoint x: 505, endPoint y: 261, distance: 139.9
click at [505, 261] on div "如果这样能让你的心情变好……" at bounding box center [439, 264] width 176 height 39
click at [586, 349] on p "哈、哈哈哈…真的…？真的可以吗？" at bounding box center [588, 358] width 47 height 73
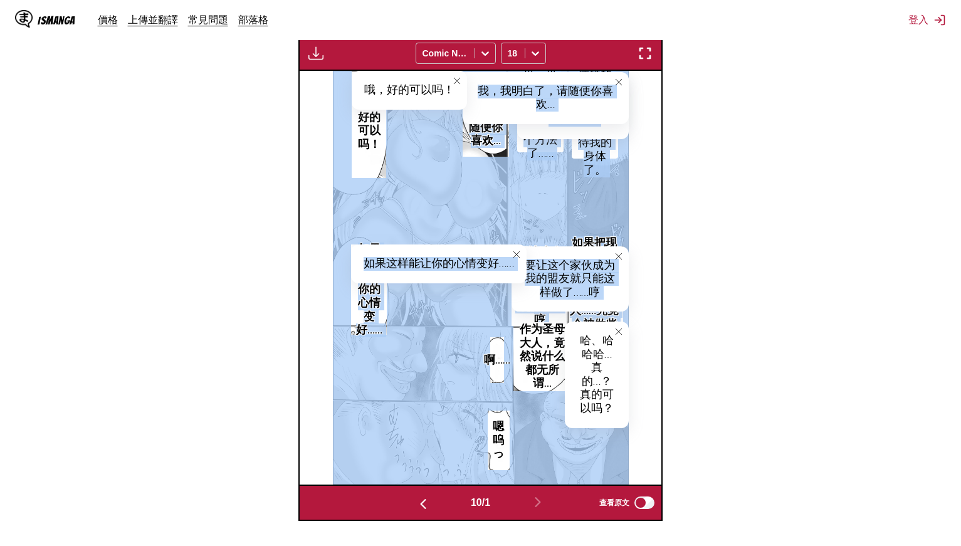
drag, startPoint x: 580, startPoint y: 340, endPoint x: 630, endPoint y: 411, distance: 87.0
click at [630, 411] on div "但是，这样的话，只能让这个家伙随意对待我的身体了。 可，可是……没办法，这只有这个方法了…… 可，可是……没办法，这只有这个方法了…… 我，我明白了，请随便你…" at bounding box center [481, 278] width 362 height 414
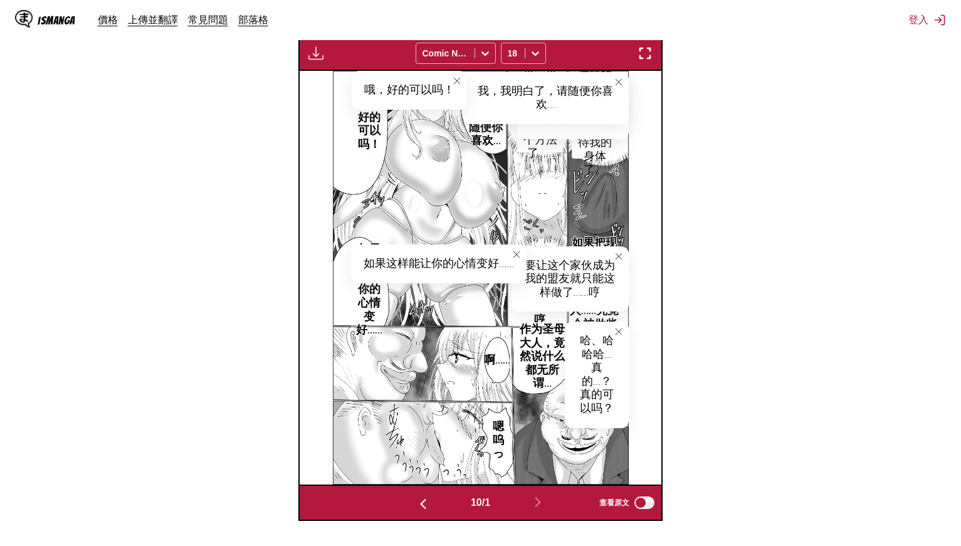
click at [618, 398] on div "哈、哈哈哈…真的…？真的可以吗？" at bounding box center [597, 375] width 64 height 107
drag, startPoint x: 583, startPoint y: 337, endPoint x: 618, endPoint y: 414, distance: 84.5
click at [618, 414] on div "哈、哈哈哈…真的…？真的可以吗？" at bounding box center [597, 375] width 64 height 107
click at [546, 357] on p "作为圣母大人，竟然说什么都无所谓…" at bounding box center [542, 356] width 57 height 73
drag, startPoint x: 526, startPoint y: 336, endPoint x: 596, endPoint y: 377, distance: 81.2
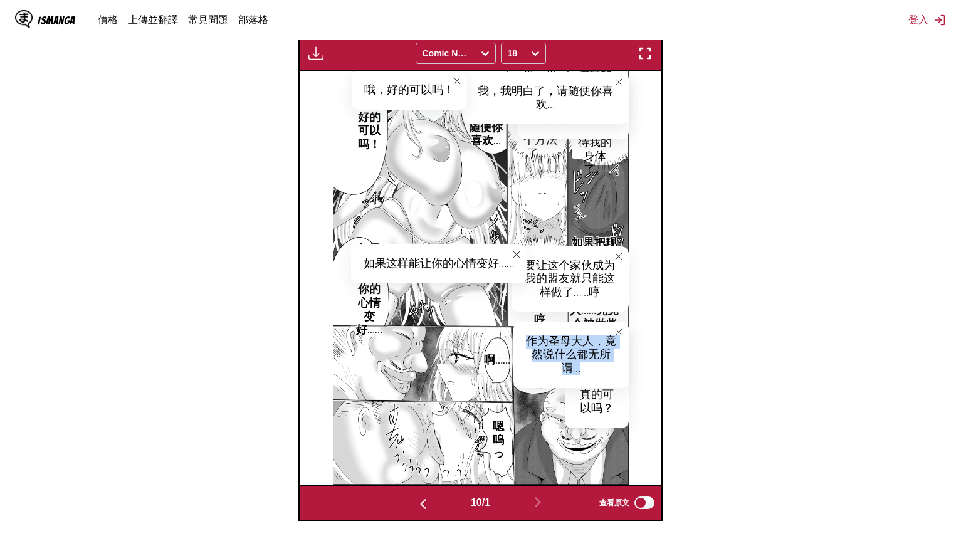
click at [596, 377] on div "作为圣母大人，竟然说什么都无所谓…" at bounding box center [571, 355] width 115 height 66
click at [490, 356] on p "啊……" at bounding box center [497, 360] width 31 height 19
drag, startPoint x: 506, startPoint y: 356, endPoint x: 521, endPoint y: 359, distance: 15.5
click at [521, 359] on div "啊……" at bounding box center [515, 356] width 51 height 39
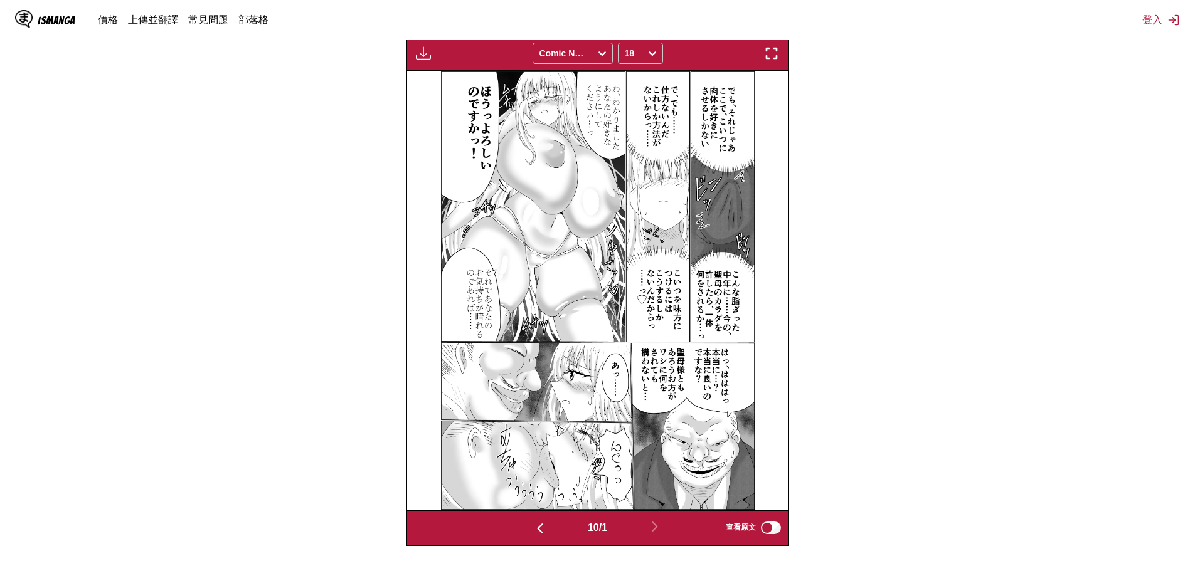
scroll to position [467, 0]
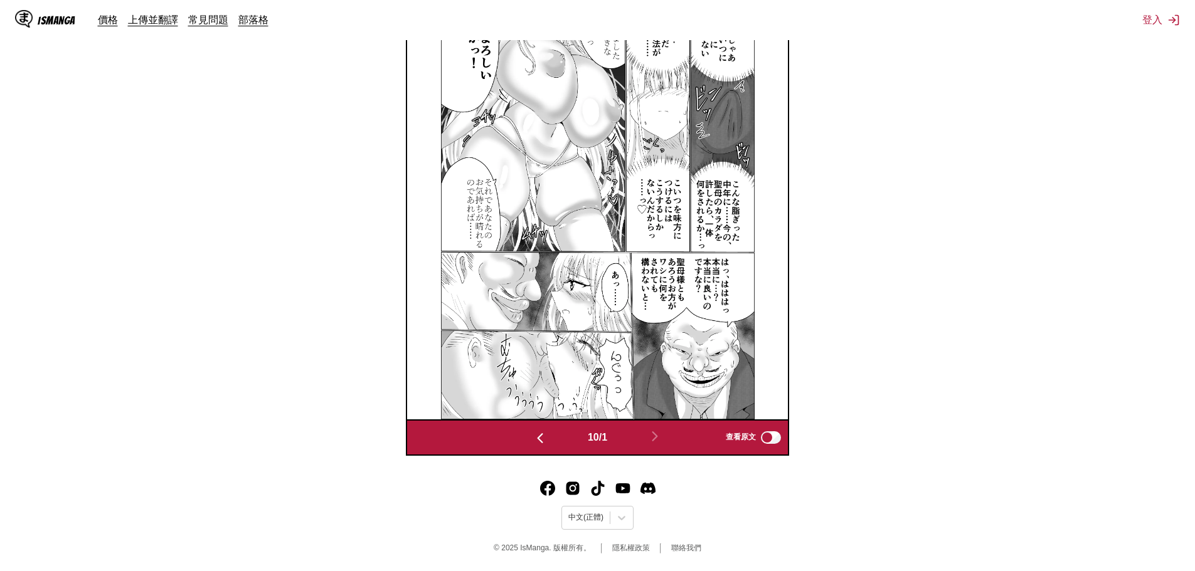
drag, startPoint x: 796, startPoint y: 387, endPoint x: 795, endPoint y: 511, distance: 124.2
